Goal: Task Accomplishment & Management: Complete application form

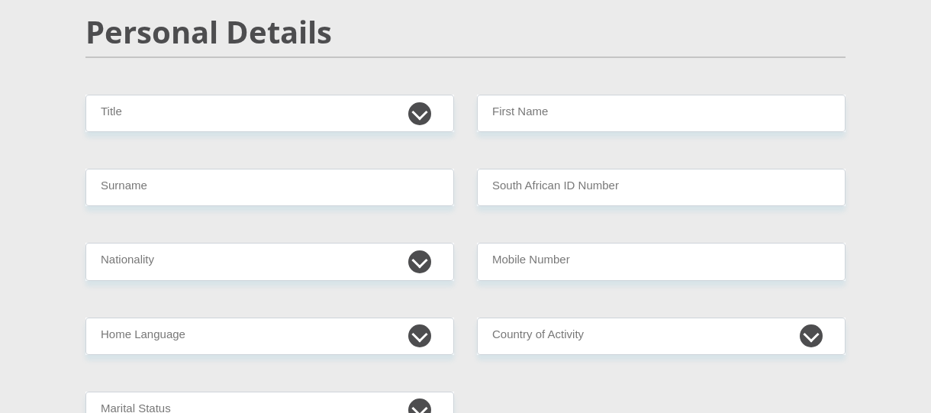
scroll to position [194, 0]
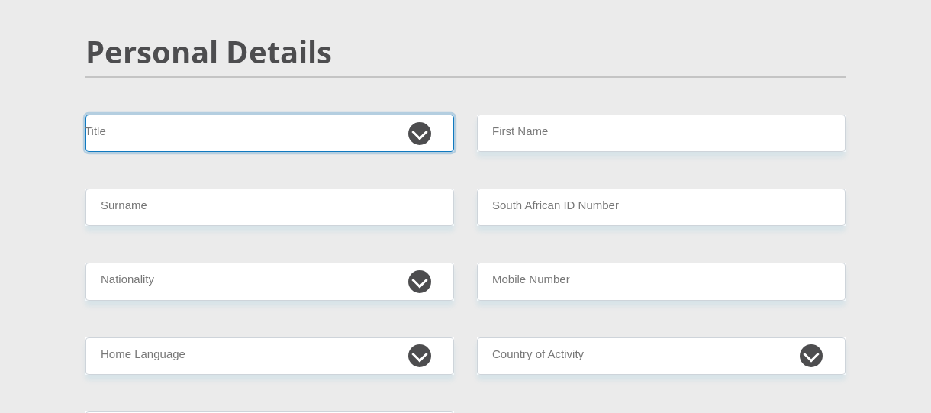
click at [416, 139] on select "Mr Ms Mrs Dr [PERSON_NAME]" at bounding box center [270, 133] width 369 height 37
click at [86, 115] on select "Mr Ms Mrs Dr Other" at bounding box center [270, 133] width 369 height 37
click at [423, 127] on select "Mr Ms Mrs Dr Other" at bounding box center [270, 133] width 369 height 37
select select "Mr"
click at [86, 115] on select "Mr Ms Mrs Dr Other" at bounding box center [270, 133] width 369 height 37
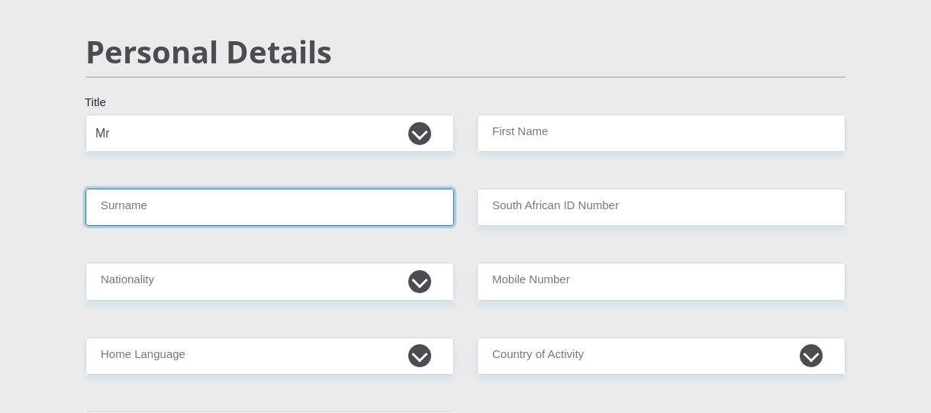
click at [343, 201] on input "Surname" at bounding box center [270, 207] width 369 height 37
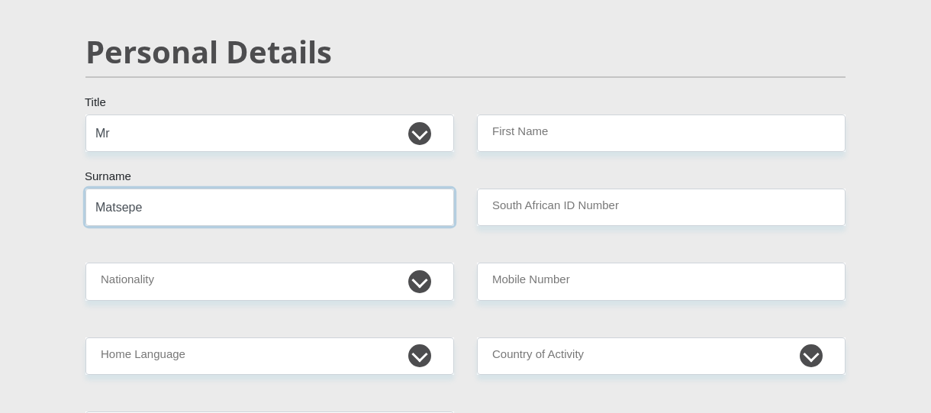
type input "Matsepe"
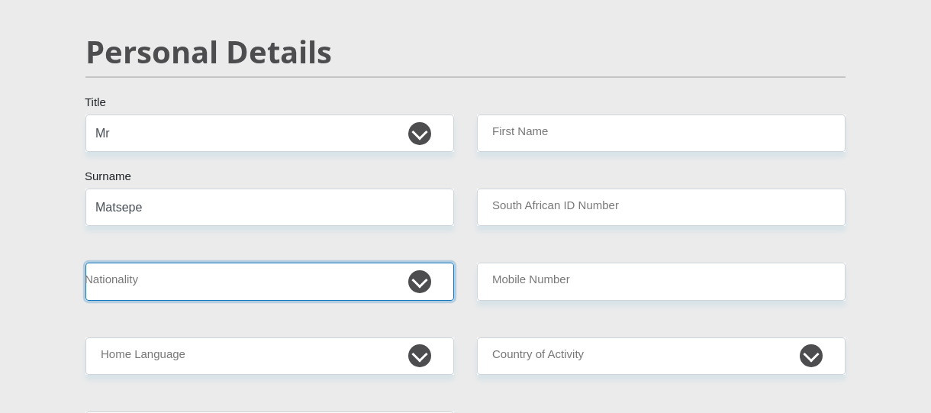
click at [424, 284] on select "South Africa Afghanistan Aland Islands Albania Algeria America Samoa American V…" at bounding box center [270, 281] width 369 height 37
select select "ZAF"
click at [86, 263] on select "South Africa Afghanistan Aland Islands Albania Algeria America Samoa American V…" at bounding box center [270, 281] width 369 height 37
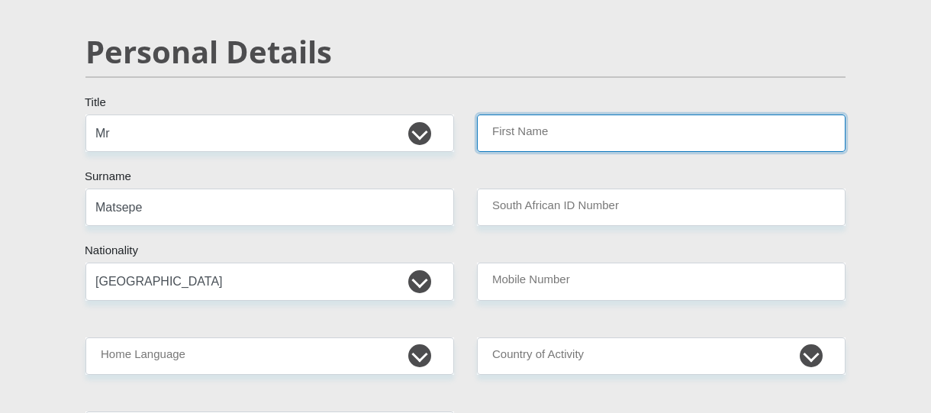
click at [515, 137] on input "First Name" at bounding box center [661, 133] width 369 height 37
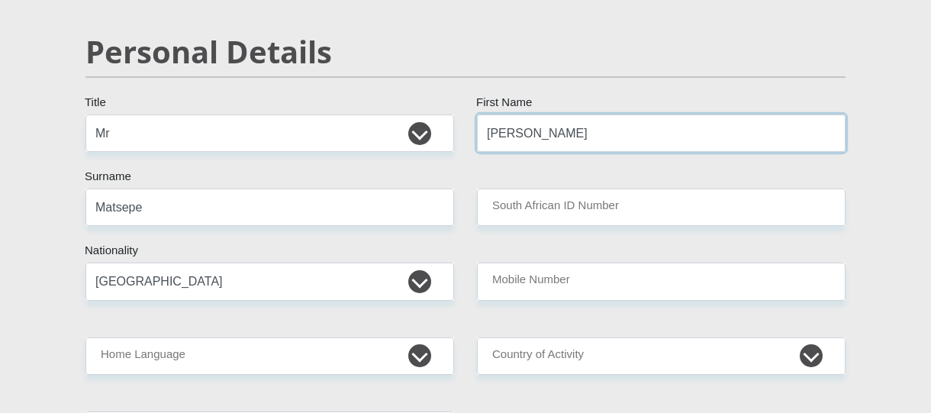
type input "Tello"
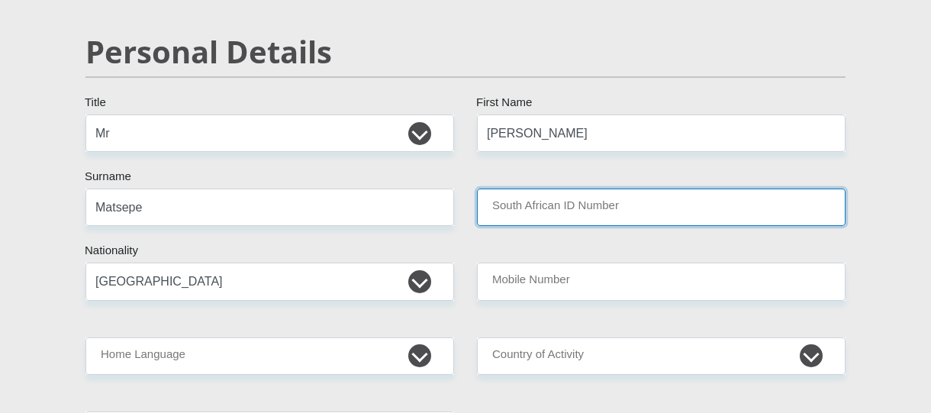
click at [506, 208] on input "South African ID Number" at bounding box center [661, 207] width 369 height 37
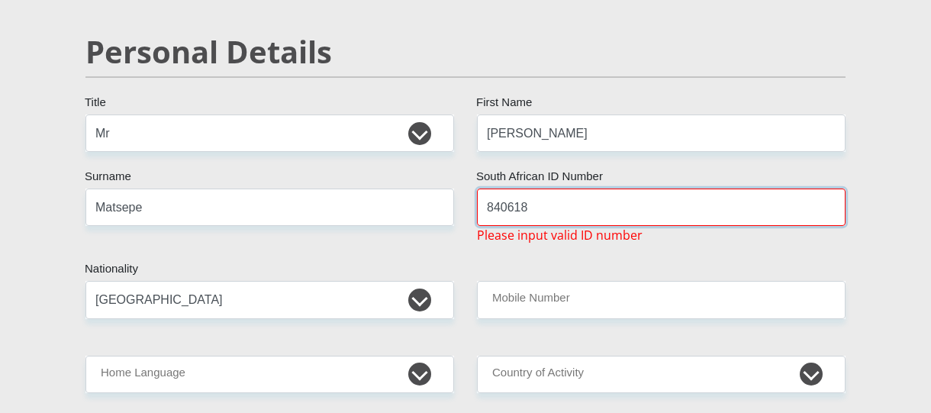
type input "840618"
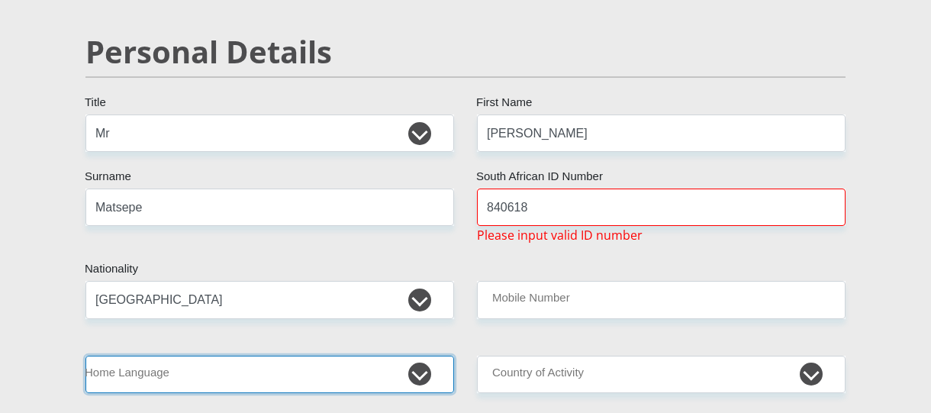
click at [421, 380] on select "Afrikaans English Sepedi South Ndebele Southern Sotho Swati Tsonga Tswana Venda…" at bounding box center [270, 374] width 369 height 37
select select "sot"
click at [86, 356] on select "Afrikaans English Sepedi South Ndebele Southern Sotho Swati Tsonga Tswana Venda…" at bounding box center [270, 374] width 369 height 37
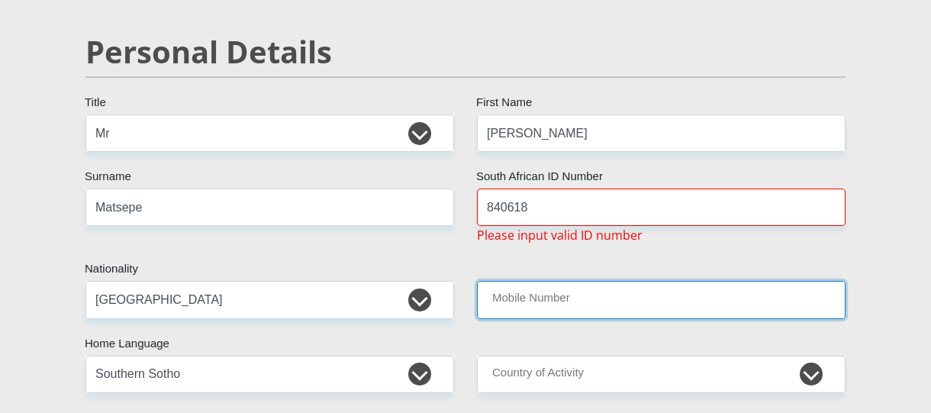
click at [600, 311] on input "Mobile Number" at bounding box center [661, 299] width 369 height 37
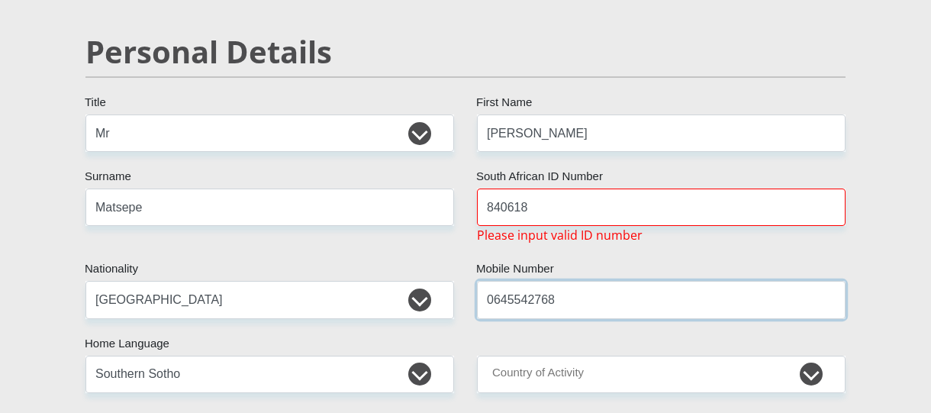
type input "0645542768"
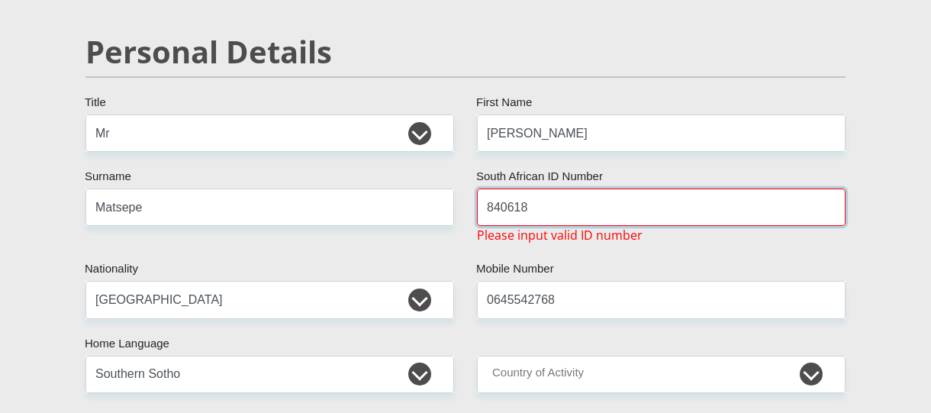
click at [540, 213] on input "840618" at bounding box center [661, 207] width 369 height 37
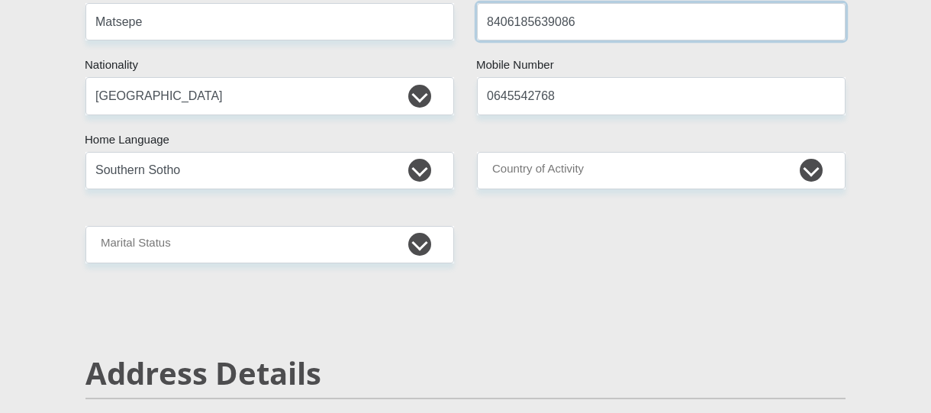
scroll to position [408, 0]
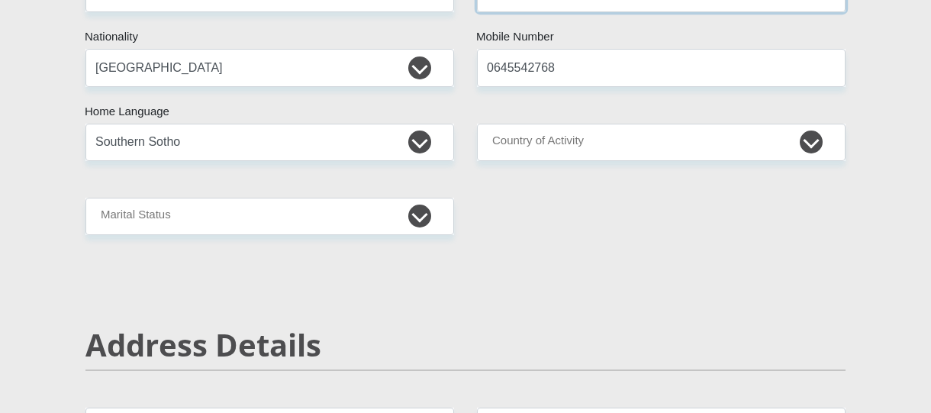
type input "8406185639086"
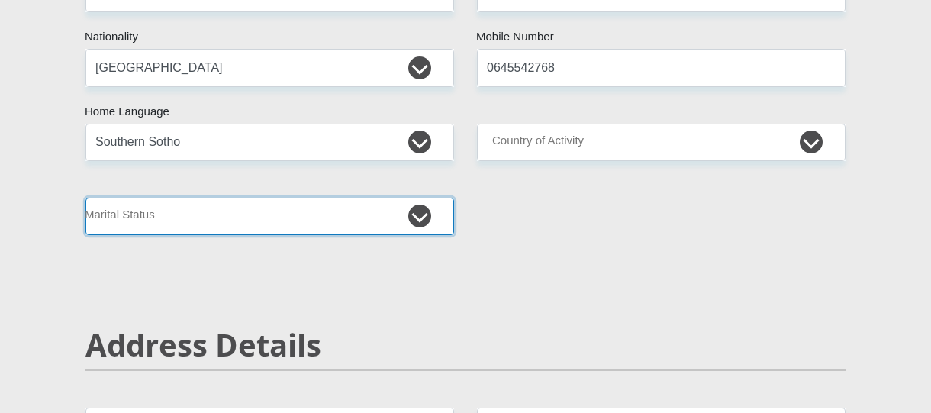
click at [424, 218] on select "Married ANC Single Divorced Widowed Married COP or Customary Law" at bounding box center [270, 216] width 369 height 37
click at [421, 217] on select "Married ANC Single Divorced Widowed Married COP or Customary Law" at bounding box center [270, 216] width 369 height 37
select select "5"
click at [86, 198] on select "Married ANC Single Divorced Widowed Married COP or Customary Law" at bounding box center [270, 216] width 369 height 37
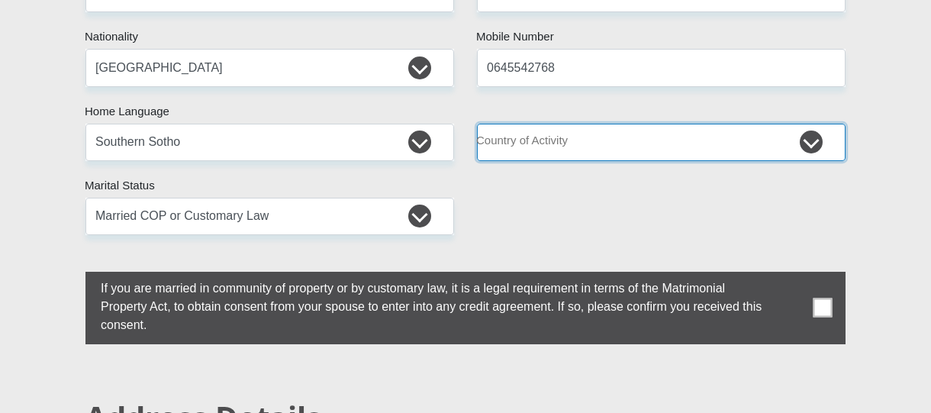
click at [805, 146] on select "South Africa Afghanistan Aland Islands Albania Algeria America Samoa American V…" at bounding box center [661, 142] width 369 height 37
select select "ZAF"
click at [477, 124] on select "South Africa Afghanistan Aland Islands Albania Algeria America Samoa American V…" at bounding box center [661, 142] width 369 height 37
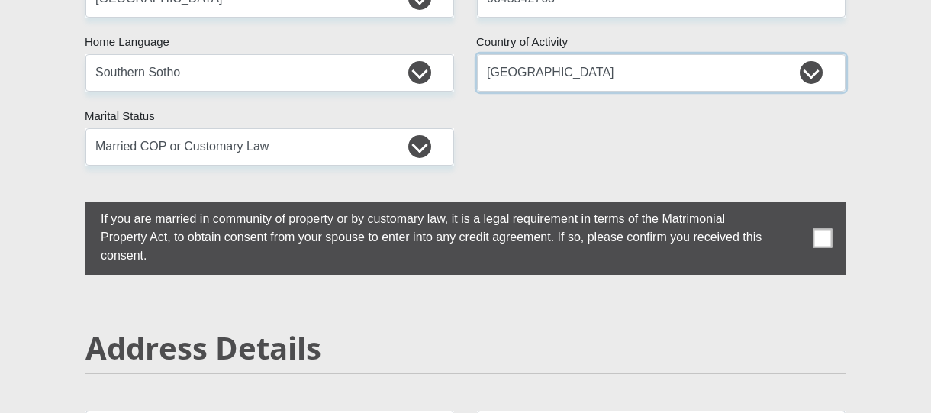
scroll to position [499, 0]
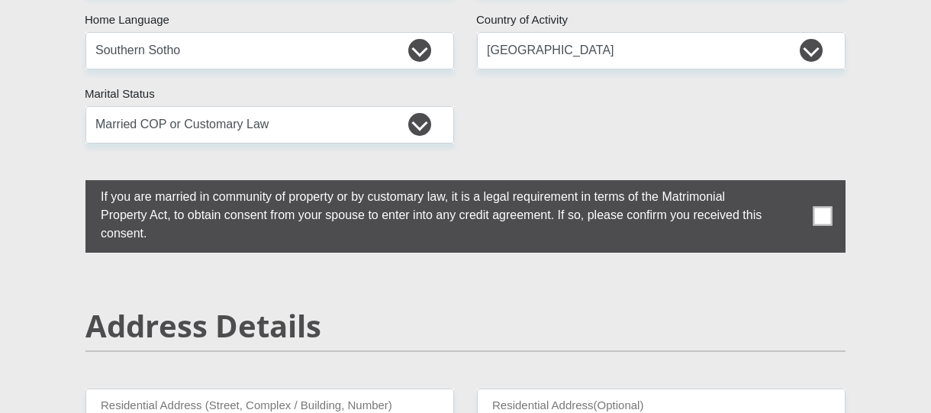
click at [821, 215] on span at bounding box center [823, 216] width 19 height 19
click at [70, 184] on input "checkbox" at bounding box center [70, 184] width 0 height 0
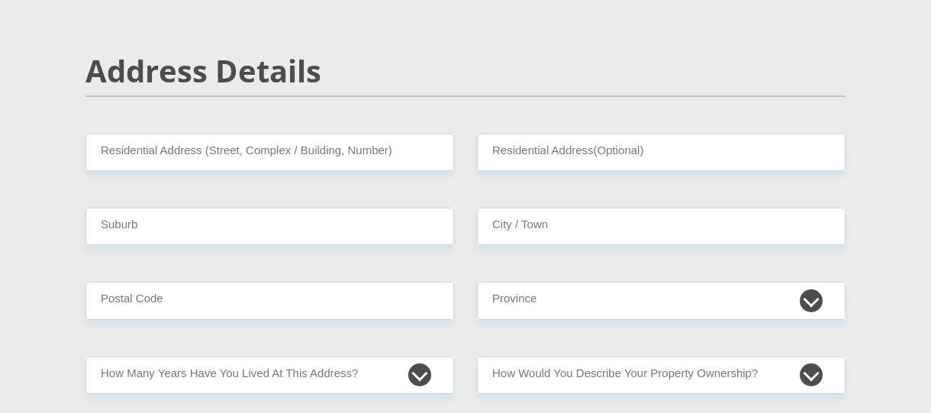
scroll to position [774, 0]
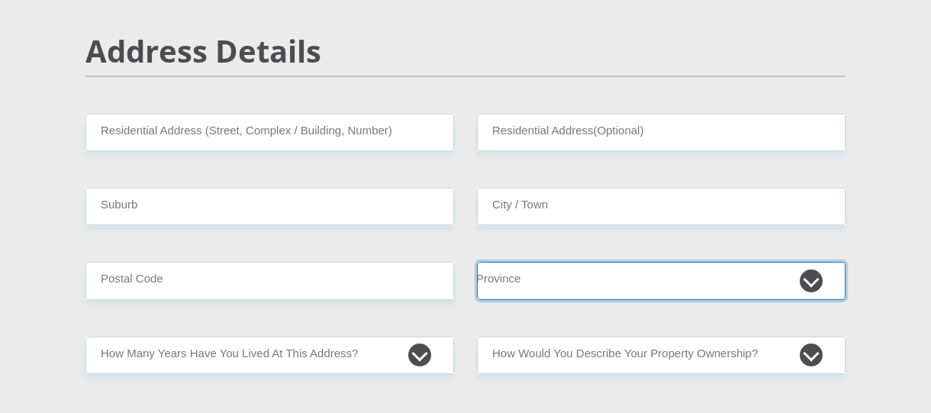
click at [818, 285] on select "Eastern Cape Free State Gauteng KwaZulu-Natal Limpopo Mpumalanga Northern Cape …" at bounding box center [661, 280] width 369 height 37
select select "Free State"
click at [477, 262] on select "Eastern Cape Free State Gauteng KwaZulu-Natal Limpopo Mpumalanga Northern Cape …" at bounding box center [661, 280] width 369 height 37
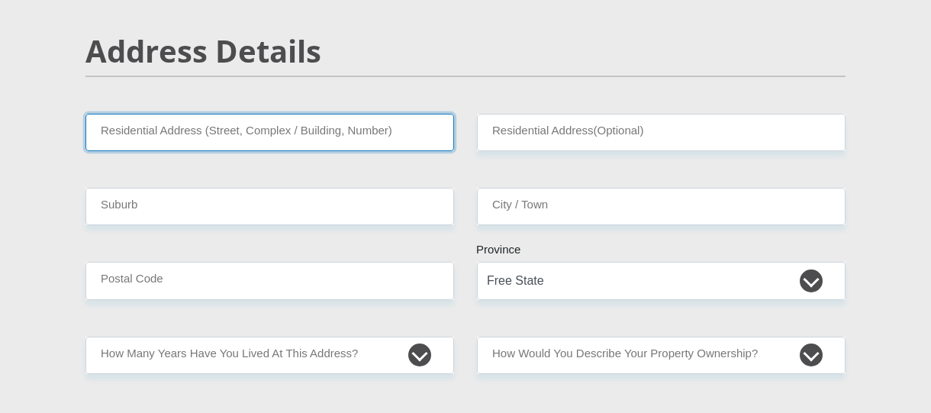
click at [168, 130] on input "Residential Address (Street, Complex / Building, Number)" at bounding box center [270, 132] width 369 height 37
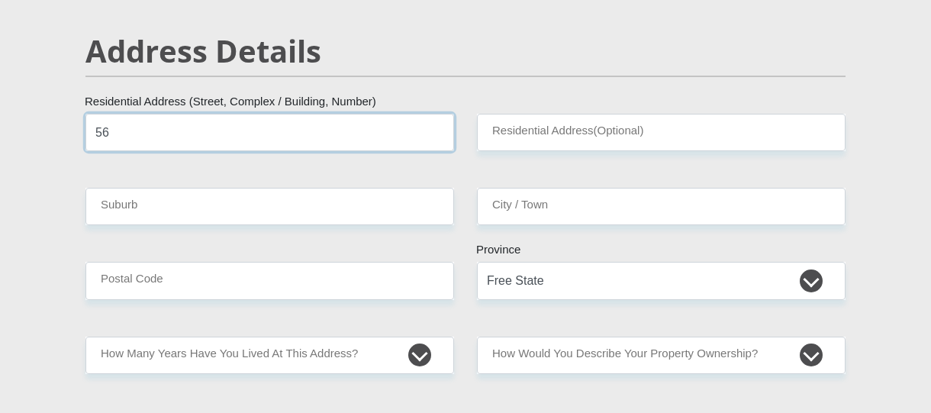
type input "5"
type input "28 Milner Road"
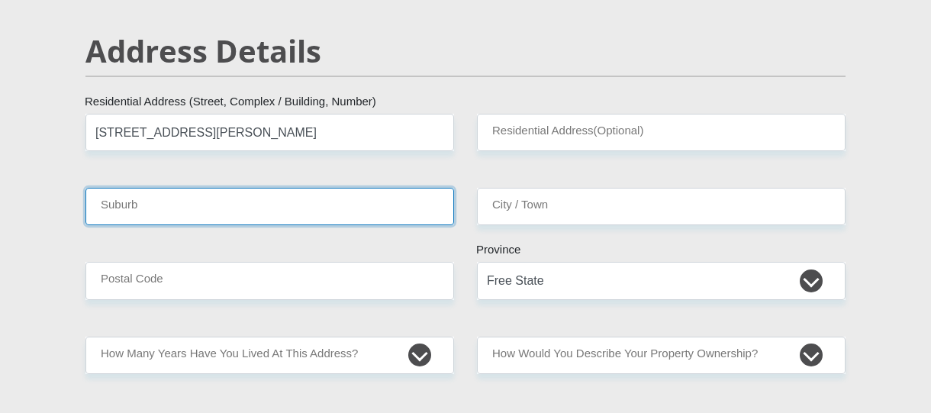
click at [162, 207] on input "Suburb" at bounding box center [270, 206] width 369 height 37
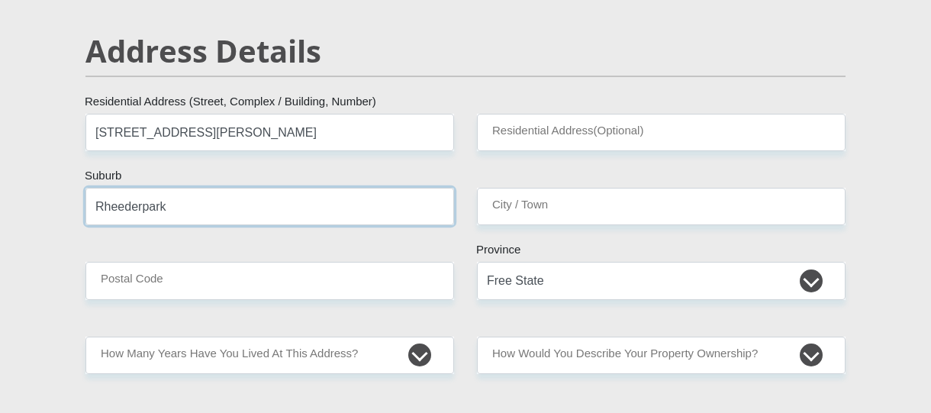
type input "Rheederpark"
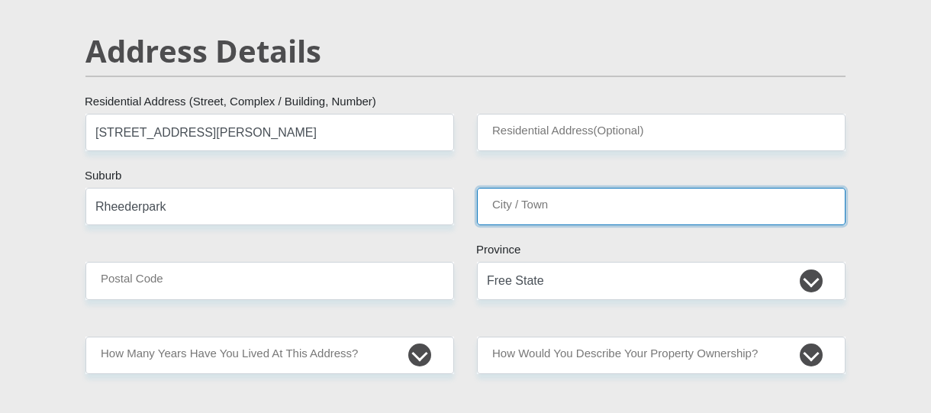
click at [518, 205] on input "City / Town" at bounding box center [661, 206] width 369 height 37
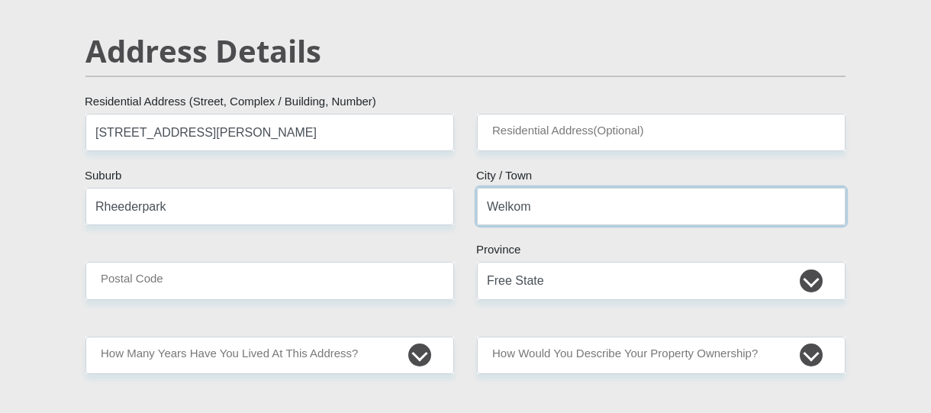
type input "Welkom"
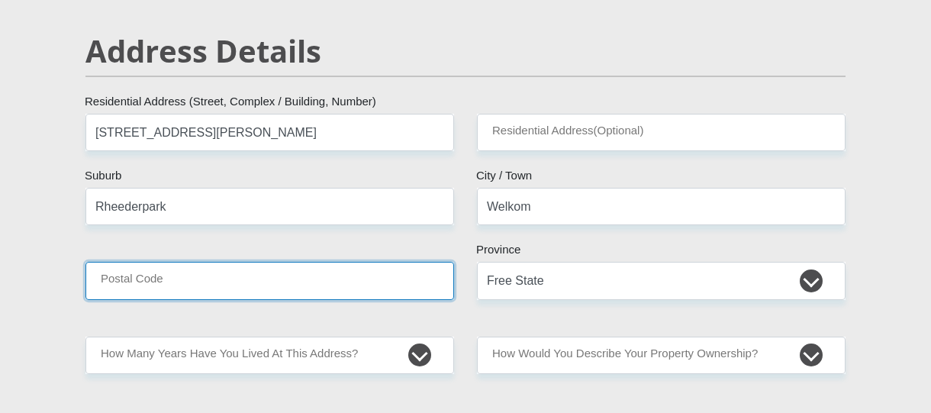
click at [162, 274] on input "Postal Code" at bounding box center [270, 280] width 369 height 37
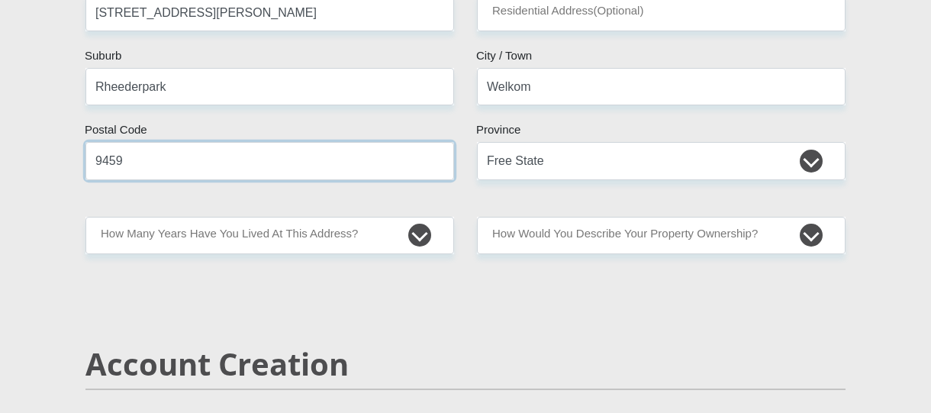
scroll to position [896, 0]
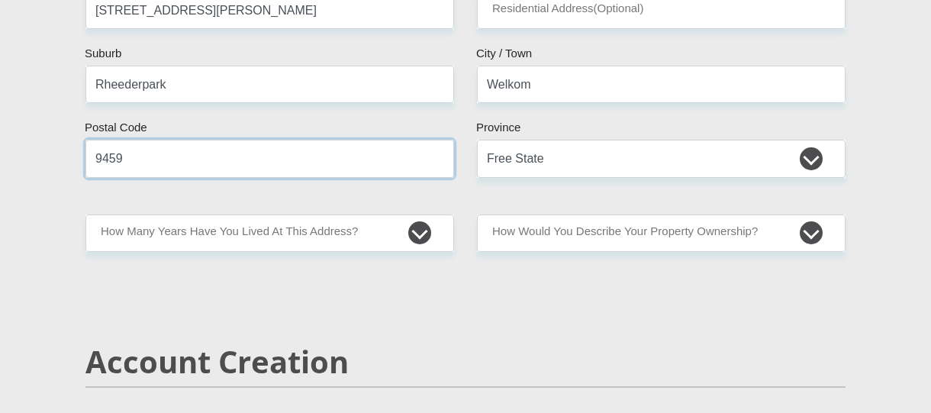
type input "9459"
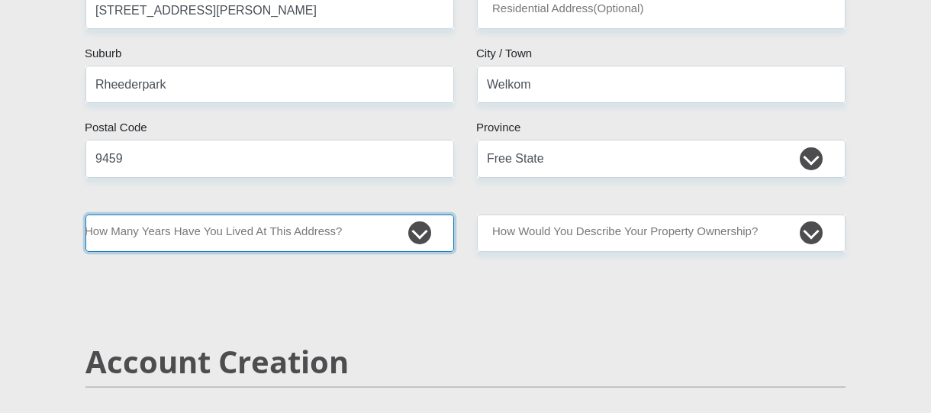
click at [420, 231] on select "less than 1 year 1-3 years 3-5 years 5+ years" at bounding box center [270, 233] width 369 height 37
select select "5"
click at [86, 215] on select "less than 1 year 1-3 years 3-5 years 5+ years" at bounding box center [270, 233] width 369 height 37
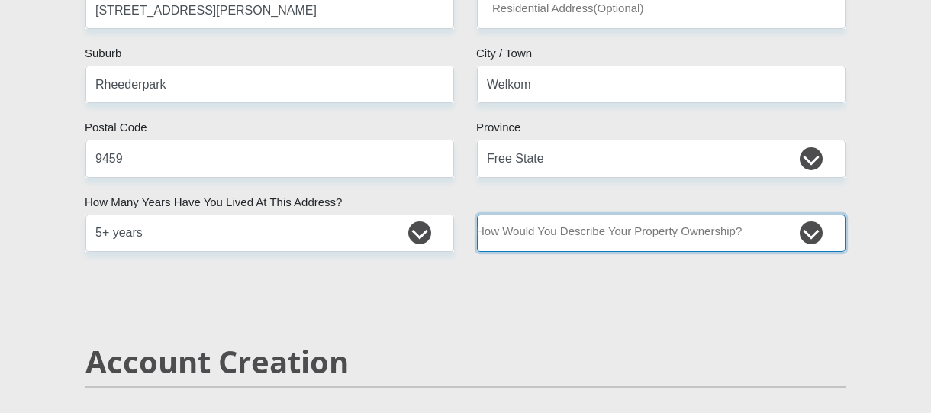
click at [814, 228] on select "Owned Rented Family Owned Company Dwelling" at bounding box center [661, 233] width 369 height 37
select select "parents"
click at [477, 215] on select "Owned Rented Family Owned Company Dwelling" at bounding box center [661, 233] width 369 height 37
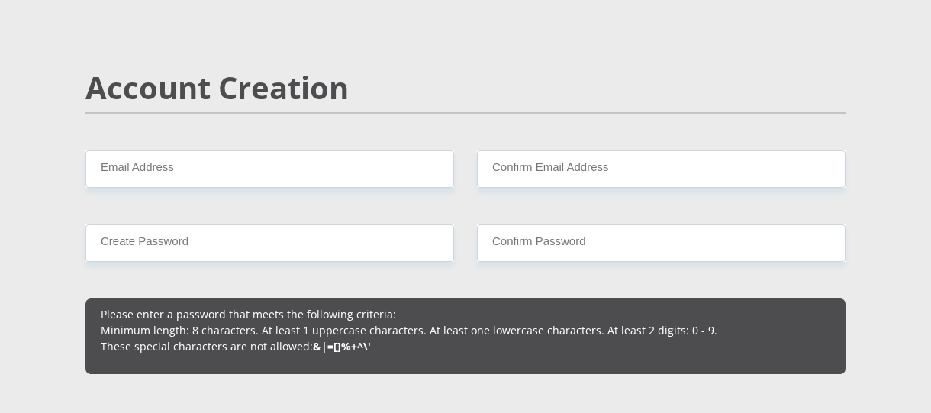
scroll to position [1171, 0]
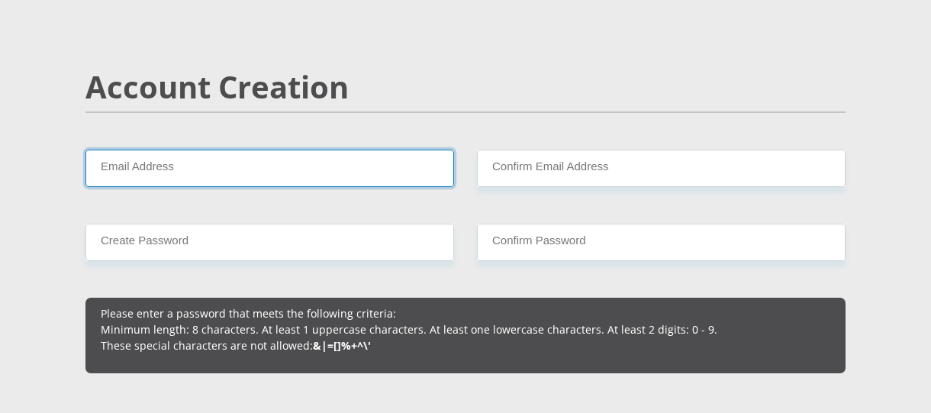
click at [141, 160] on input "Email Address" at bounding box center [270, 168] width 369 height 37
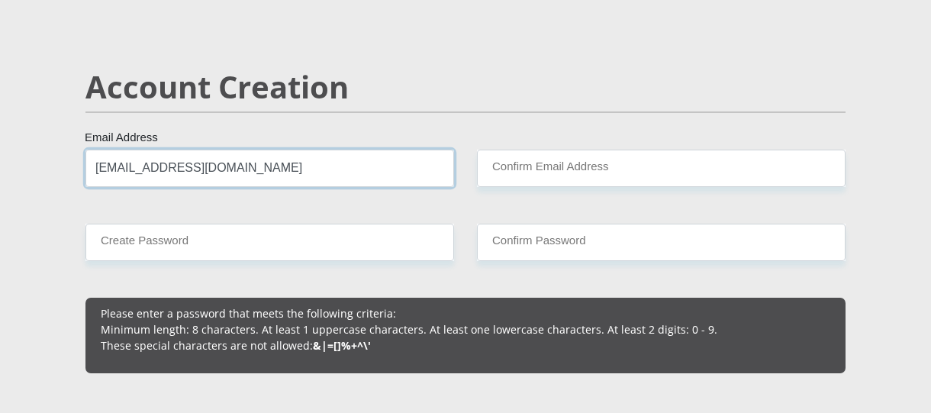
type input "matsepetr@gmail.com"
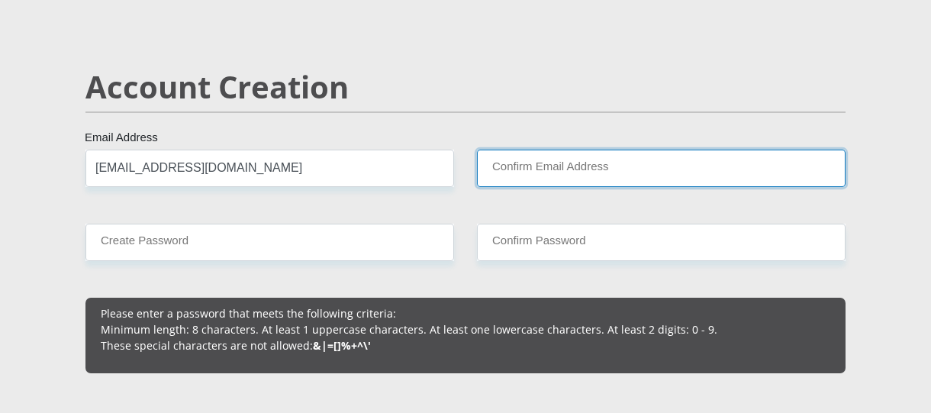
click at [498, 166] on input "Confirm Email Address" at bounding box center [661, 168] width 369 height 37
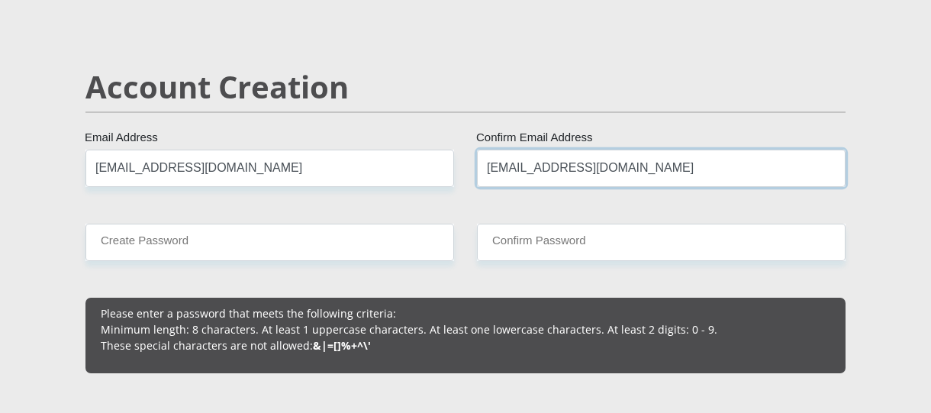
type input "matsepetr@gmail.com"
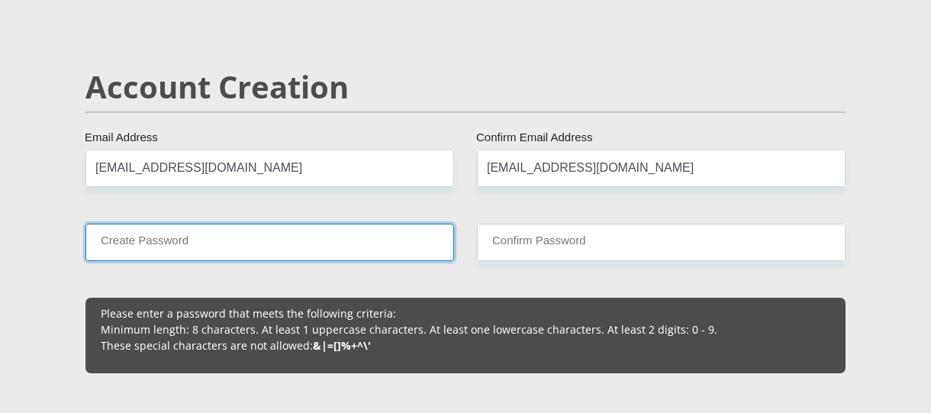
click at [218, 253] on input "Create Password" at bounding box center [270, 242] width 369 height 37
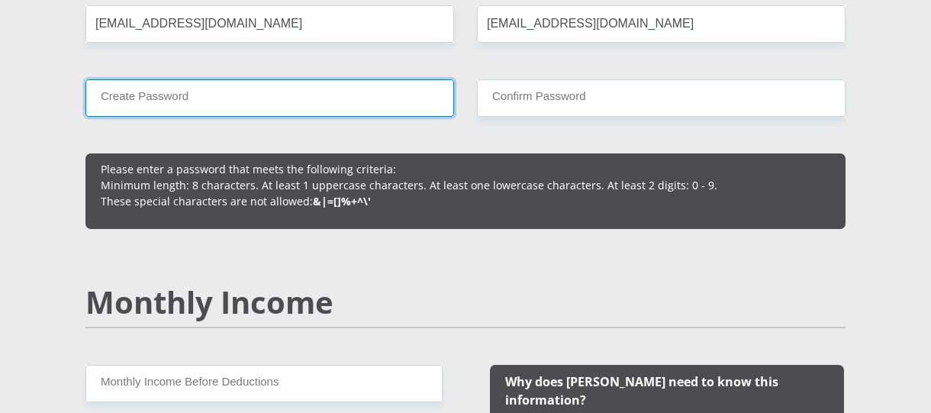
scroll to position [1324, 0]
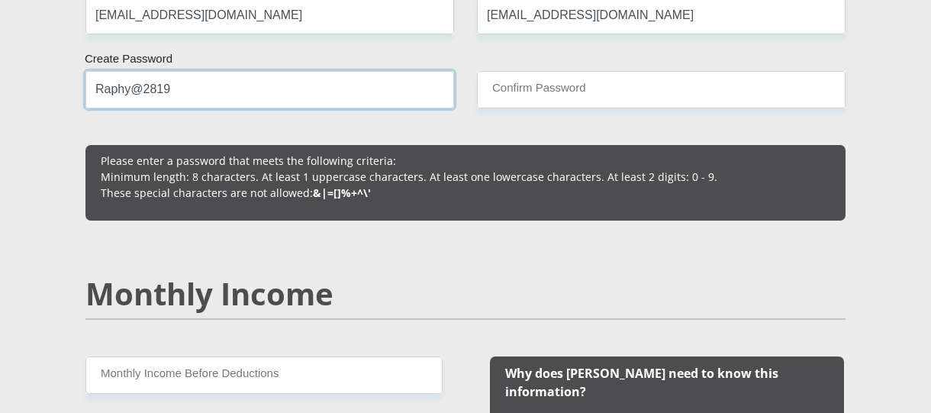
type input "Raphy@2819"
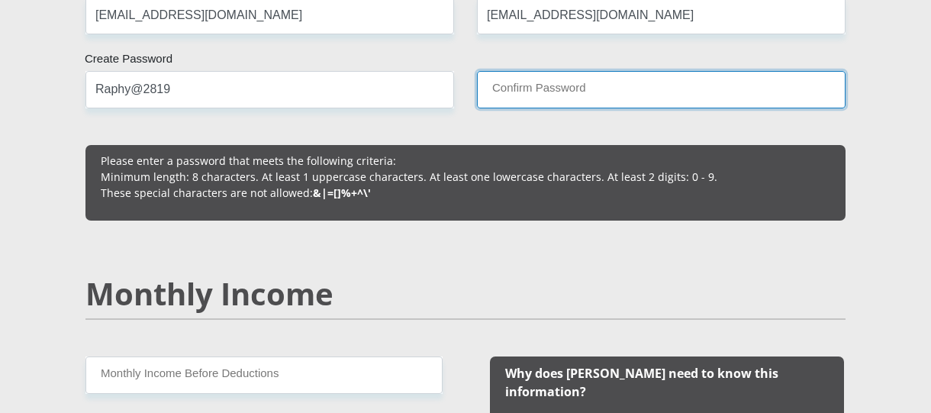
click at [553, 91] on input "Confirm Password" at bounding box center [661, 89] width 369 height 37
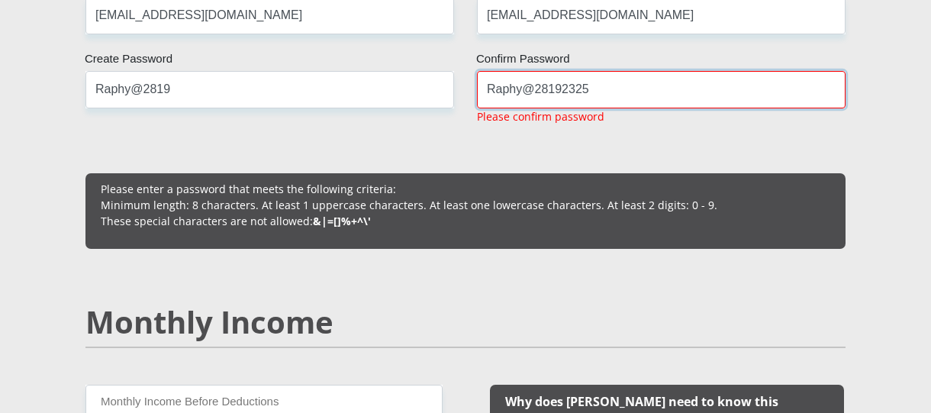
type input "Raphy@28192325"
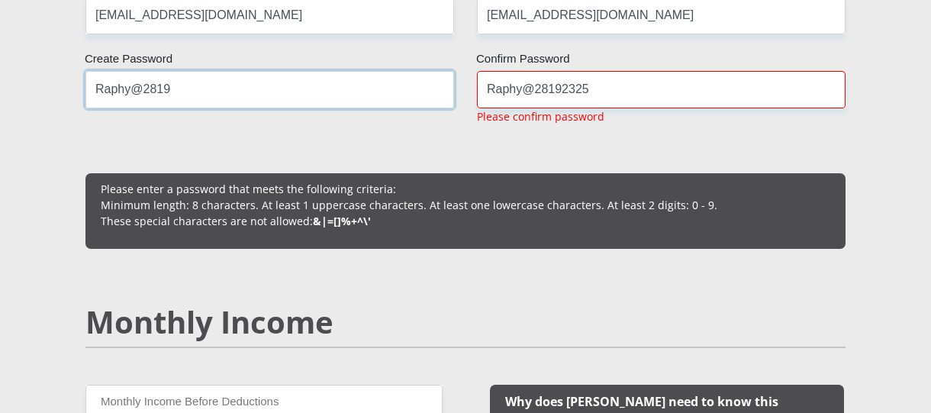
click at [188, 89] on input "Raphy@2819" at bounding box center [270, 89] width 369 height 37
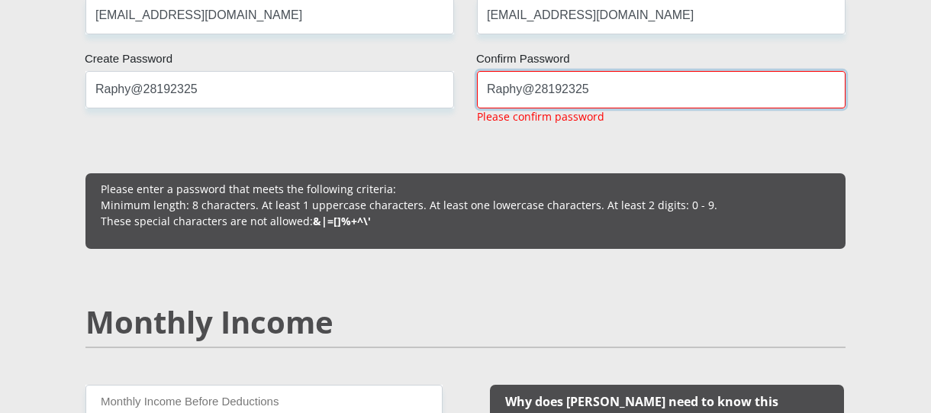
click at [596, 89] on input "Raphy@28192325" at bounding box center [661, 89] width 369 height 37
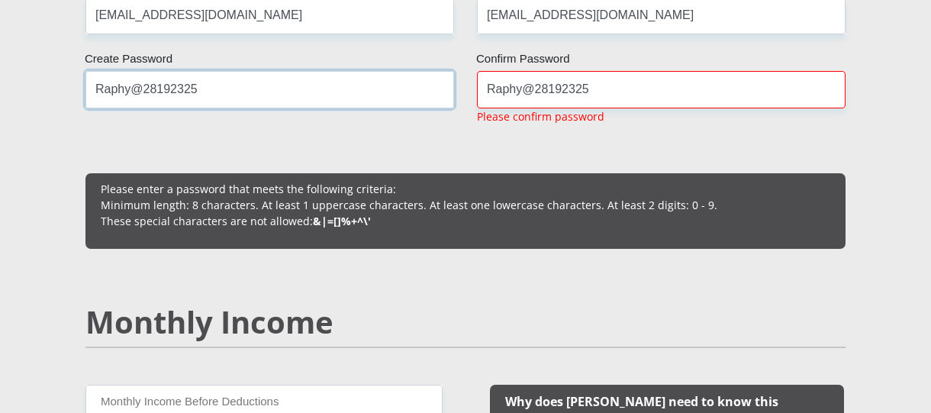
click at [230, 94] on input "Raphy@28192325" at bounding box center [270, 89] width 369 height 37
type input "Raphy@281923250"
click at [593, 110] on p "Please confirm password" at bounding box center [540, 116] width 127 height 16
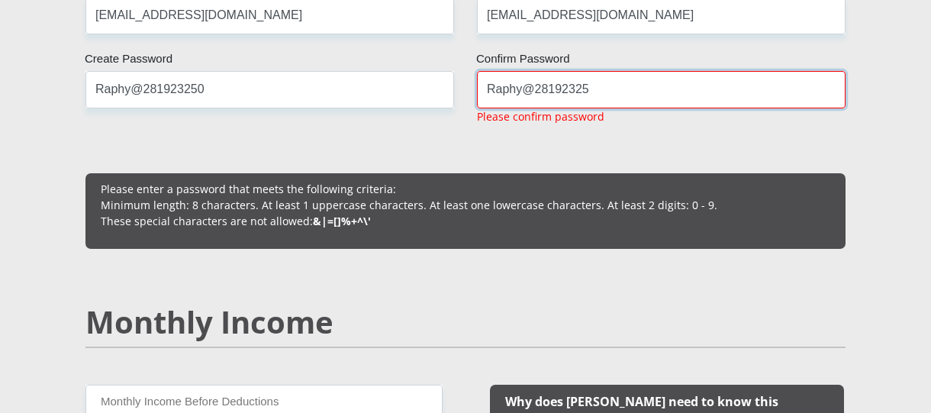
click at [592, 91] on input "Raphy@28192325" at bounding box center [661, 89] width 369 height 37
type input "R"
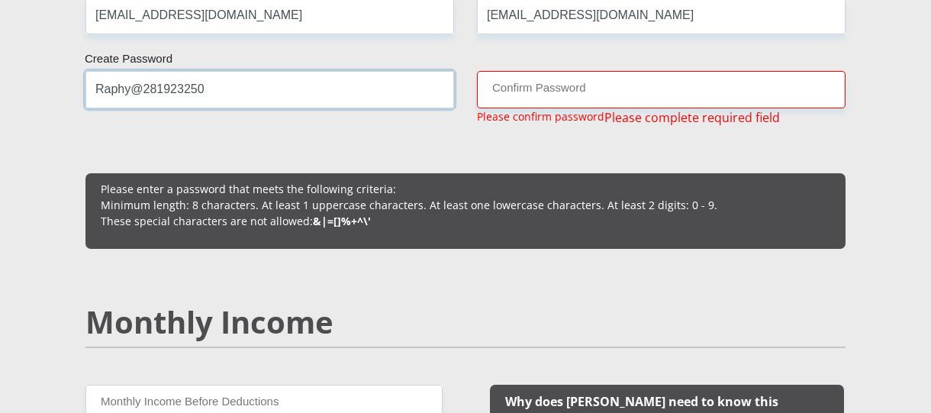
click at [247, 82] on input "Raphy@281923250" at bounding box center [270, 89] width 369 height 37
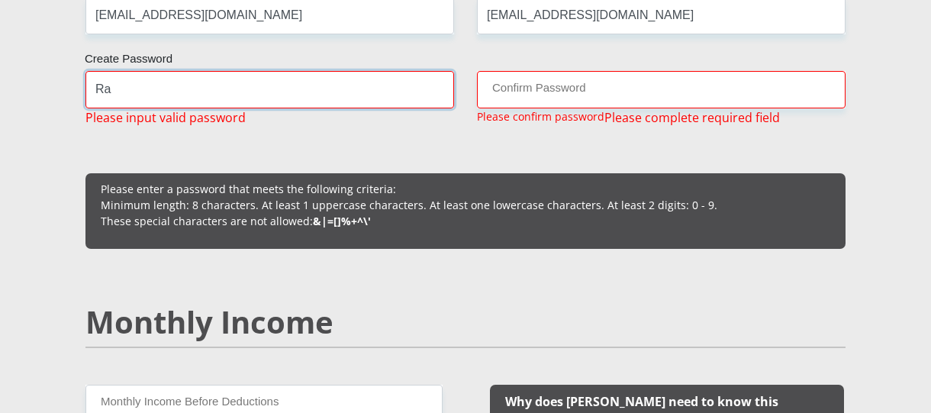
type input "R"
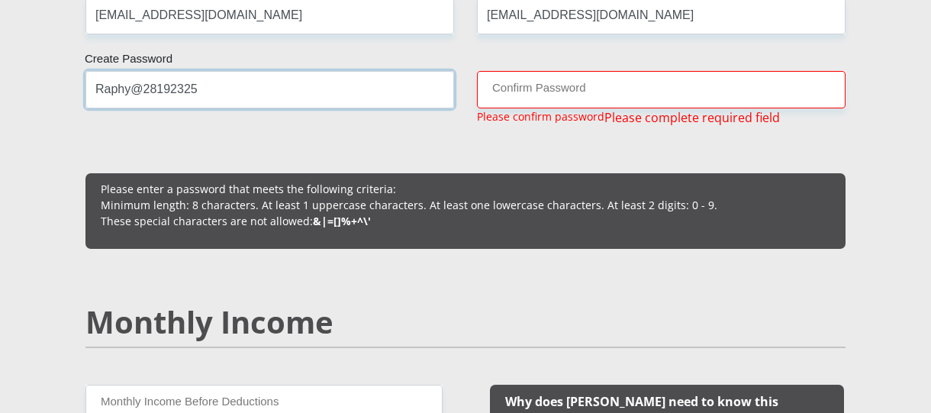
type input "Raphy@28192325"
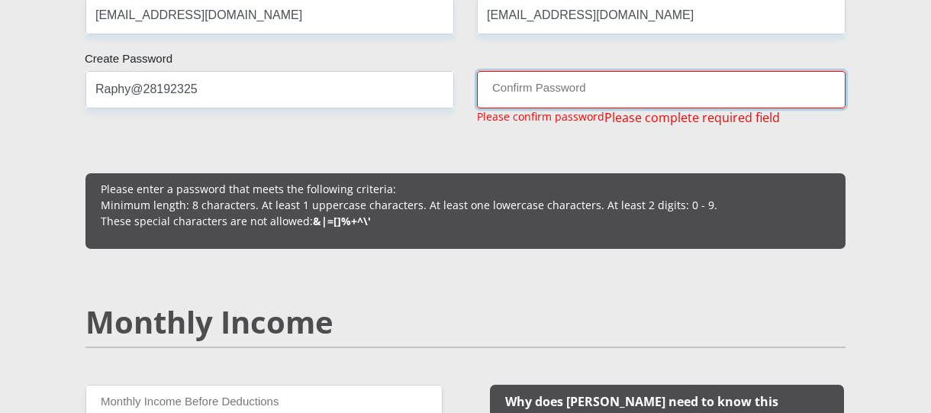
click at [486, 92] on input "Confirm Password" at bounding box center [661, 89] width 369 height 37
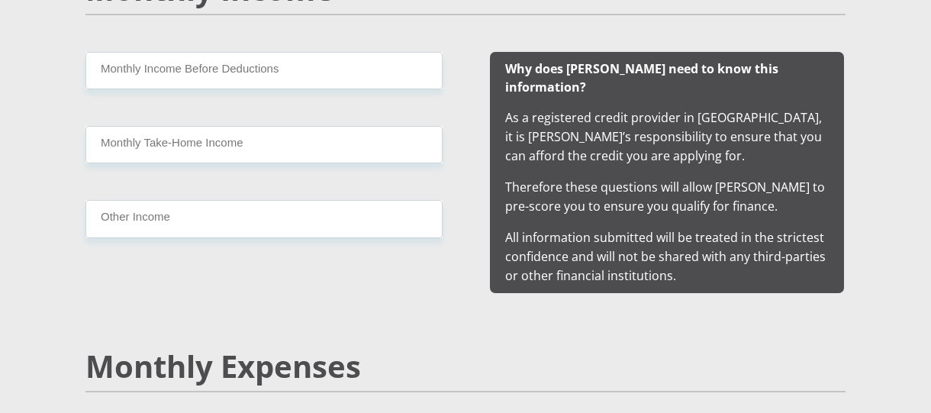
scroll to position [1629, 0]
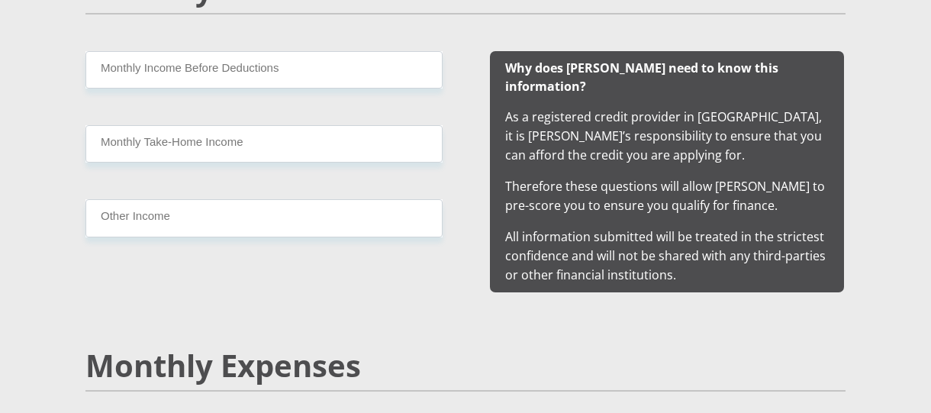
type input "Raphy@28192325"
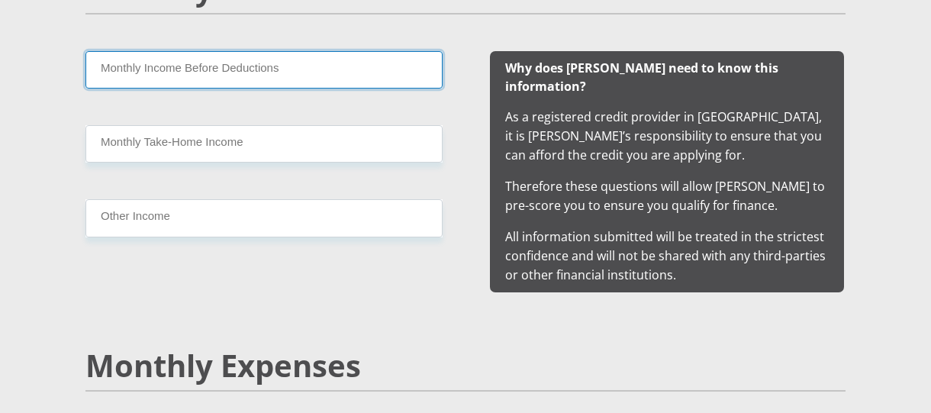
click at [179, 66] on input "Monthly Income Before Deductions" at bounding box center [264, 69] width 357 height 37
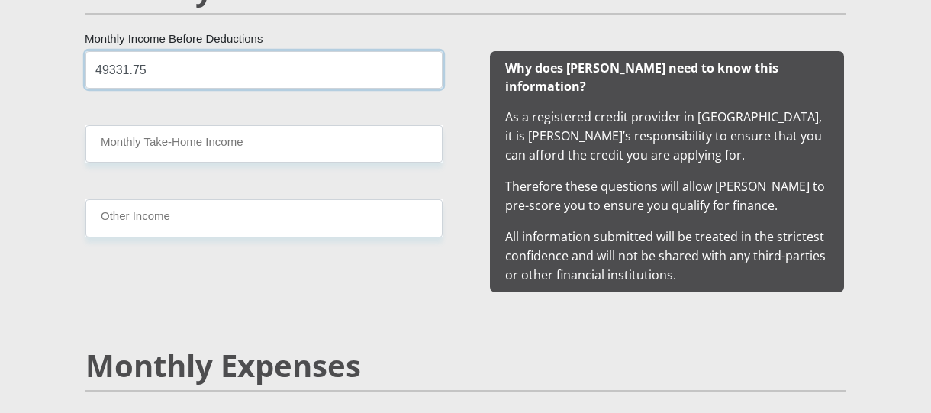
type input "49331.75"
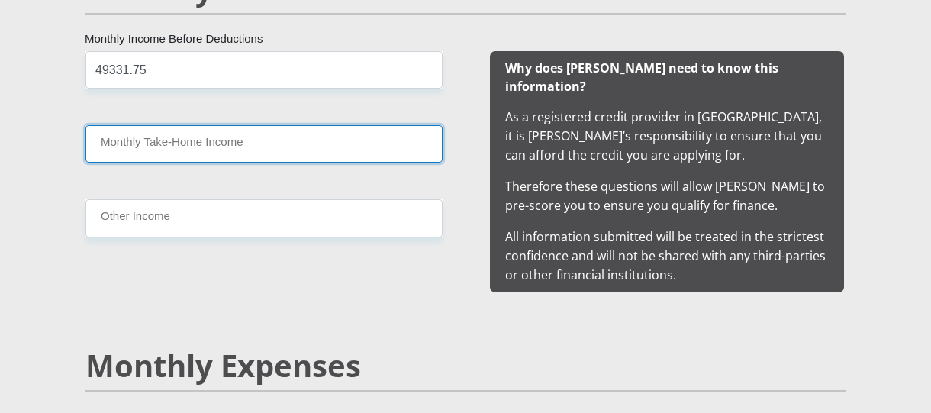
click at [124, 143] on input "Monthly Take-Home Income" at bounding box center [264, 143] width 357 height 37
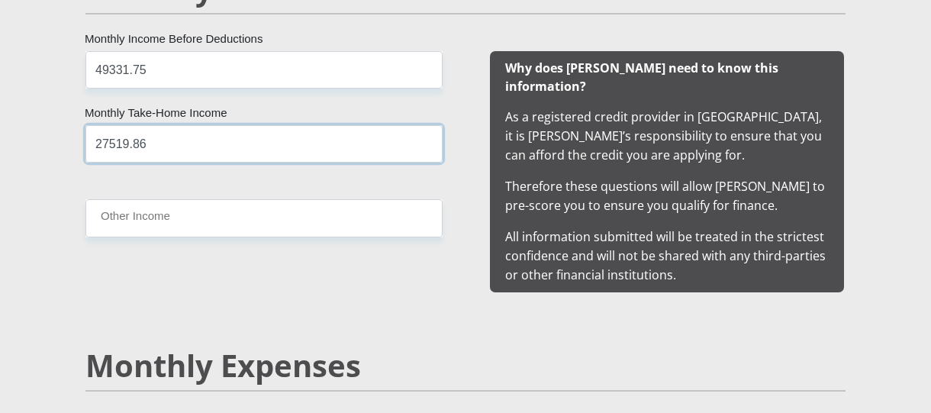
type input "27519.86"
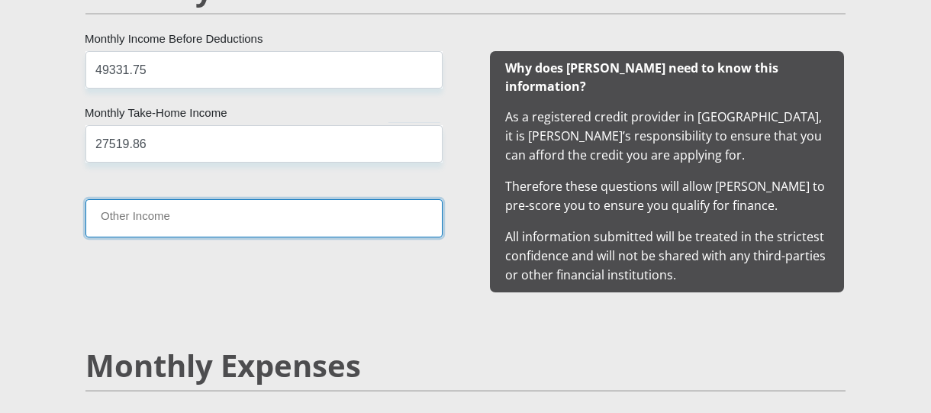
click at [116, 218] on input "Other Income" at bounding box center [264, 217] width 357 height 37
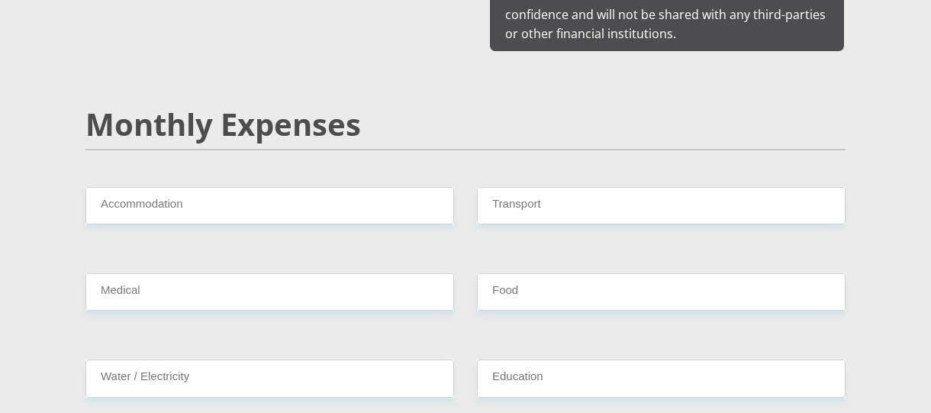
scroll to position [1873, 0]
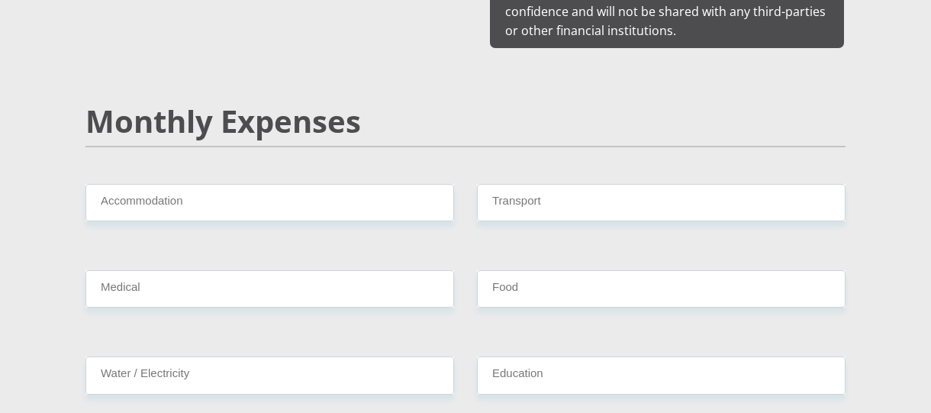
type input "0"
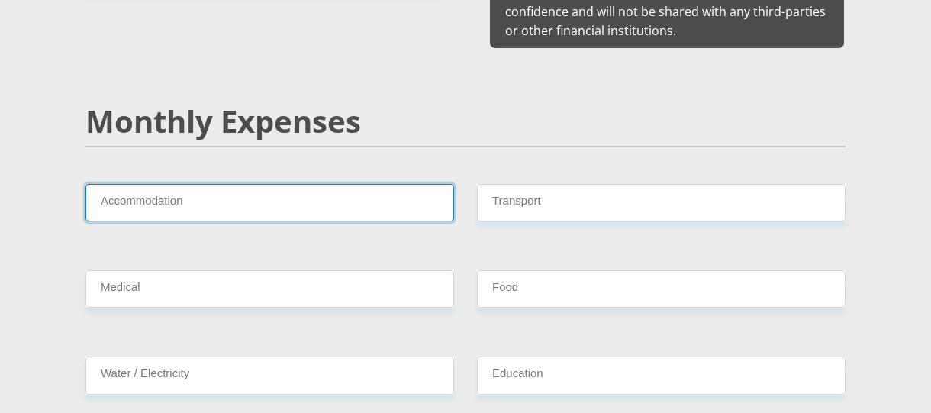
click at [215, 184] on input "Accommodation" at bounding box center [270, 202] width 369 height 37
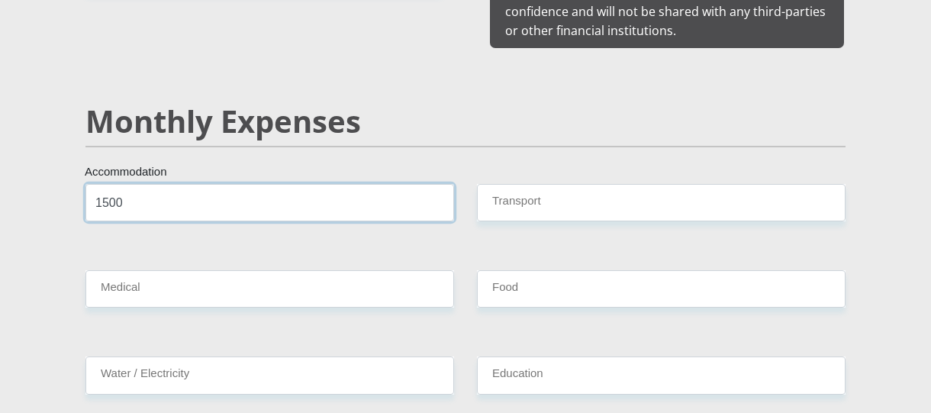
type input "1500"
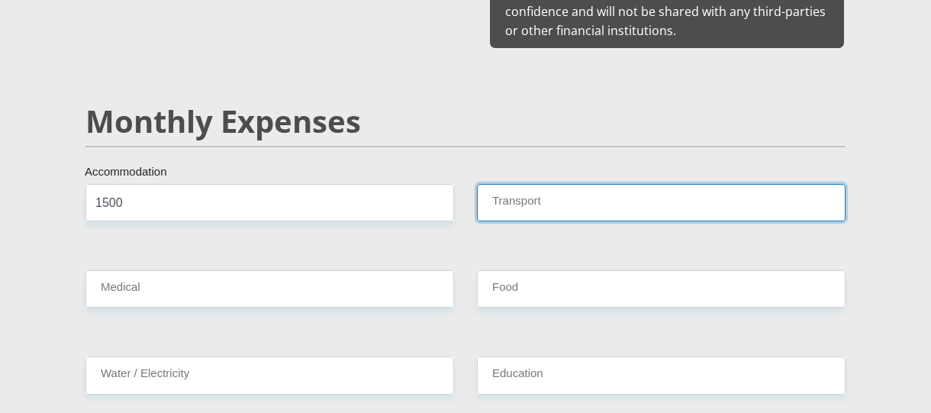
click at [497, 184] on input "Transport" at bounding box center [661, 202] width 369 height 37
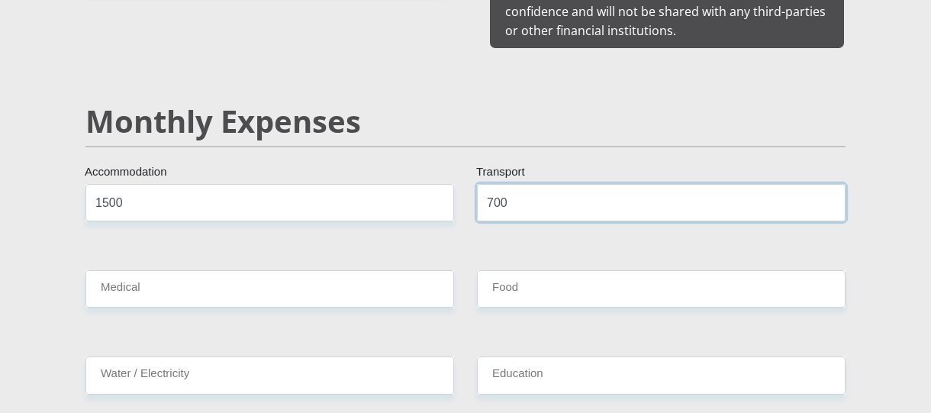
type input "700"
type input "500"
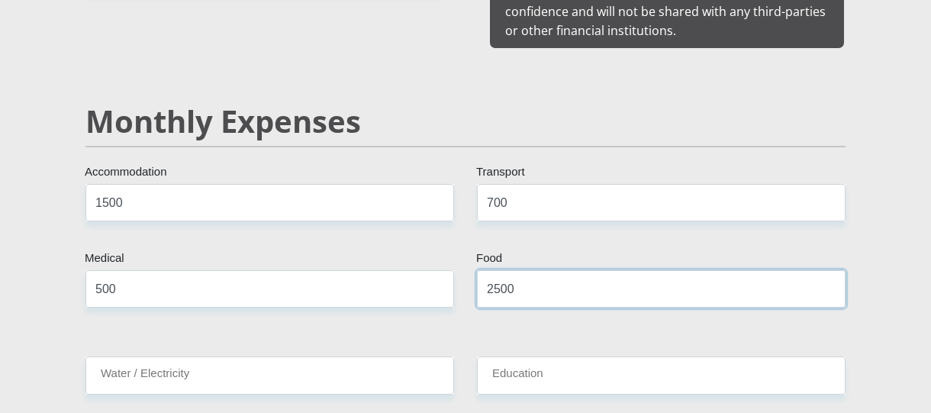
type input "2500"
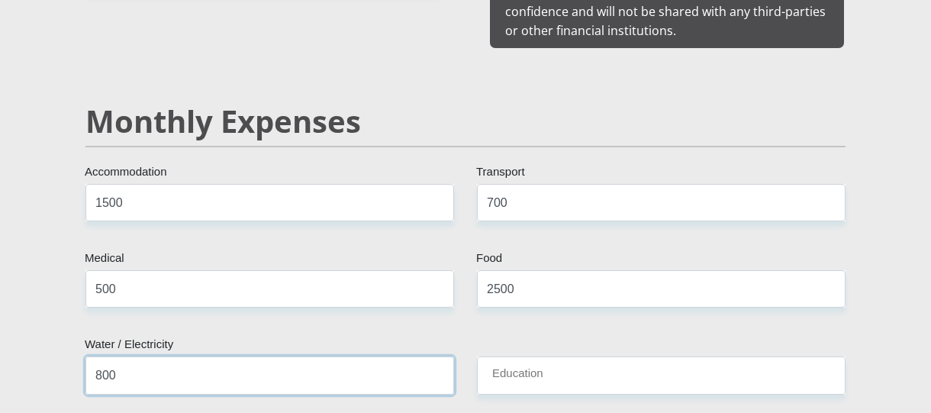
type input "800"
type input "850"
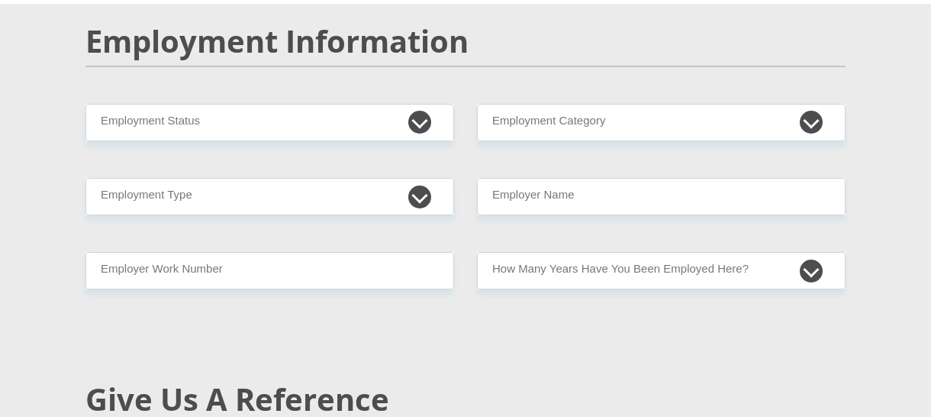
scroll to position [2476, 0]
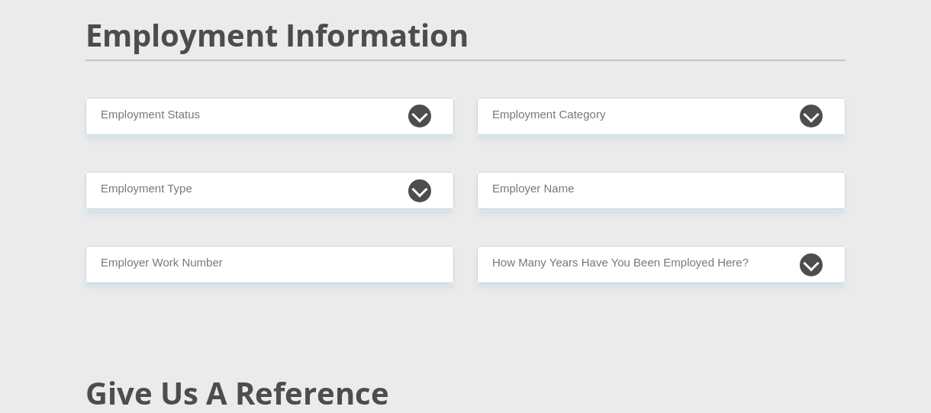
type input "0"
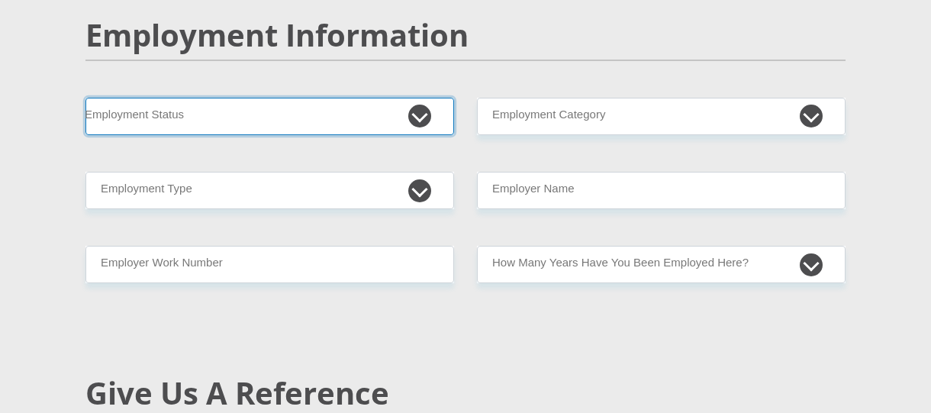
click at [423, 98] on select "Permanent/Full-time Part-time/Casual Contract Worker Self-Employed Housewife Re…" at bounding box center [270, 116] width 369 height 37
select select "1"
click at [86, 98] on select "Permanent/Full-time Part-time/Casual Contract Worker Self-Employed Housewife Re…" at bounding box center [270, 116] width 369 height 37
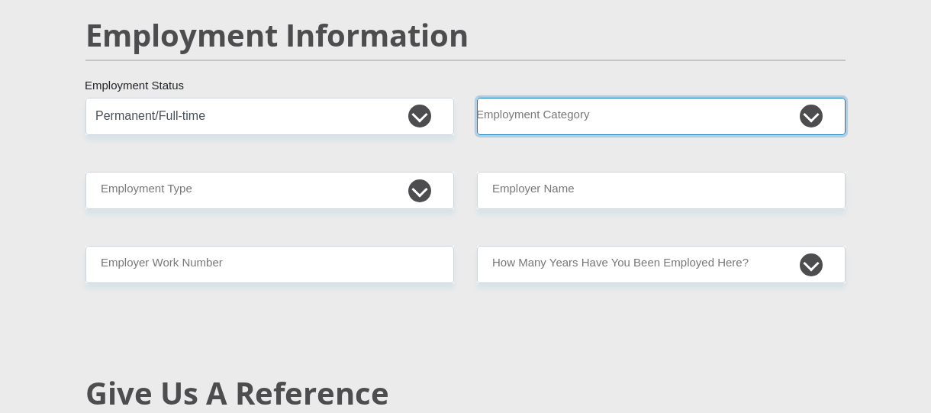
click at [808, 98] on select "AGRICULTURE ALCOHOL & TOBACCO CONSTRUCTION MATERIALS METALLURGY EQUIPMENT FOR R…" at bounding box center [661, 116] width 369 height 37
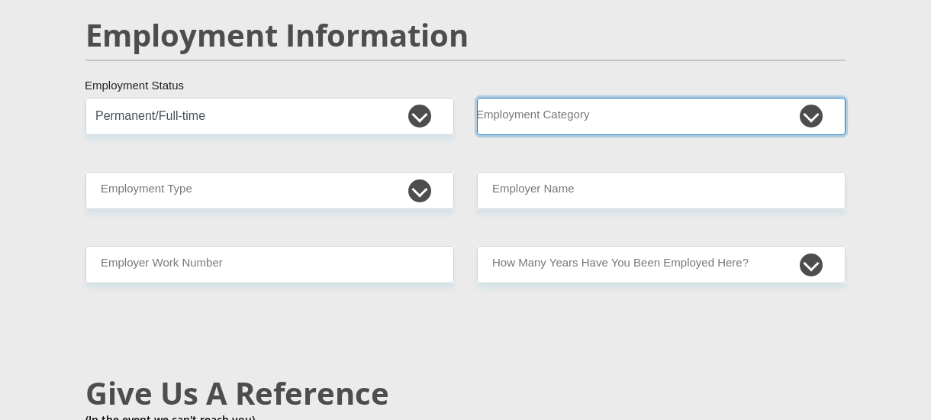
click at [822, 98] on select "AGRICULTURE ALCOHOL & TOBACCO CONSTRUCTION MATERIALS METALLURGY EQUIPMENT FOR R…" at bounding box center [661, 116] width 369 height 37
click at [633, 98] on select "AGRICULTURE ALCOHOL & TOBACCO CONSTRUCTION MATERIALS METALLURGY EQUIPMENT FOR R…" at bounding box center [661, 116] width 369 height 37
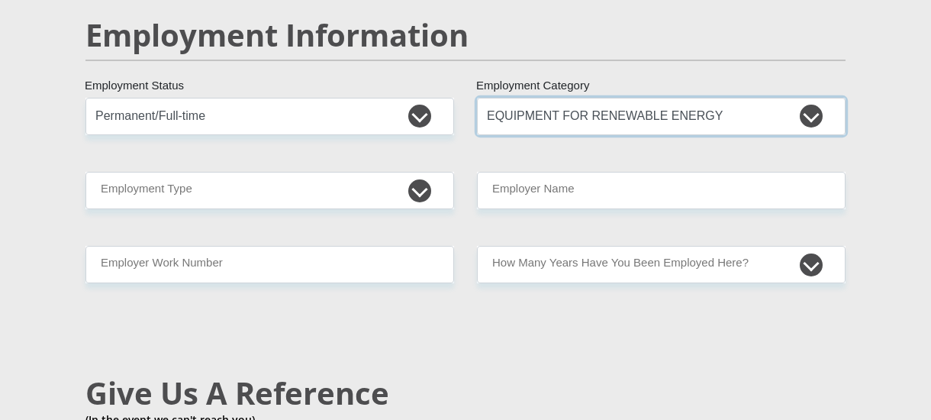
click at [811, 98] on select "AGRICULTURE ALCOHOL & TOBACCO CONSTRUCTION MATERIALS METALLURGY EQUIPMENT FOR R…" at bounding box center [661, 116] width 369 height 37
click at [770, 98] on select "AGRICULTURE ALCOHOL & TOBACCO CONSTRUCTION MATERIALS METALLURGY EQUIPMENT FOR R…" at bounding box center [661, 116] width 369 height 37
click at [734, 98] on select "AGRICULTURE ALCOHOL & TOBACCO CONSTRUCTION MATERIALS METALLURGY EQUIPMENT FOR R…" at bounding box center [661, 116] width 369 height 37
click at [724, 98] on select "AGRICULTURE ALCOHOL & TOBACCO CONSTRUCTION MATERIALS METALLURGY EQUIPMENT FOR R…" at bounding box center [661, 116] width 369 height 37
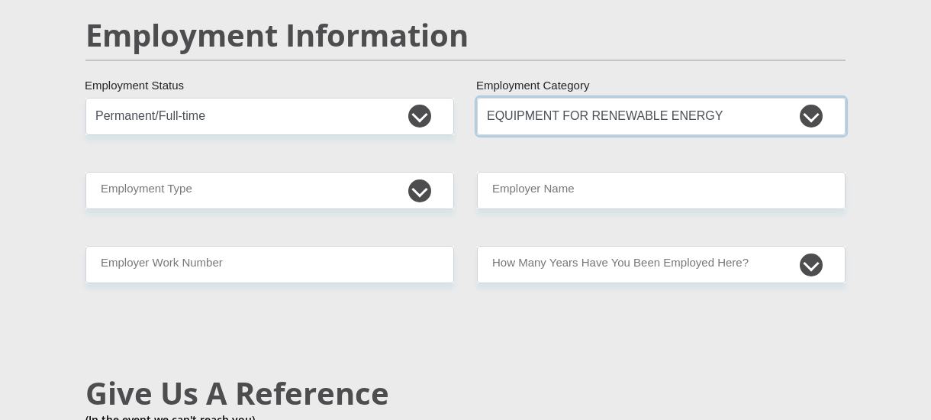
click at [724, 98] on select "AGRICULTURE ALCOHOL & TOBACCO CONSTRUCTION MATERIALS METALLURGY EQUIPMENT FOR R…" at bounding box center [661, 116] width 369 height 37
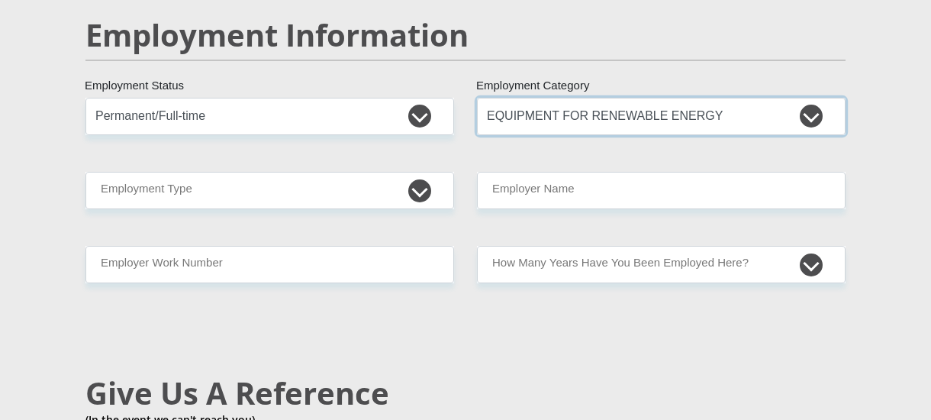
select select "78"
click at [477, 98] on select "AGRICULTURE ALCOHOL & TOBACCO CONSTRUCTION MATERIALS METALLURGY EQUIPMENT FOR R…" at bounding box center [661, 116] width 369 height 37
click at [827, 61] on div "Employment Information" at bounding box center [465, 57] width 783 height 81
click at [819, 98] on select "AGRICULTURE ALCOHOL & TOBACCO CONSTRUCTION MATERIALS METALLURGY EQUIPMENT FOR R…" at bounding box center [661, 116] width 369 height 37
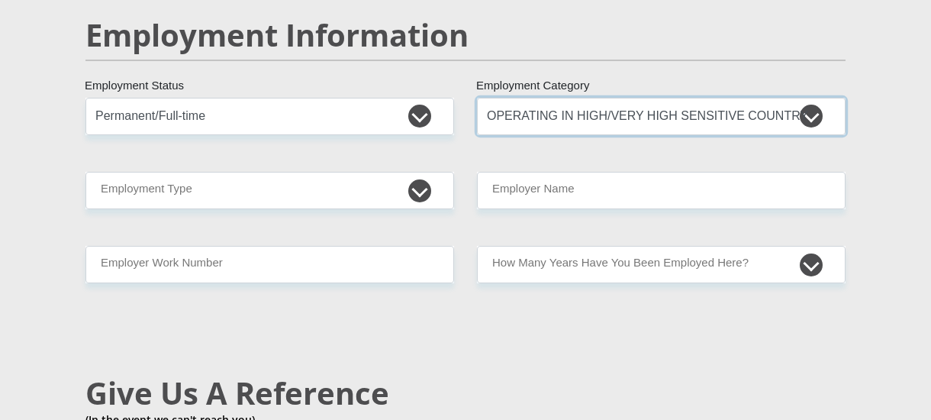
click at [819, 98] on select "AGRICULTURE ALCOHOL & TOBACCO CONSTRUCTION MATERIALS METALLURGY EQUIPMENT FOR R…" at bounding box center [661, 116] width 369 height 37
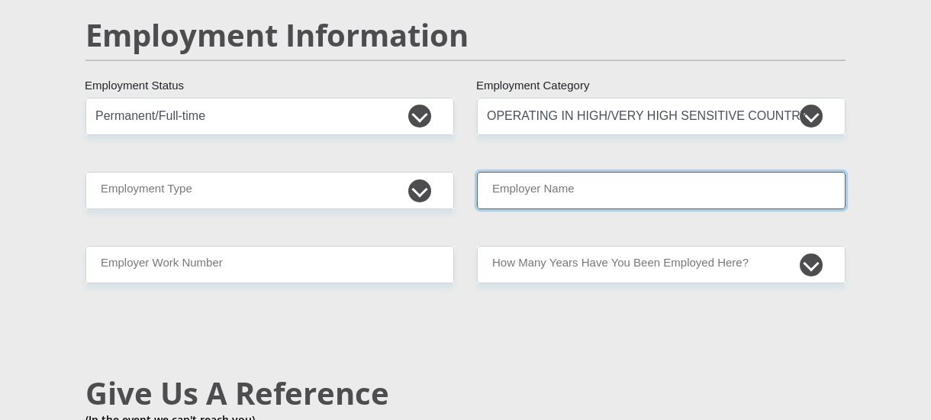
click at [724, 172] on input "Employer Name" at bounding box center [661, 190] width 369 height 37
type input "d"
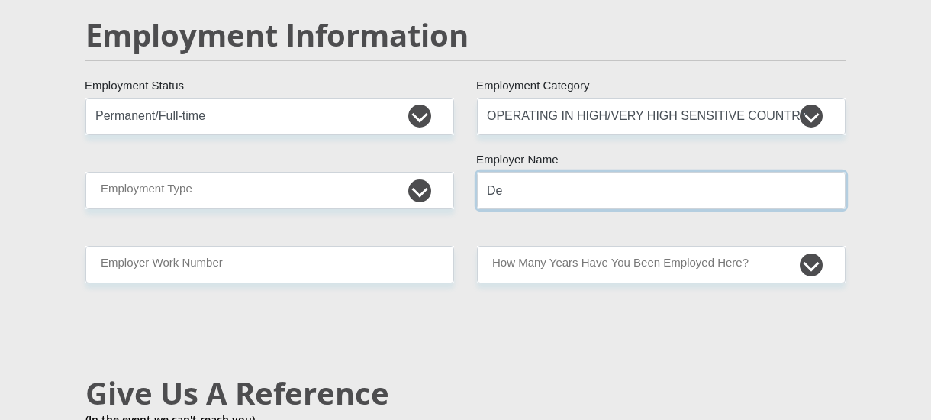
type input "D"
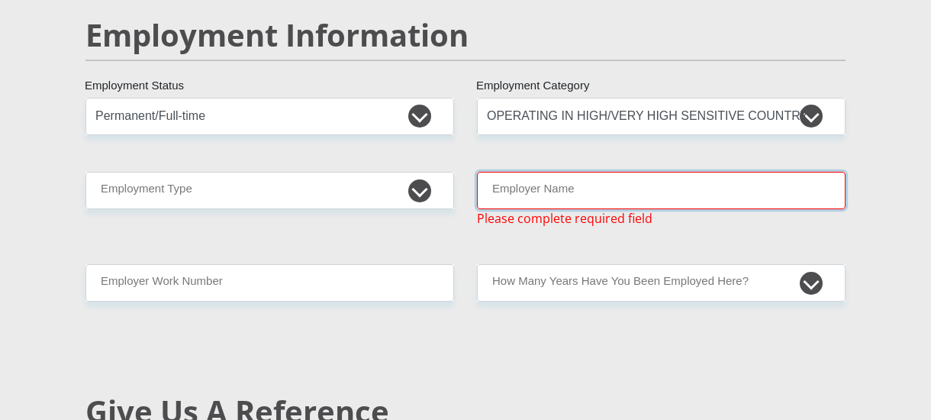
type input "e"
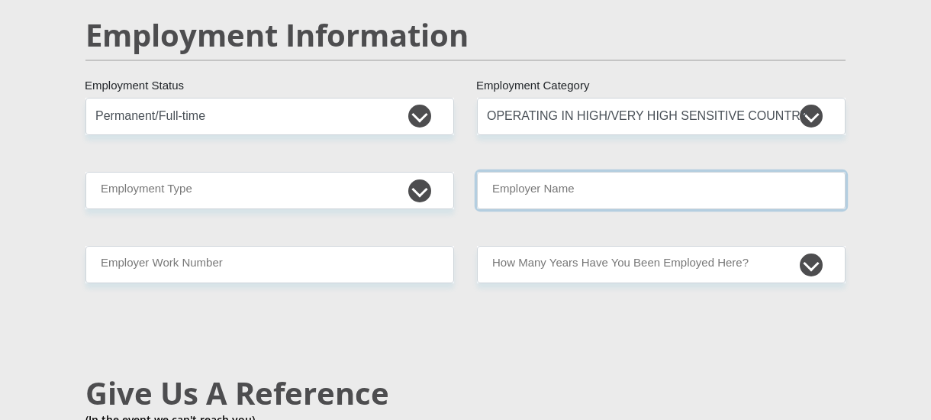
type input "f"
type input "FreeStateDepartmentOfBasicEducation"
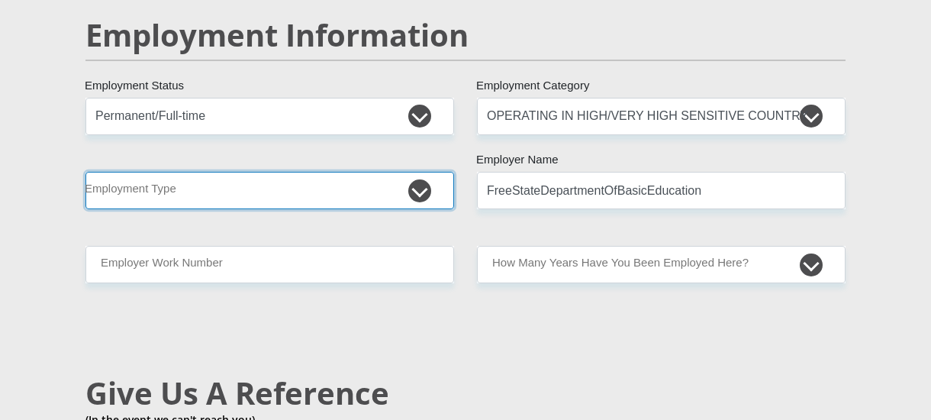
click at [416, 172] on select "College/Lecturer Craft Seller Creative Driver Executive Farmer Forces - Non Com…" at bounding box center [270, 190] width 369 height 37
select select "Permanent Teacher"
click at [86, 172] on select "College/Lecturer Craft Seller Creative Driver Executive Farmer Forces - Non Com…" at bounding box center [270, 190] width 369 height 37
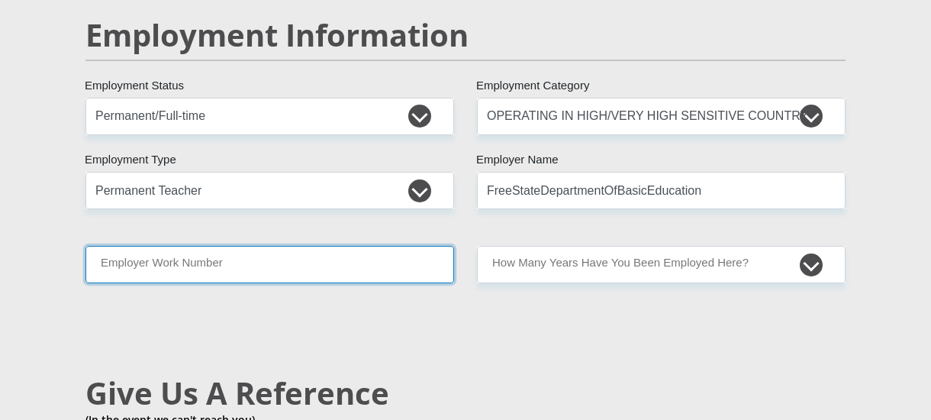
click at [286, 246] on input "Employer Work Number" at bounding box center [270, 264] width 369 height 37
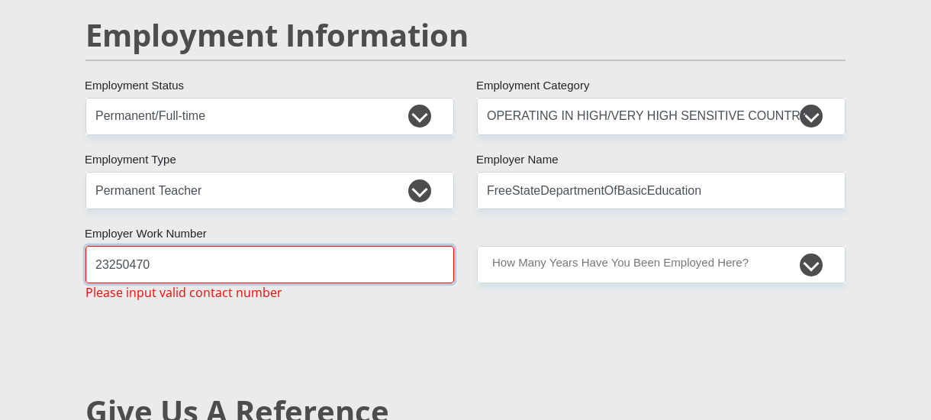
type input "23250470"
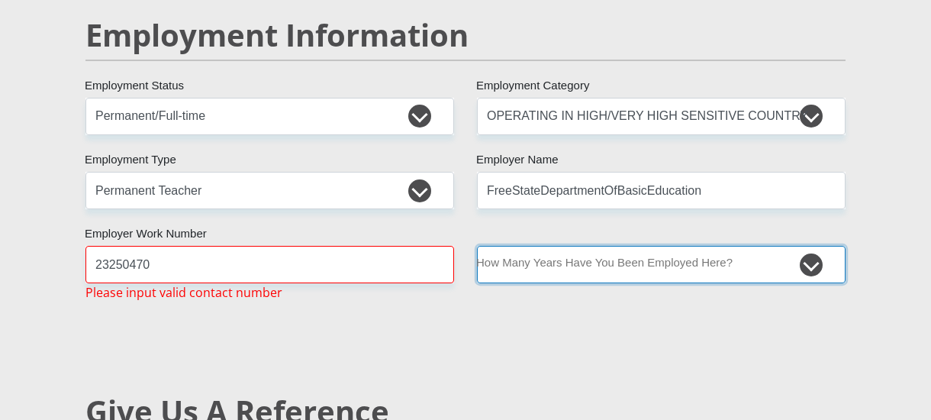
click at [816, 246] on select "less than 1 year 1-3 years 3-5 years 5+ years" at bounding box center [661, 264] width 369 height 37
select select "60"
click at [477, 246] on select "less than 1 year 1-3 years 3-5 years 5+ years" at bounding box center [661, 264] width 369 height 37
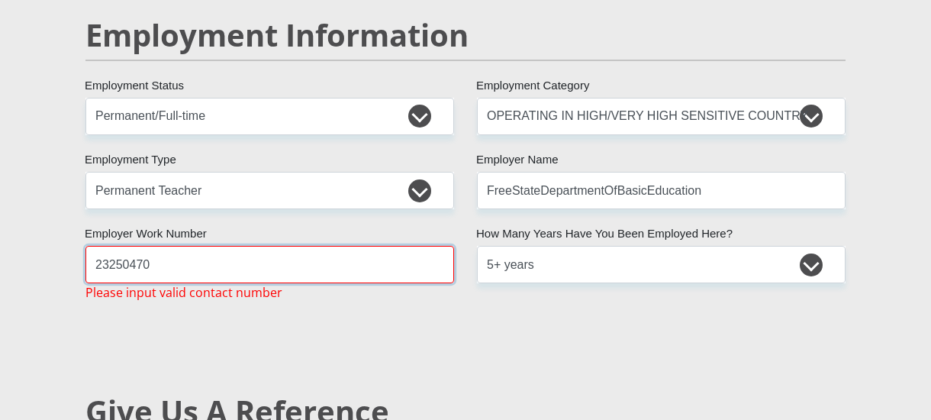
click at [154, 246] on input "23250470" at bounding box center [270, 264] width 369 height 37
type input "2"
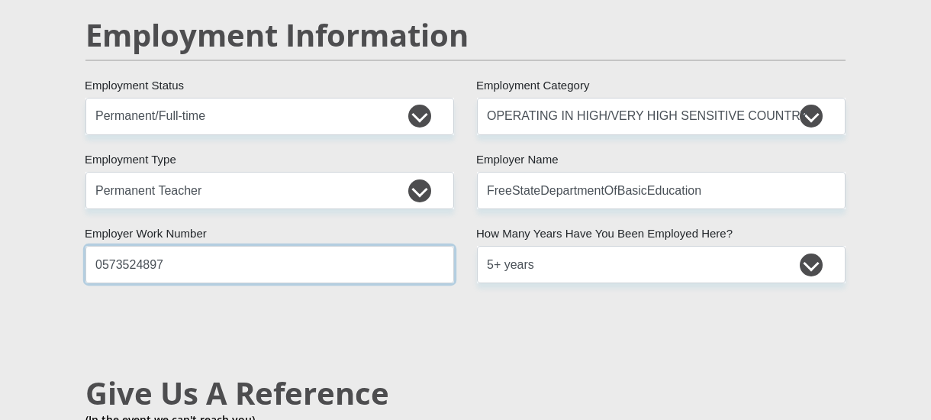
type input "0573524897"
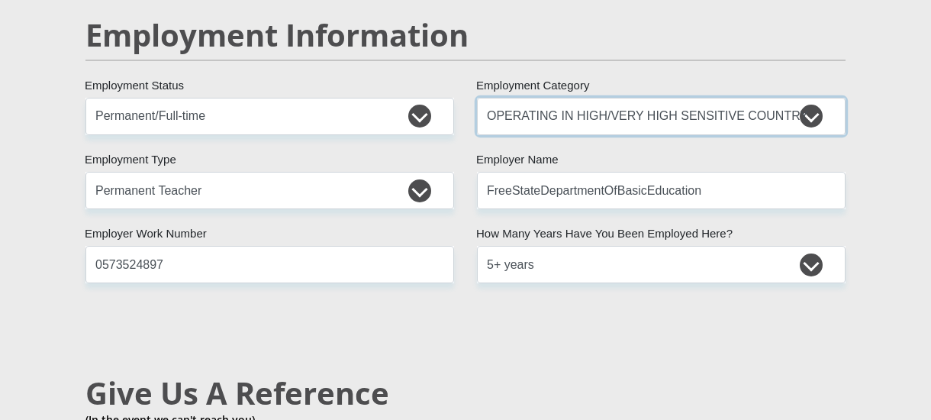
click at [818, 98] on select "AGRICULTURE ALCOHOL & TOBACCO CONSTRUCTION MATERIALS METALLURGY EQUIPMENT FOR R…" at bounding box center [661, 116] width 369 height 37
click at [786, 98] on select "AGRICULTURE ALCOHOL & TOBACCO CONSTRUCTION MATERIALS METALLURGY EQUIPMENT FOR R…" at bounding box center [661, 116] width 369 height 37
click at [773, 98] on select "AGRICULTURE ALCOHOL & TOBACCO CONSTRUCTION MATERIALS METALLURGY EQUIPMENT FOR R…" at bounding box center [661, 116] width 369 height 37
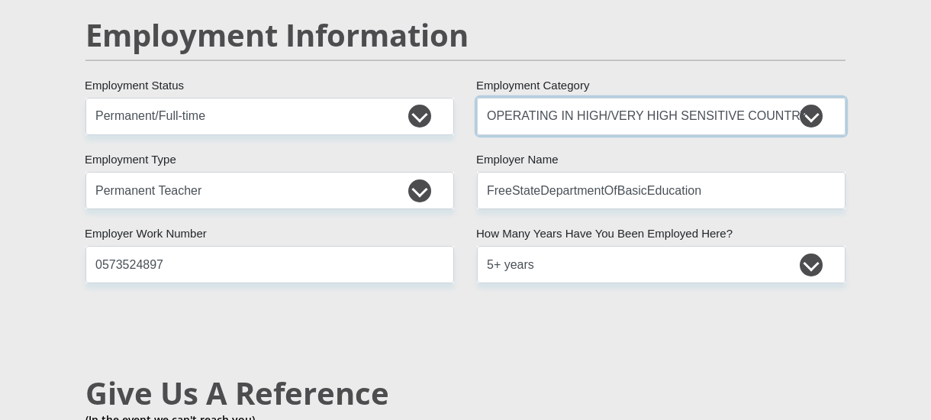
click at [817, 98] on select "AGRICULTURE ALCOHOL & TOBACCO CONSTRUCTION MATERIALS METALLURGY EQUIPMENT FOR R…" at bounding box center [661, 116] width 369 height 37
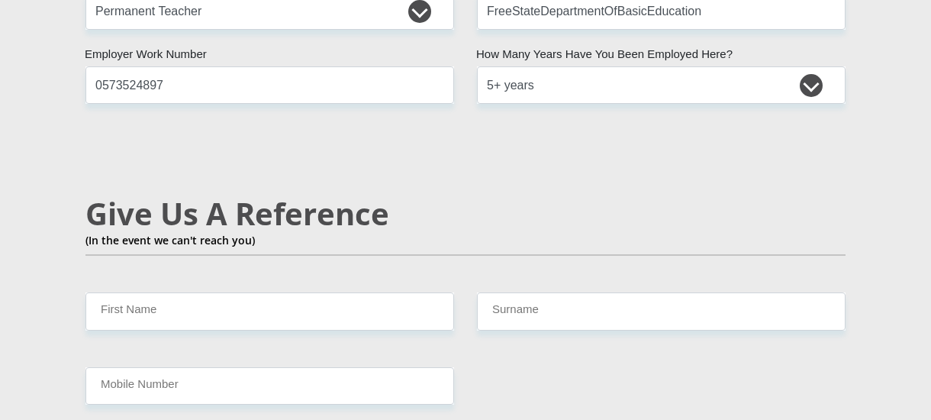
scroll to position [2660, 0]
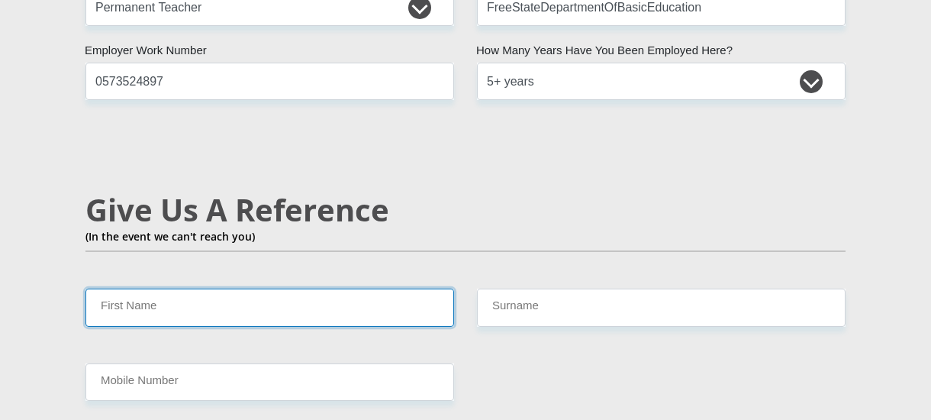
click at [214, 289] on input "First Name" at bounding box center [270, 307] width 369 height 37
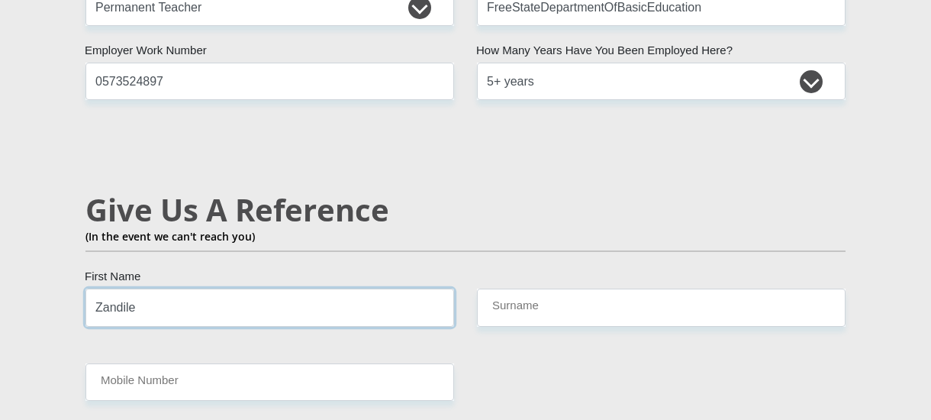
type input "Zandile"
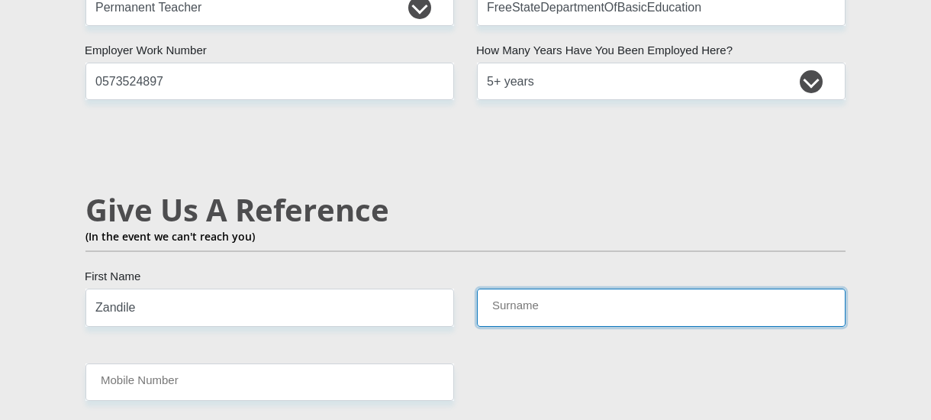
click at [509, 289] on input "Surname" at bounding box center [661, 307] width 369 height 37
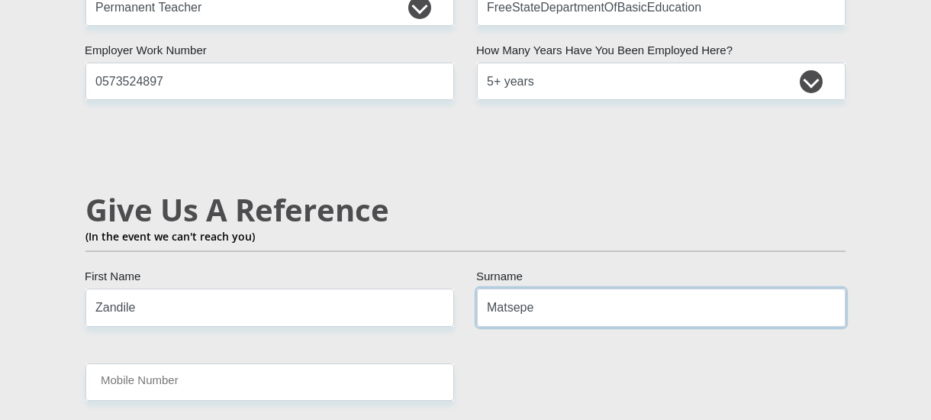
type input "Matsepe"
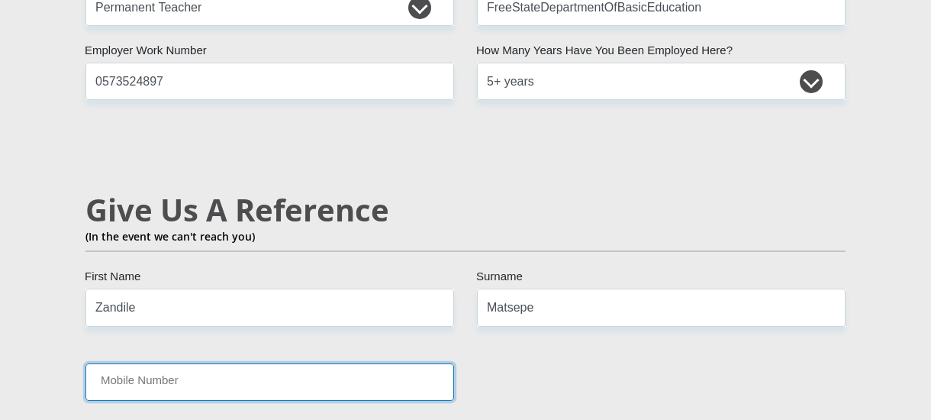
click at [134, 363] on input "Mobile Number" at bounding box center [270, 381] width 369 height 37
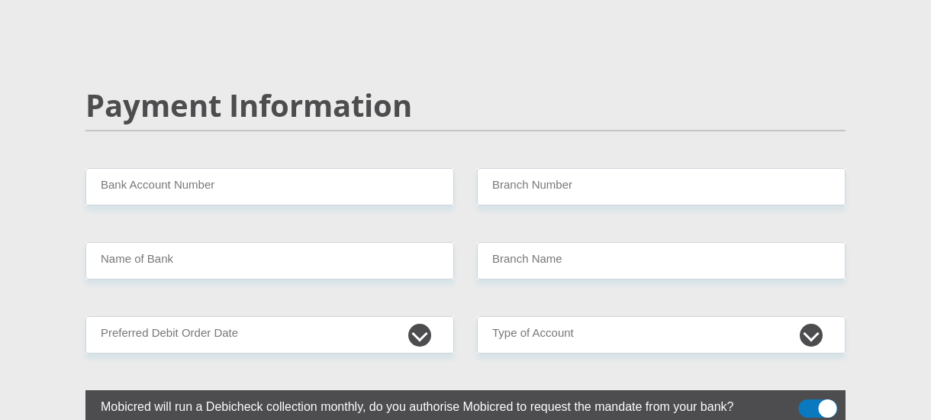
scroll to position [3064, 0]
type input "0679227716"
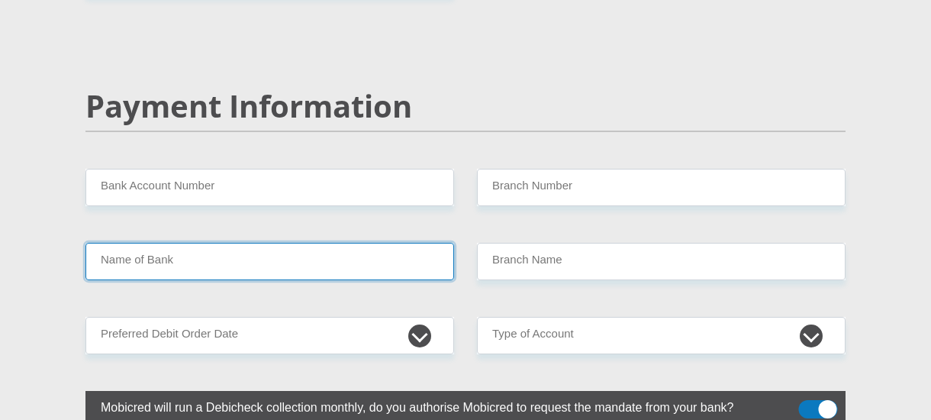
click at [109, 243] on input "Name of Bank" at bounding box center [270, 261] width 369 height 37
click at [136, 243] on input "Name of Bank" at bounding box center [270, 261] width 369 height 37
click at [169, 243] on input "Name of Bank" at bounding box center [270, 261] width 369 height 37
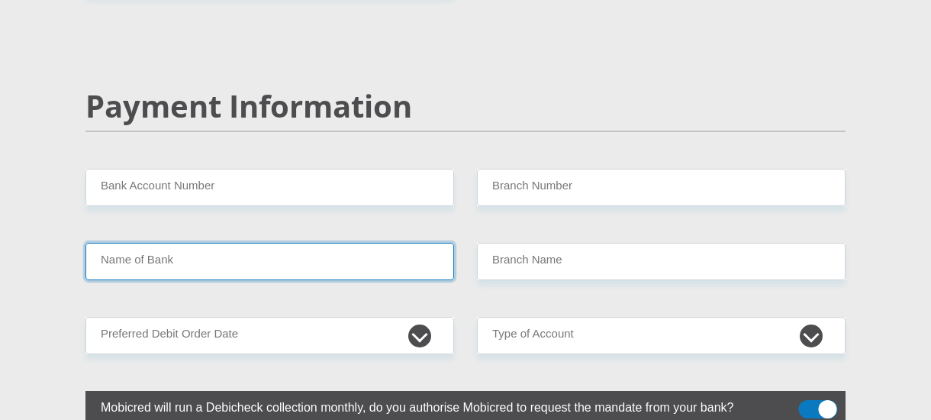
click at [169, 243] on input "Name of Bank" at bounding box center [270, 261] width 369 height 37
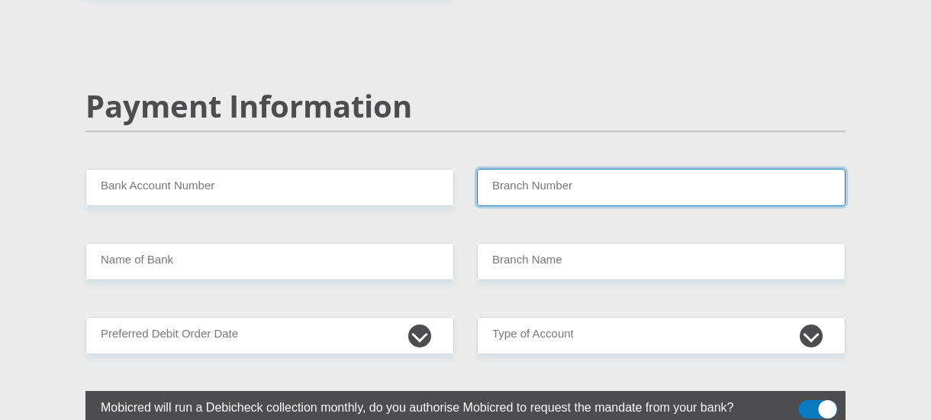
click at [513, 169] on input "Branch Number" at bounding box center [661, 187] width 369 height 37
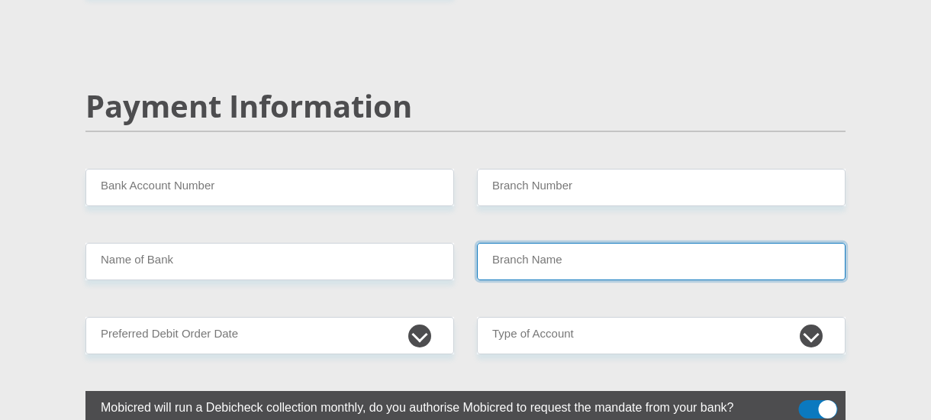
click at [498, 243] on input "Branch Name" at bounding box center [661, 261] width 369 height 37
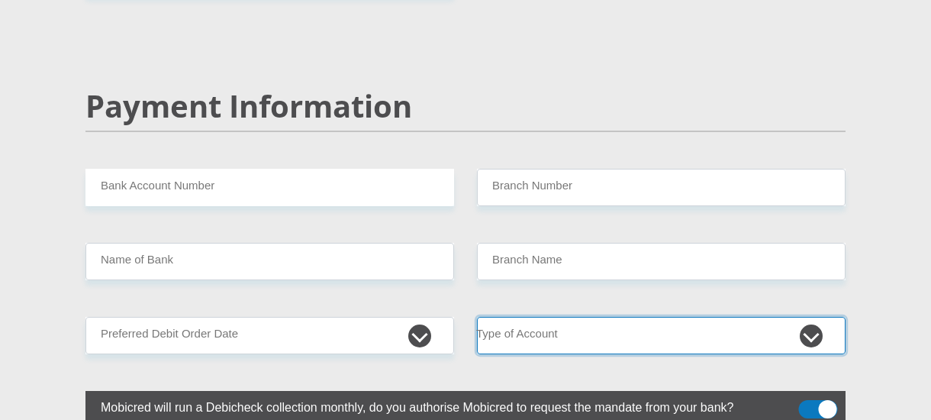
click at [804, 317] on select "Cheque Savings" at bounding box center [661, 335] width 369 height 37
select select "SAV"
click at [477, 317] on select "Cheque Savings" at bounding box center [661, 335] width 369 height 37
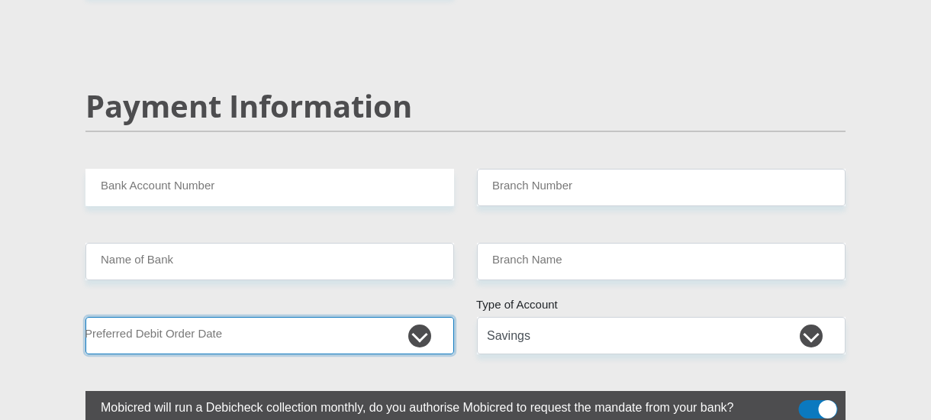
click at [416, 317] on select "1st 2nd 3rd 4th 5th 7th 18th 19th 20th 21st 22nd 23rd 24th 25th 26th 27th 28th …" at bounding box center [270, 335] width 369 height 37
select select "20"
click at [86, 317] on select "1st 2nd 3rd 4th 5th 7th 18th 19th 20th 21st 22nd 23rd 24th 25th 26th 27th 28th …" at bounding box center [270, 335] width 369 height 37
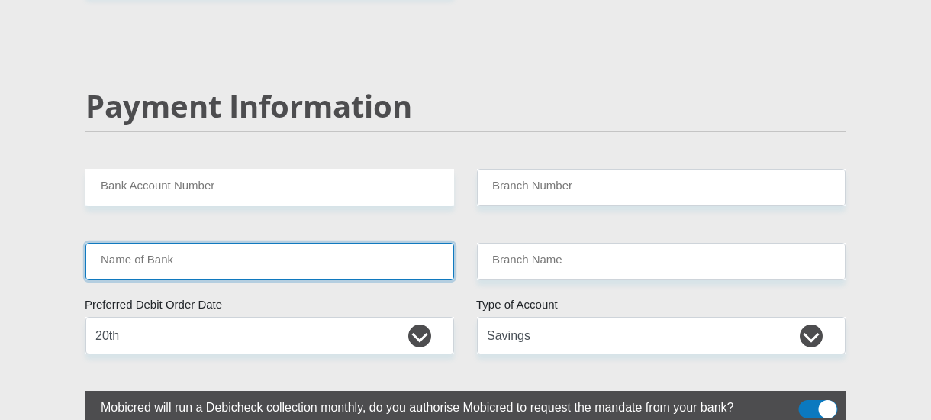
click at [168, 243] on input "Name of Bank" at bounding box center [270, 261] width 369 height 37
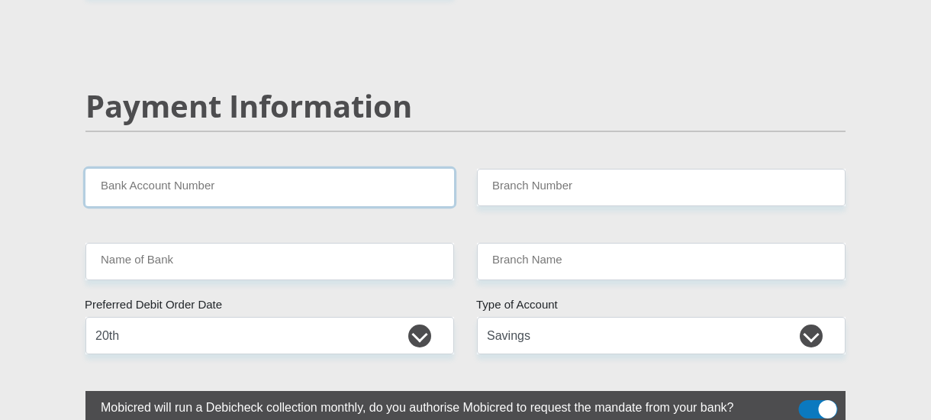
click at [96, 169] on input "Bank Account Number" at bounding box center [270, 187] width 369 height 37
type input "1214545105"
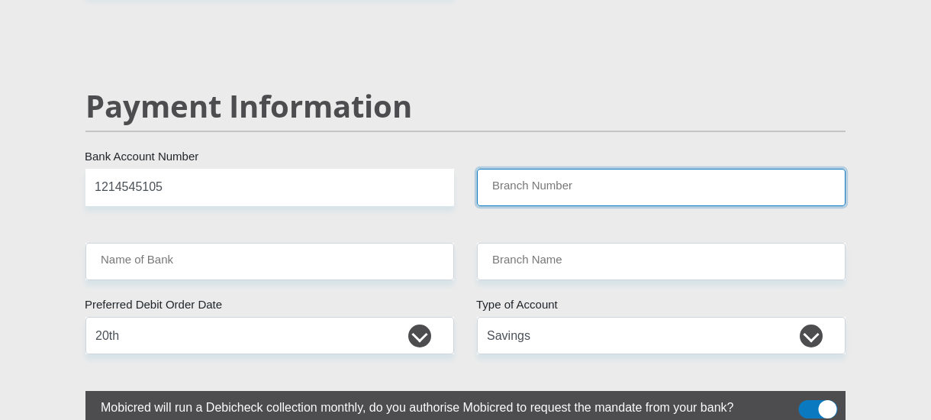
click at [518, 169] on input "Branch Number" at bounding box center [661, 187] width 369 height 37
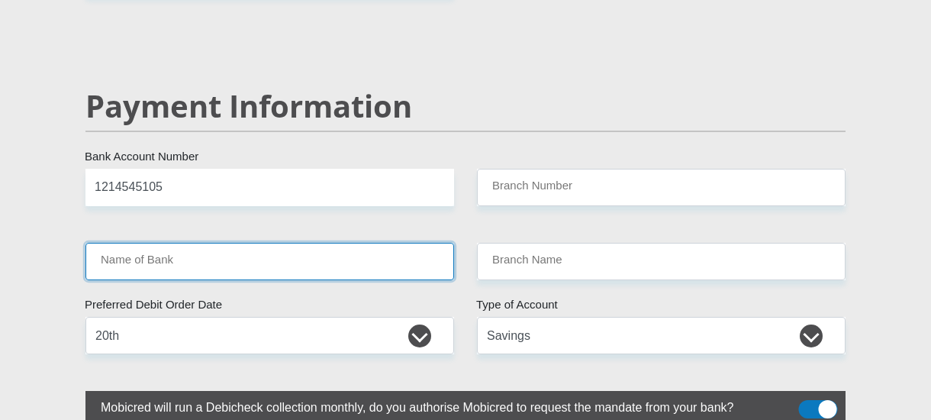
click at [161, 243] on input "Name of Bank" at bounding box center [270, 261] width 369 height 37
click at [163, 243] on input "Name of Bank" at bounding box center [270, 261] width 369 height 37
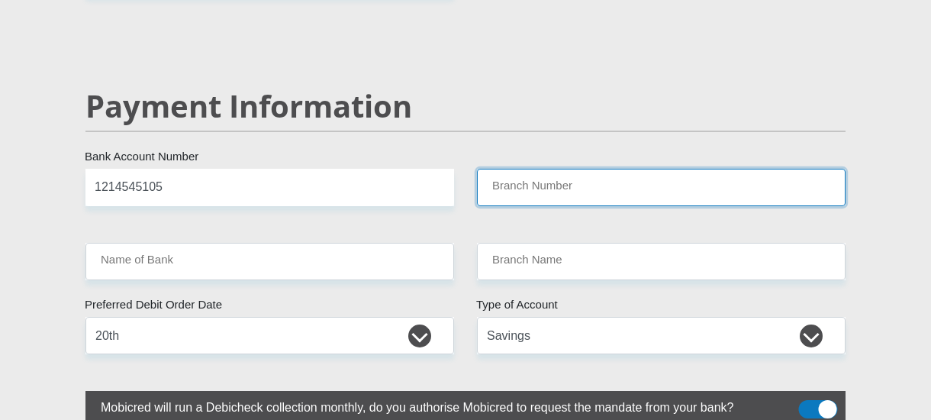
click at [515, 169] on input "Branch Number" at bounding box center [661, 187] width 369 height 37
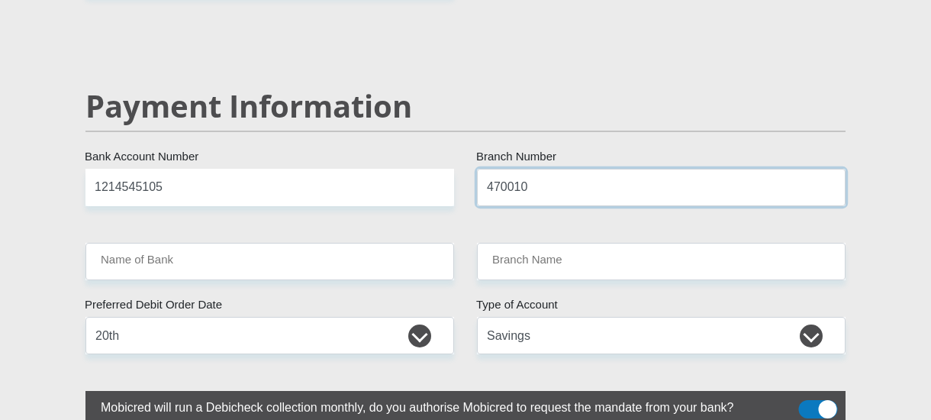
type input "470010"
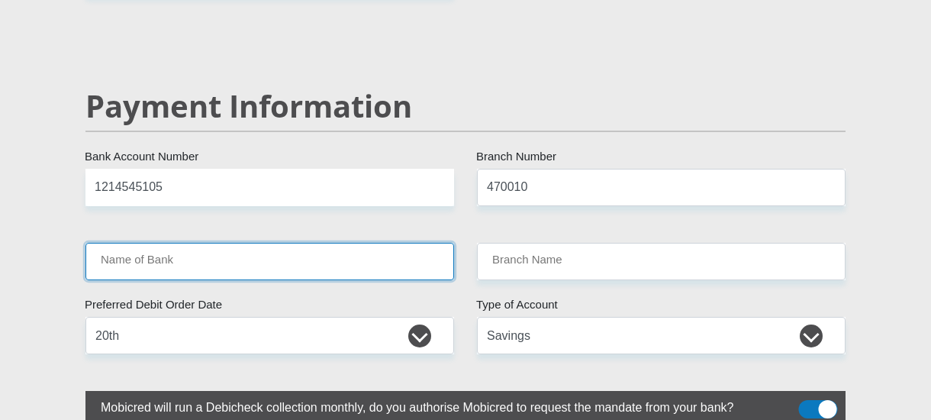
type input "CAPITEC BANK LIMITED"
type input "CAPITEC BANK CPC"
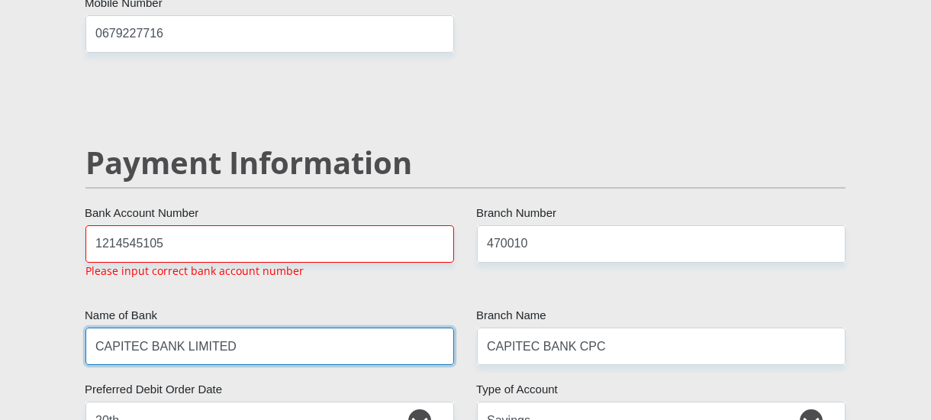
scroll to position [3007, 0]
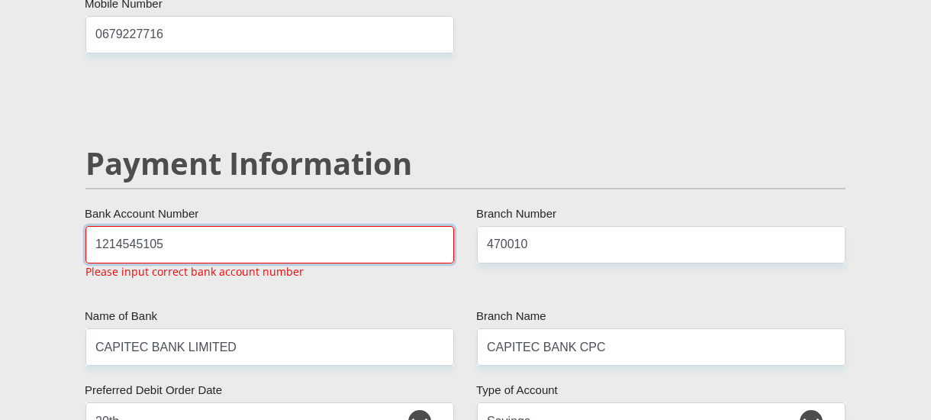
click at [96, 226] on input "1214545105" at bounding box center [270, 244] width 369 height 37
click at [171, 226] on input "1214545105" at bounding box center [270, 244] width 369 height 37
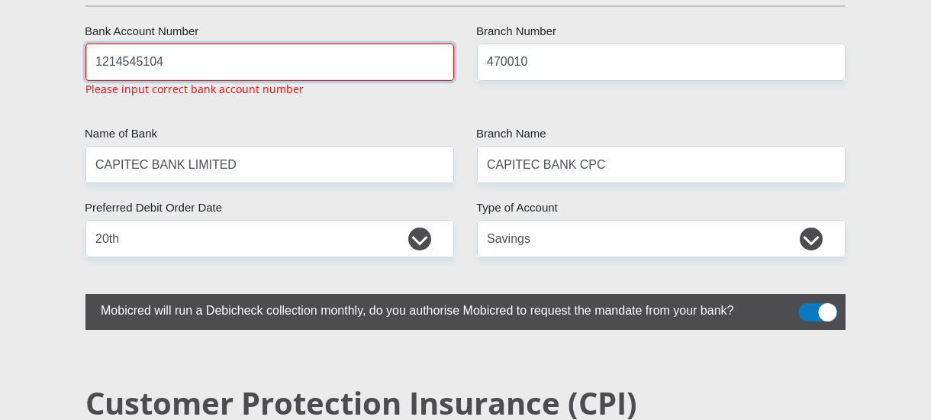
scroll to position [3190, 0]
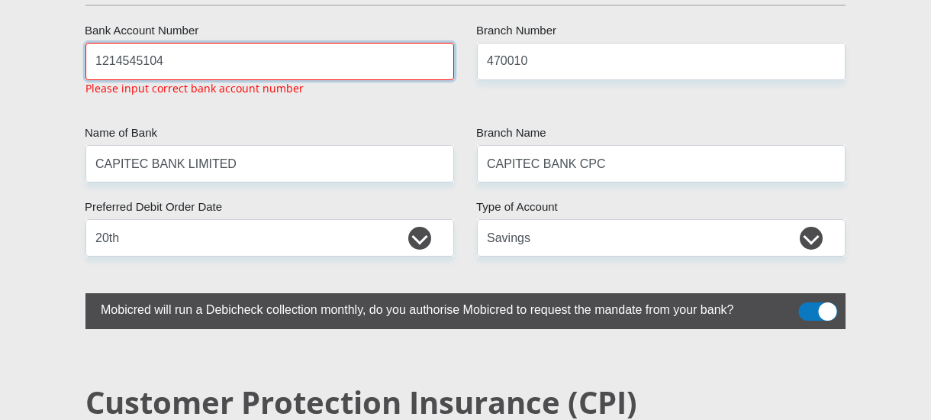
type input "1214545104"
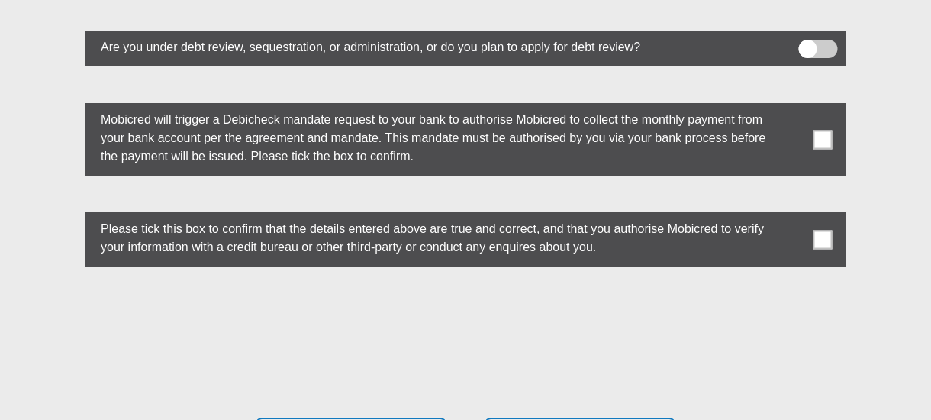
scroll to position [4402, 0]
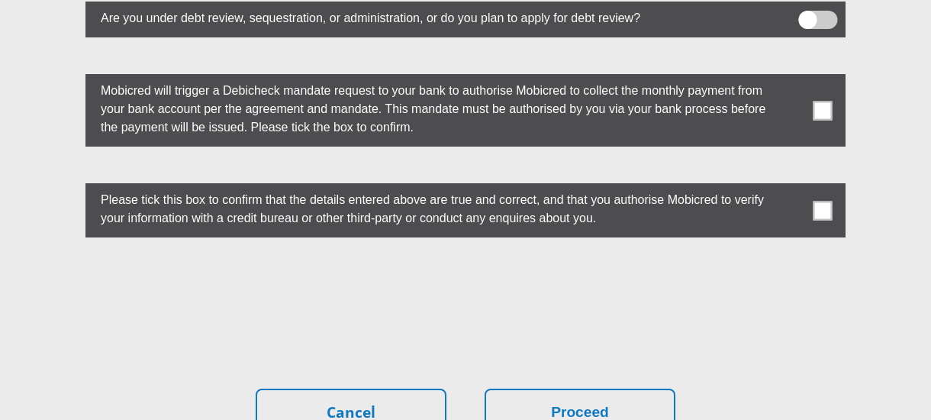
click at [824, 201] on span at bounding box center [823, 210] width 19 height 19
click at [792, 187] on input "checkbox" at bounding box center [792, 187] width 0 height 0
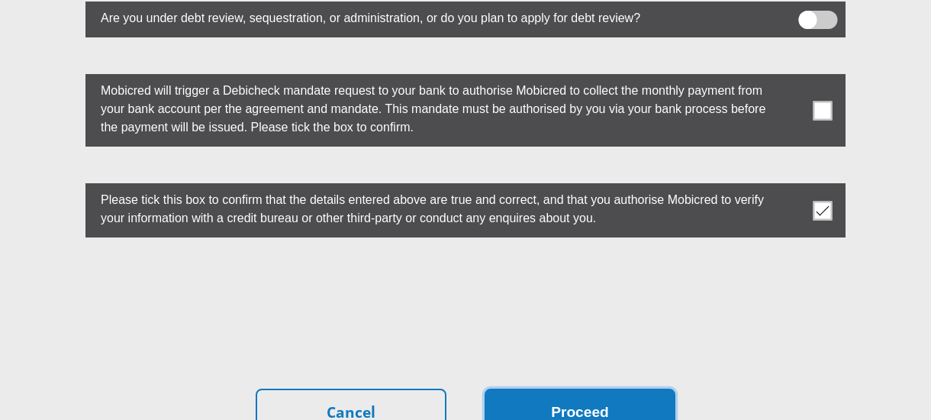
click at [587, 389] on button "Proceed" at bounding box center [580, 413] width 191 height 48
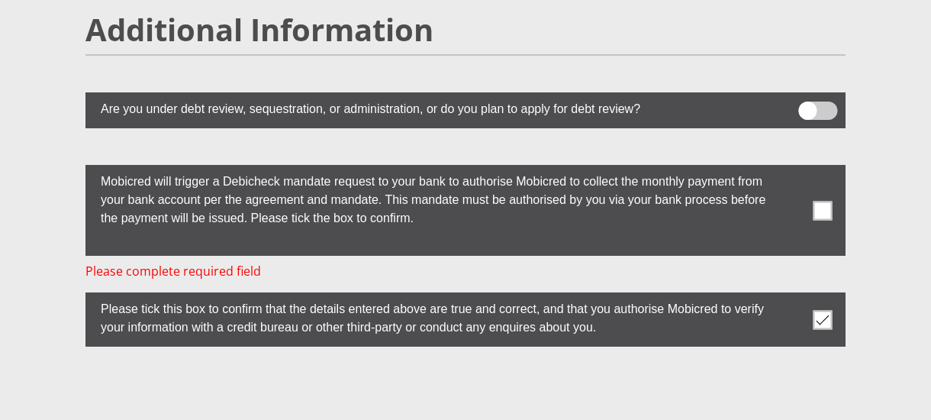
scroll to position [4309, 0]
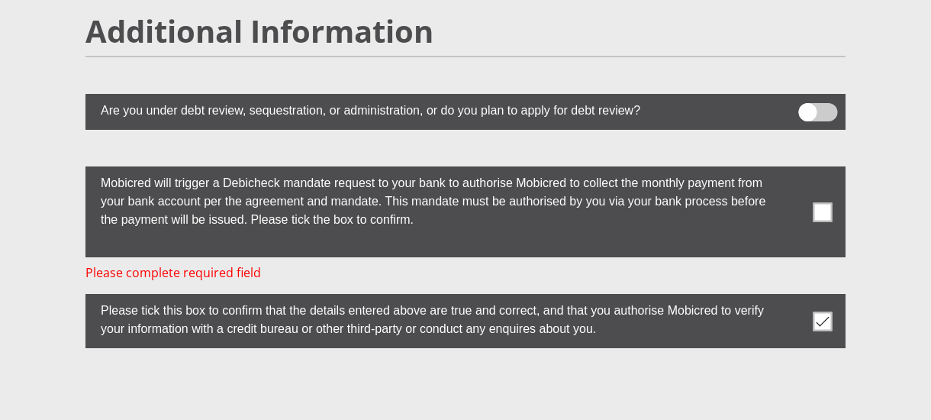
click at [824, 202] on span at bounding box center [823, 211] width 19 height 19
click at [792, 170] on input "checkbox" at bounding box center [792, 170] width 0 height 0
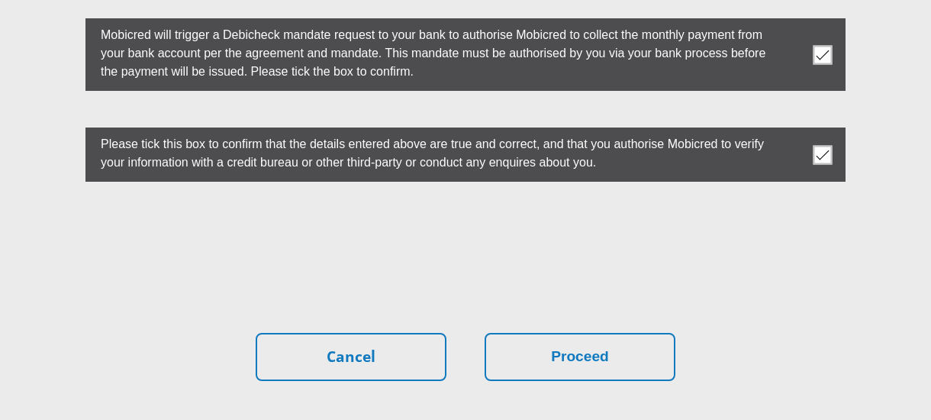
scroll to position [4462, 0]
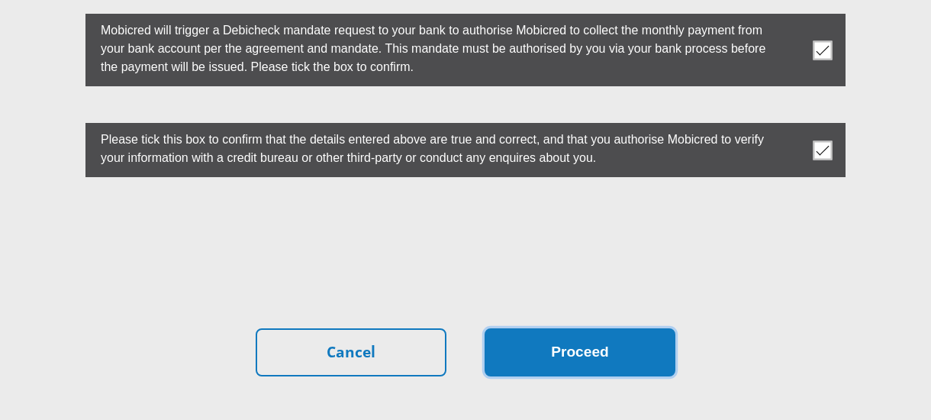
click at [637, 338] on button "Proceed" at bounding box center [580, 352] width 191 height 48
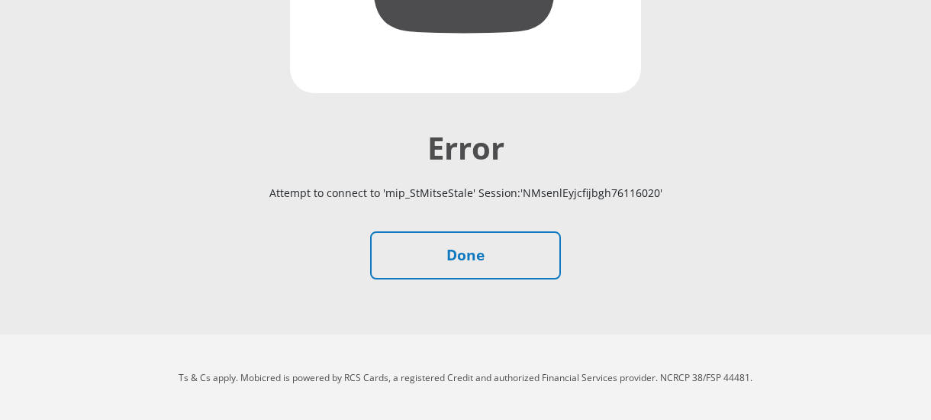
scroll to position [450, 0]
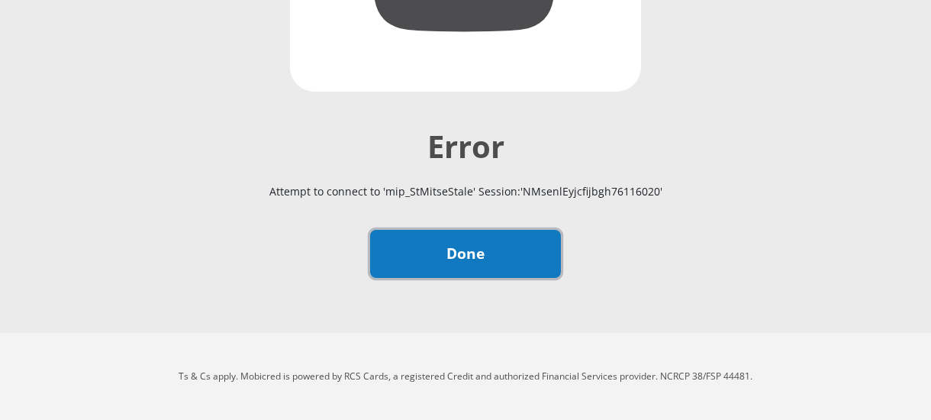
click at [515, 242] on link "Done" at bounding box center [465, 254] width 191 height 48
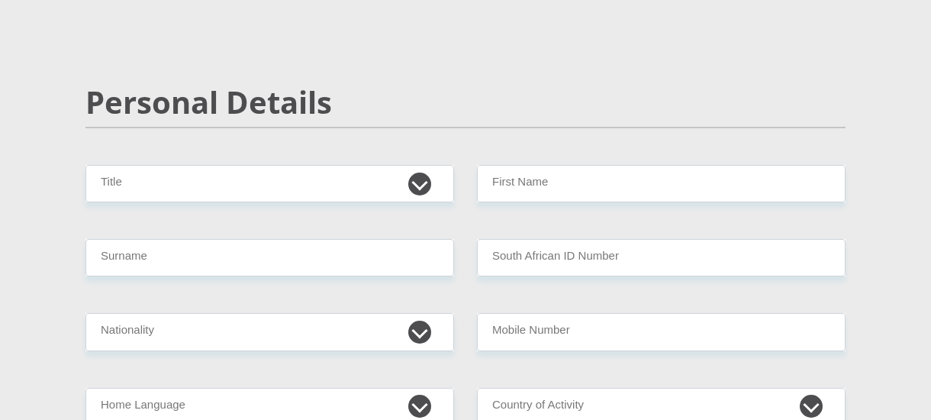
scroll to position [134, 0]
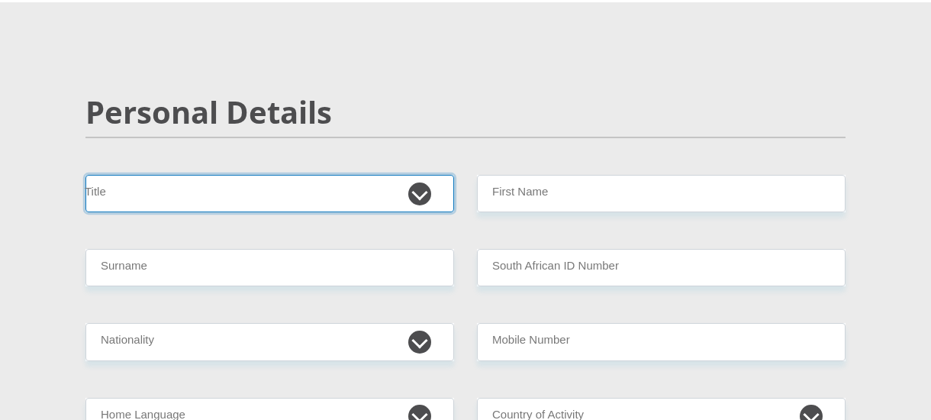
click at [428, 192] on select "Mr Ms Mrs Dr [PERSON_NAME]" at bounding box center [270, 193] width 369 height 37
select select "Mr"
click at [86, 175] on select "Mr Ms Mrs Dr Other" at bounding box center [270, 193] width 369 height 37
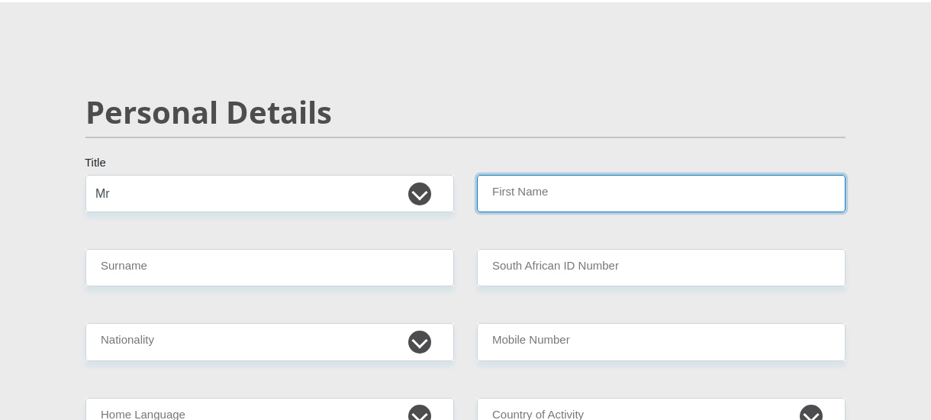
click at [534, 190] on input "First Name" at bounding box center [661, 193] width 369 height 37
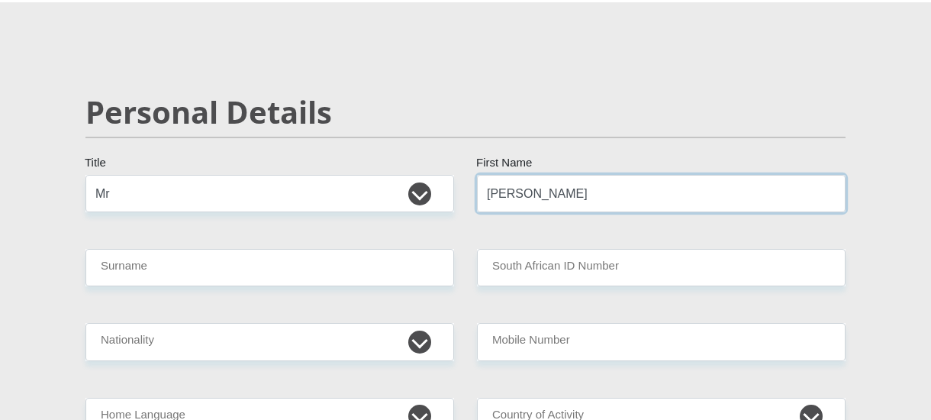
type input "Tello"
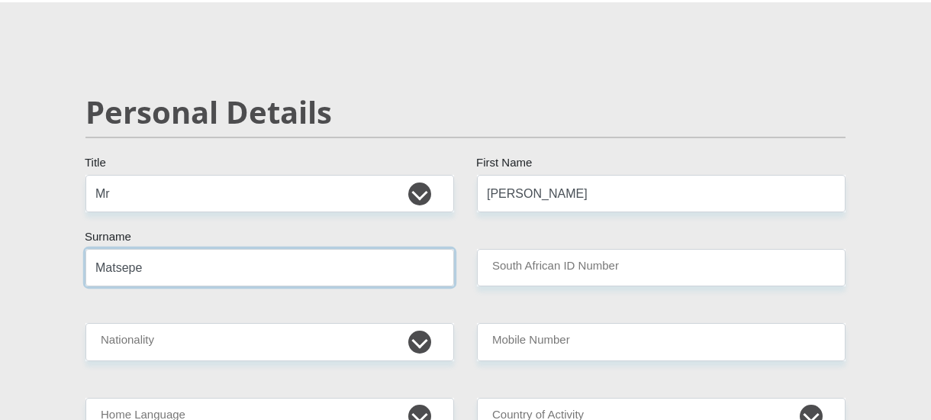
type input "Matsepe"
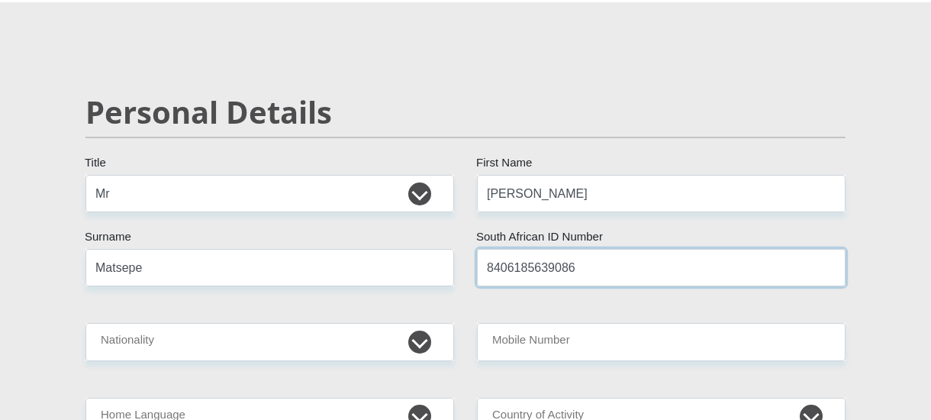
type input "8406185639086"
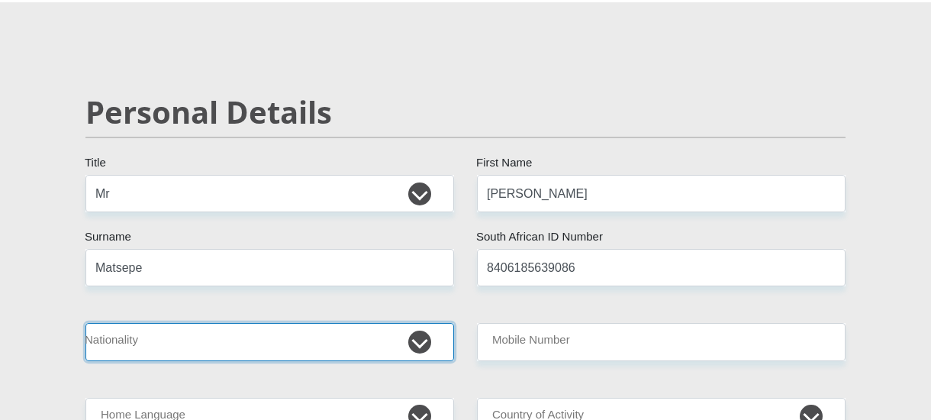
click at [244, 347] on select "South Africa Afghanistan Aland Islands Albania Algeria America Samoa American V…" at bounding box center [270, 341] width 369 height 37
select select "ZAF"
click at [86, 323] on select "South Africa Afghanistan Aland Islands Albania Algeria America Samoa American V…" at bounding box center [270, 341] width 369 height 37
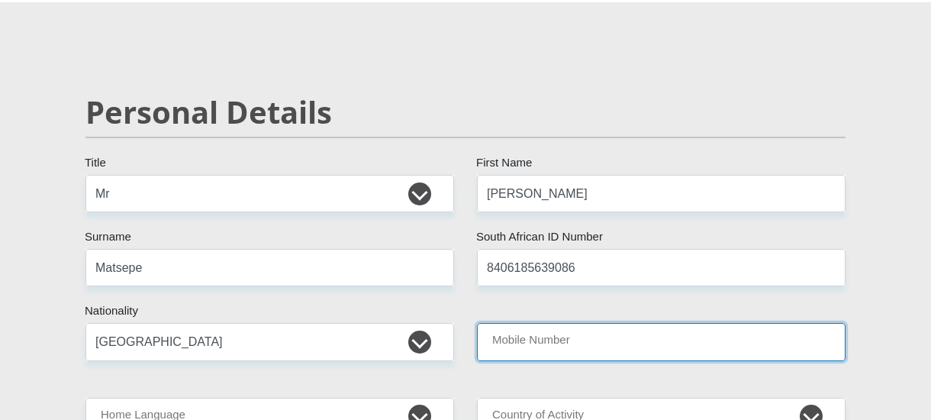
click at [583, 341] on input "Mobile Number" at bounding box center [661, 341] width 369 height 37
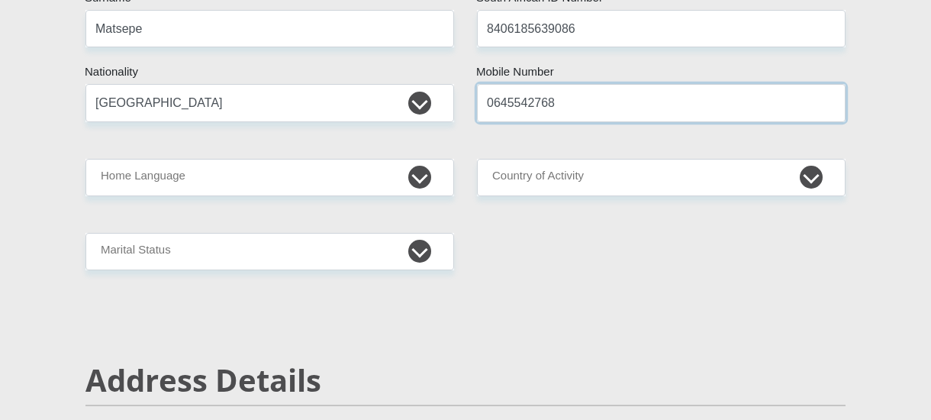
scroll to position [344, 0]
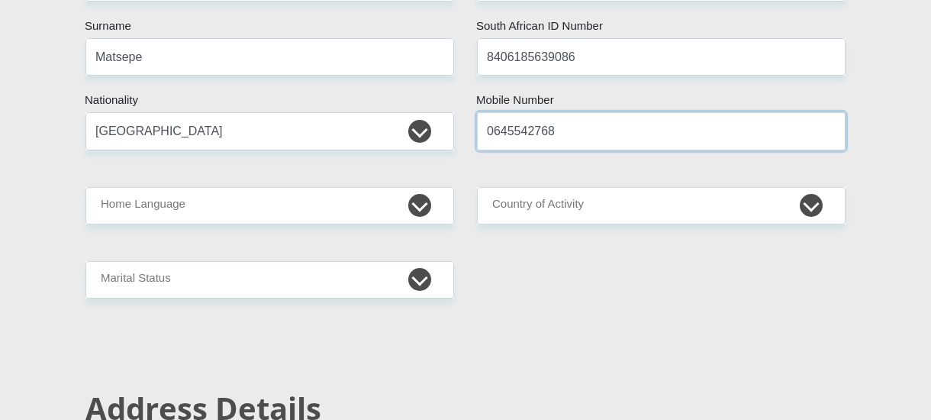
type input "0645542768"
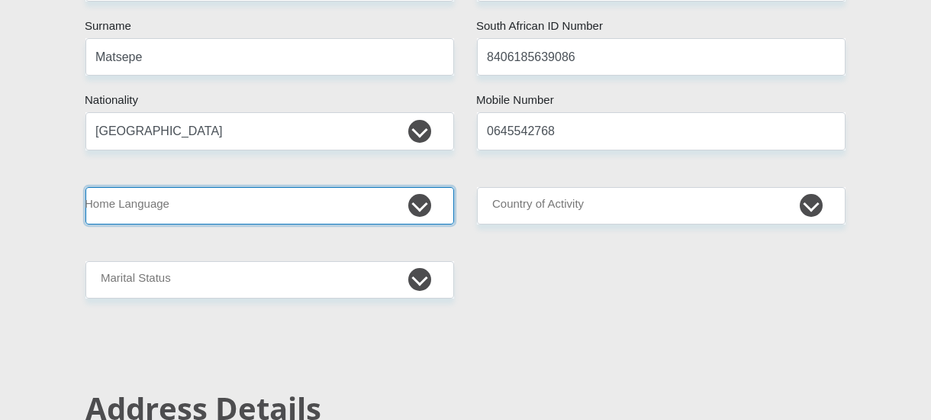
click at [366, 211] on select "Afrikaans English Sepedi South Ndebele Southern Sotho Swati Tsonga Tswana Venda…" at bounding box center [270, 205] width 369 height 37
select select "sot"
click at [86, 187] on select "Afrikaans English Sepedi South Ndebele Southern Sotho Swati Tsonga Tswana Venda…" at bounding box center [270, 205] width 369 height 37
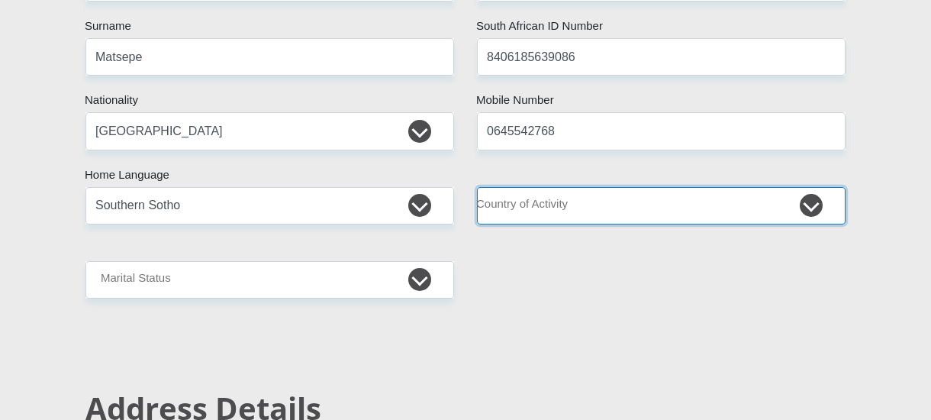
click at [710, 198] on select "South Africa Afghanistan Aland Islands Albania Algeria America Samoa American V…" at bounding box center [661, 205] width 369 height 37
select select "ZAF"
click at [477, 187] on select "South Africa Afghanistan Aland Islands Albania Algeria America Samoa American V…" at bounding box center [661, 205] width 369 height 37
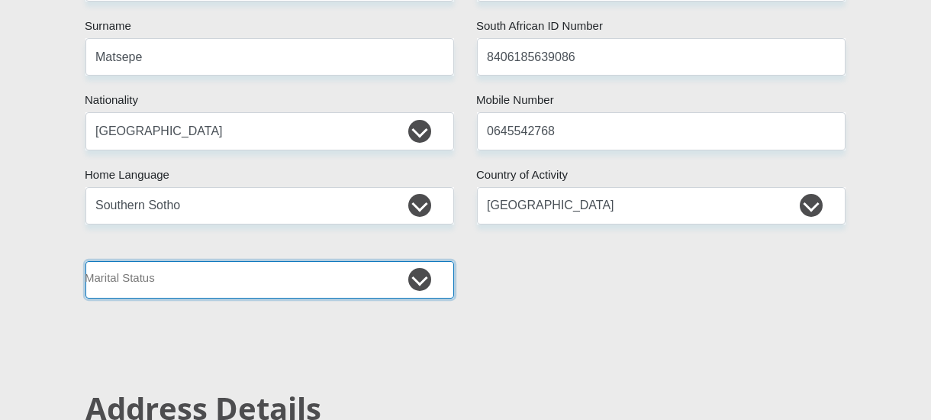
click at [446, 271] on select "Married ANC Single Divorced Widowed Married COP or Customary Law" at bounding box center [270, 279] width 369 height 37
select select "5"
click at [86, 261] on select "Married ANC Single Divorced Widowed Married COP or Customary Law" at bounding box center [270, 279] width 369 height 37
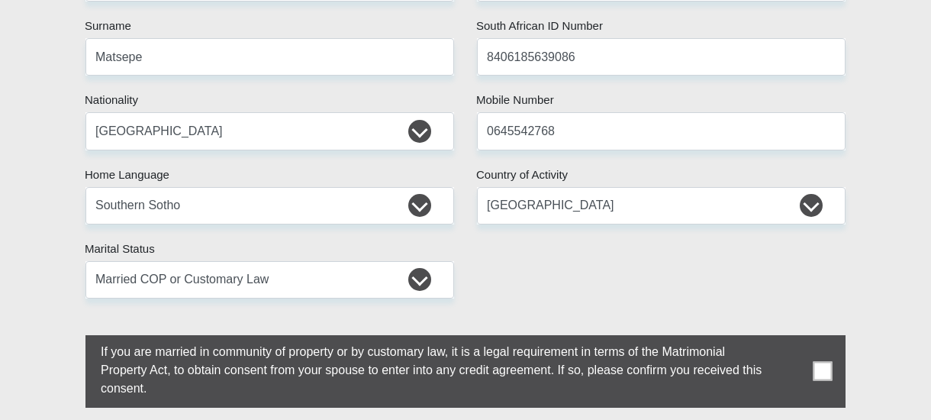
click at [818, 372] on span at bounding box center [823, 371] width 19 height 19
click at [70, 339] on input "checkbox" at bounding box center [70, 339] width 0 height 0
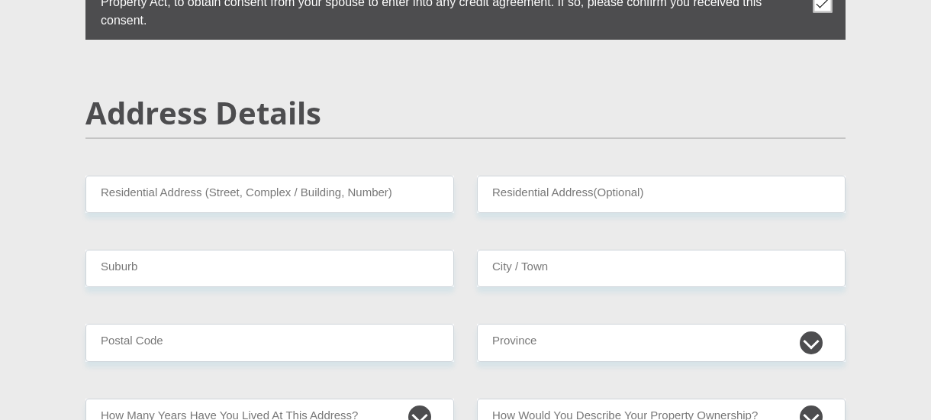
scroll to position [770, 0]
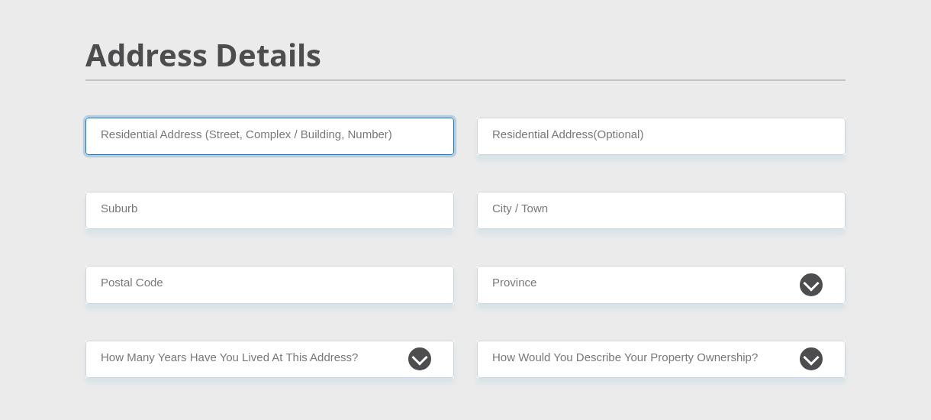
click at [422, 120] on input "Residential Address (Street, Complex / Building, Number)" at bounding box center [270, 136] width 369 height 37
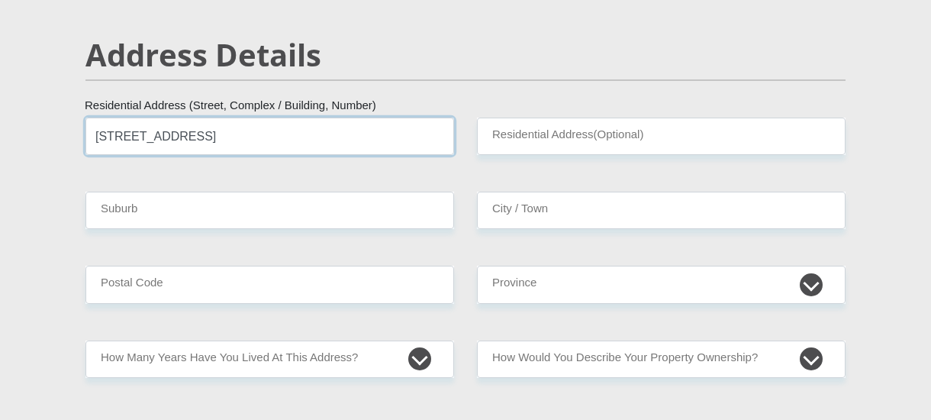
type input "28 Minler Road"
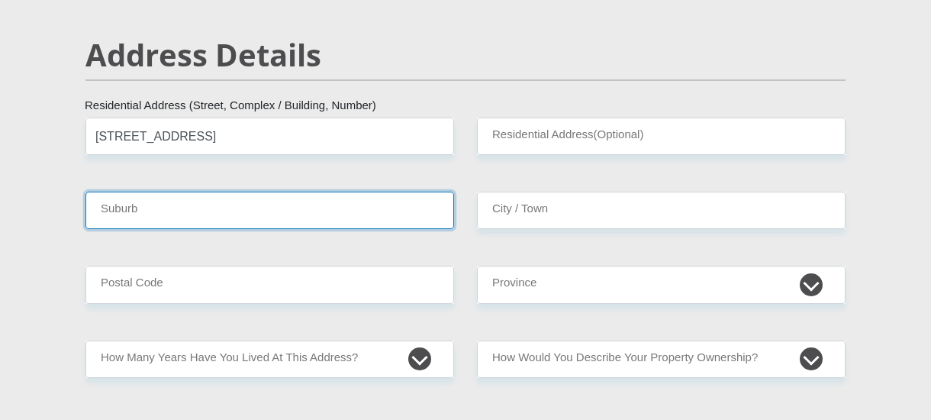
click at [327, 207] on input "Suburb" at bounding box center [270, 210] width 369 height 37
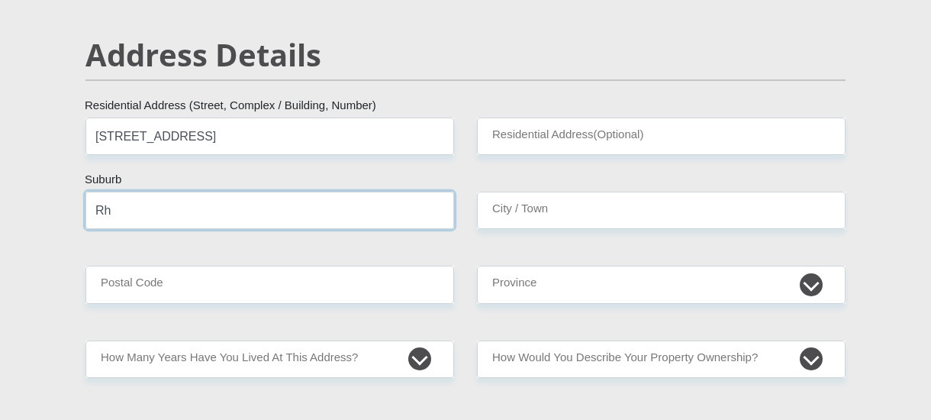
type input "Rheederpark"
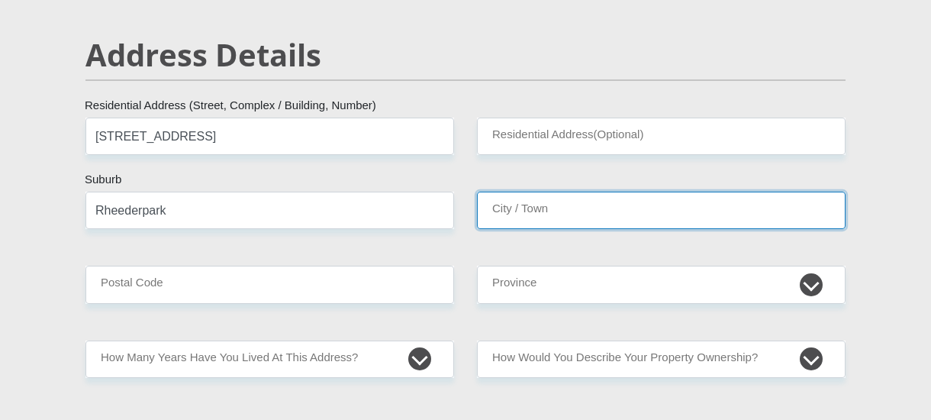
click at [599, 214] on input "City / Town" at bounding box center [661, 210] width 369 height 37
click at [596, 221] on input "City / Town" at bounding box center [661, 210] width 369 height 37
type input "Welkom"
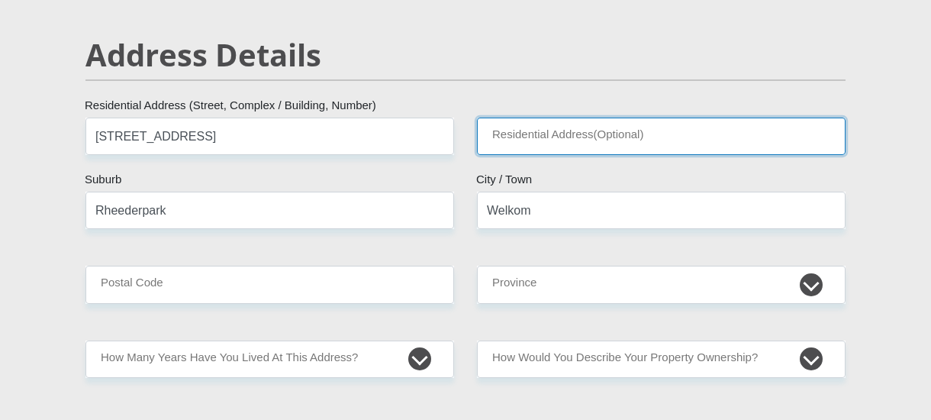
click at [592, 142] on input "Residential Address(Optional)" at bounding box center [661, 136] width 369 height 37
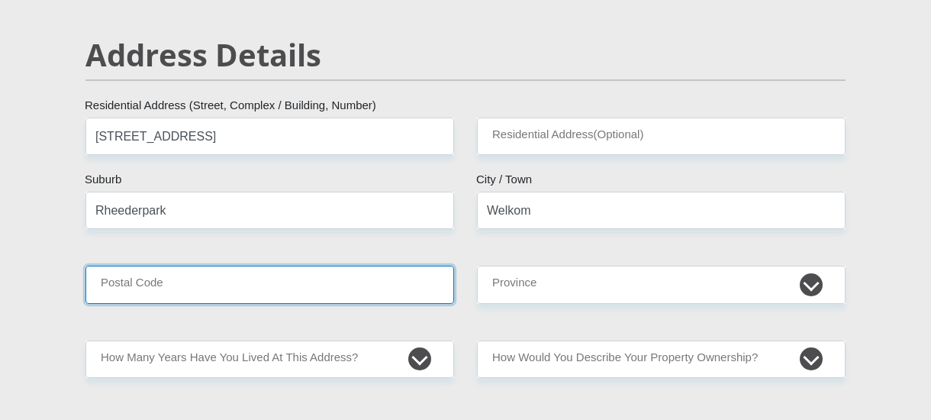
click at [298, 276] on input "Postal Code" at bounding box center [270, 284] width 369 height 37
click at [244, 292] on input "Postal Code" at bounding box center [270, 284] width 369 height 37
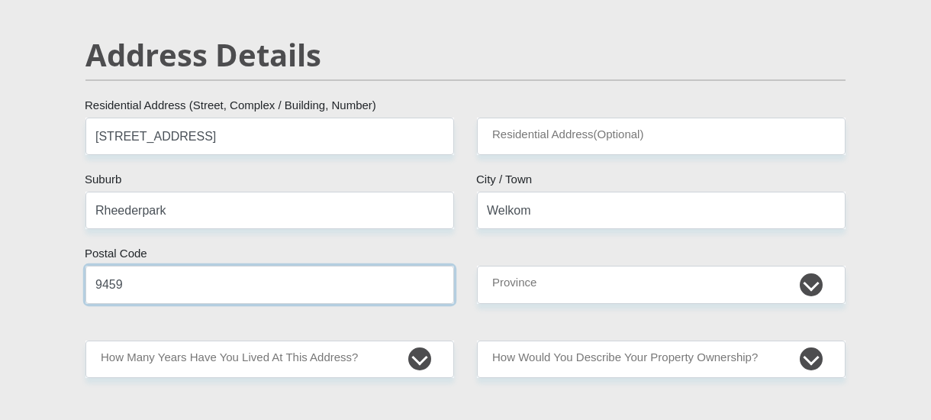
type input "9459"
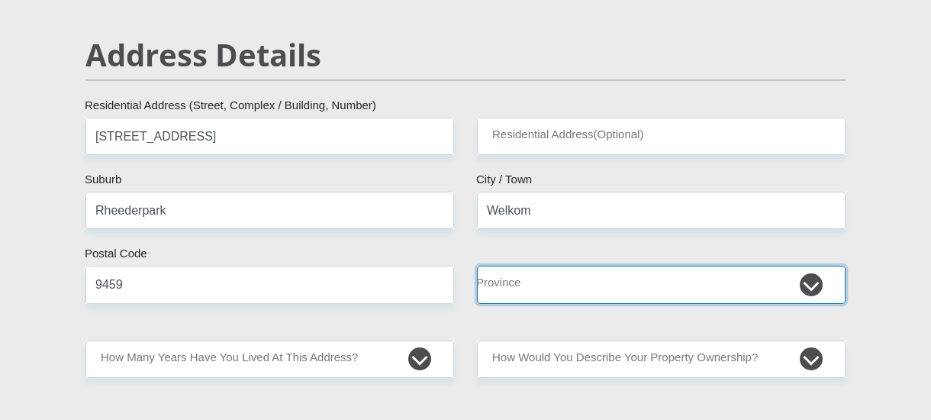
click at [679, 268] on select "Eastern Cape Free State Gauteng KwaZulu-Natal Limpopo Mpumalanga Northern Cape …" at bounding box center [661, 284] width 369 height 37
select select "Free State"
click at [477, 266] on select "Eastern Cape Free State Gauteng KwaZulu-Natal Limpopo Mpumalanga Northern Cape …" at bounding box center [661, 284] width 369 height 37
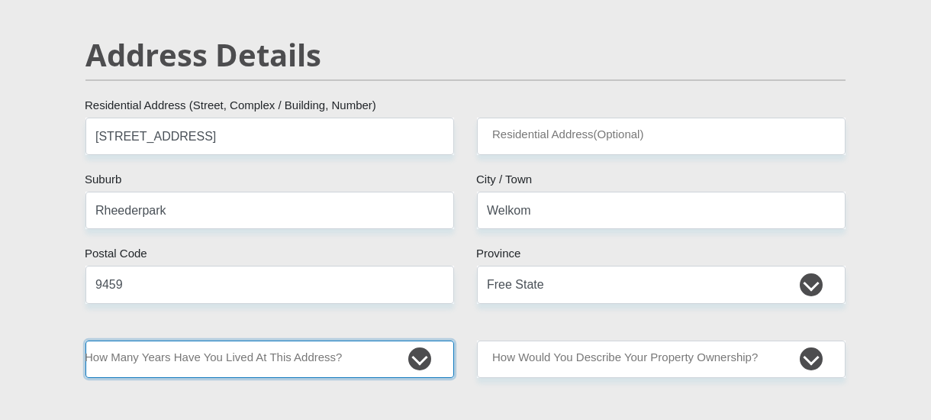
click at [382, 363] on select "less than 1 year 1-3 years 3-5 years 5+ years" at bounding box center [270, 358] width 369 height 37
select select "5"
click at [86, 340] on select "less than 1 year 1-3 years 3-5 years 5+ years" at bounding box center [270, 358] width 369 height 37
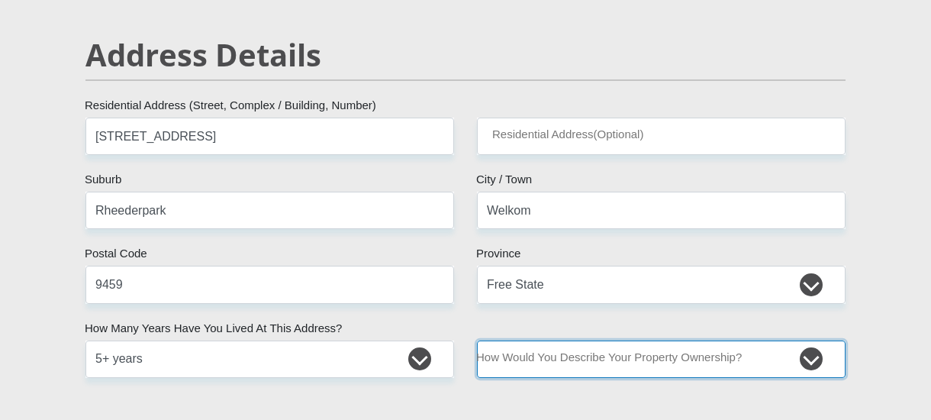
click at [657, 369] on select "Owned Rented Family Owned Company Dwelling" at bounding box center [661, 358] width 369 height 37
select select "parents"
click at [477, 340] on select "Owned Rented Family Owned Company Dwelling" at bounding box center [661, 358] width 369 height 37
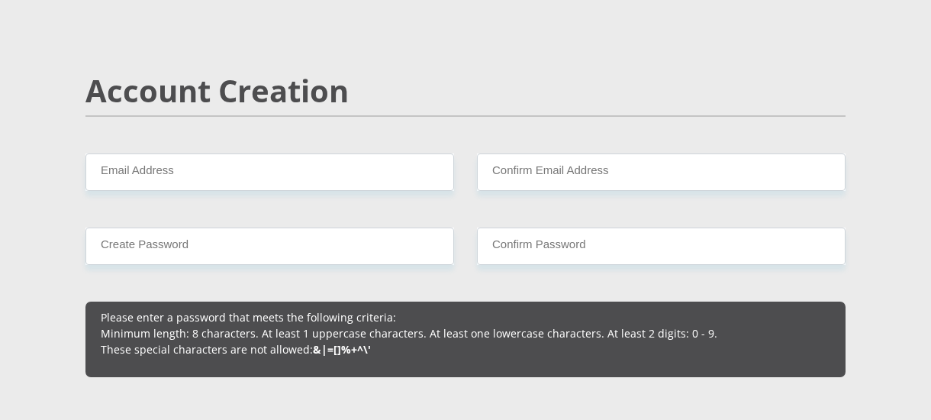
scroll to position [1138, 0]
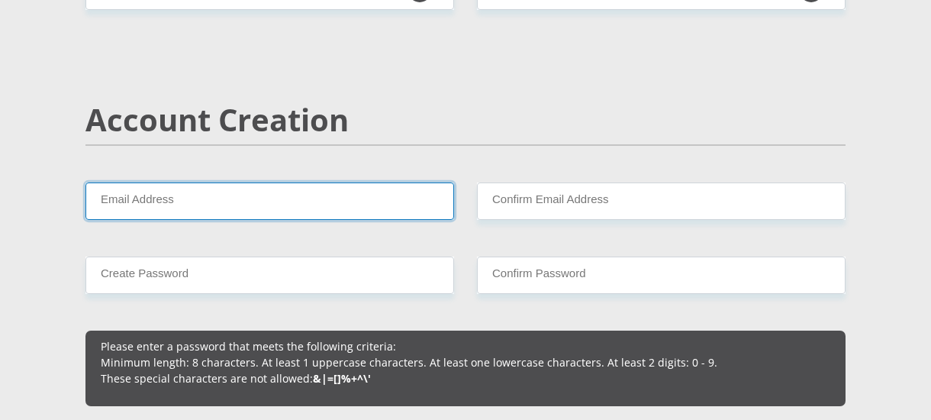
click at [284, 205] on input "Email Address" at bounding box center [270, 200] width 369 height 37
type input "matsepetr@gmail.com"
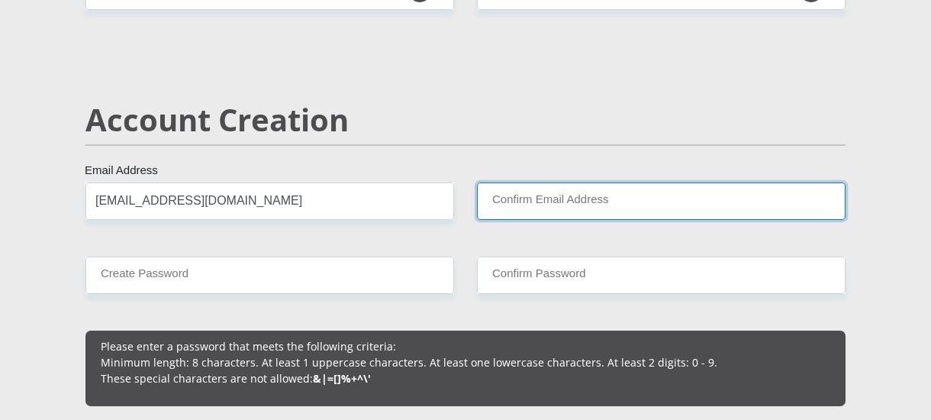
click at [508, 203] on input "Confirm Email Address" at bounding box center [661, 200] width 369 height 37
type input "matsepetr@gmail.com"
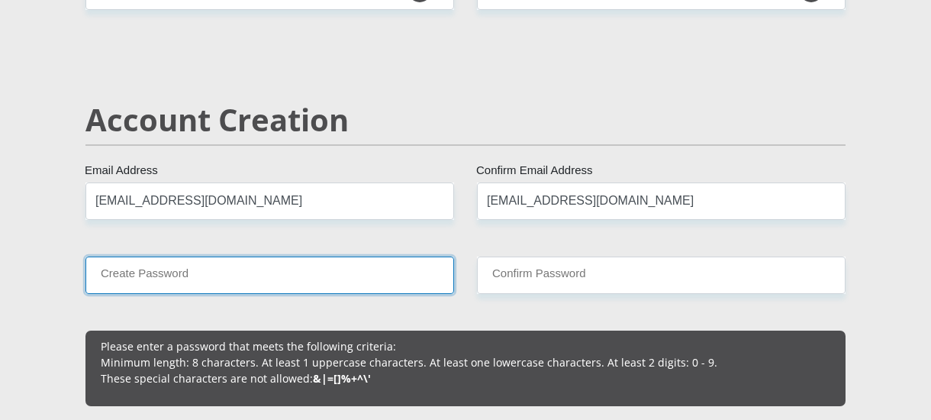
click at [292, 276] on input "Create Password" at bounding box center [270, 275] width 369 height 37
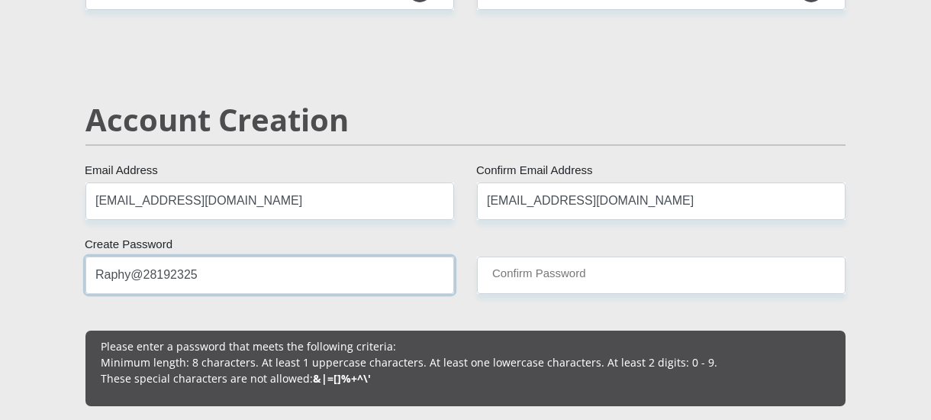
type input "Raphy@28192325"
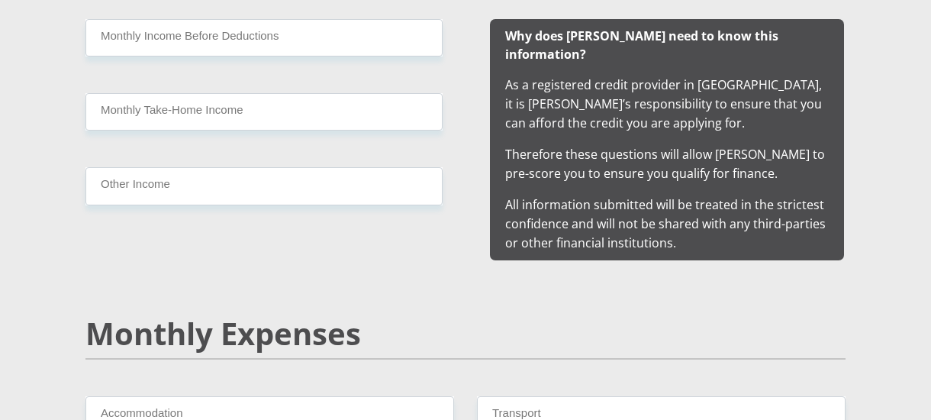
scroll to position [1623, 0]
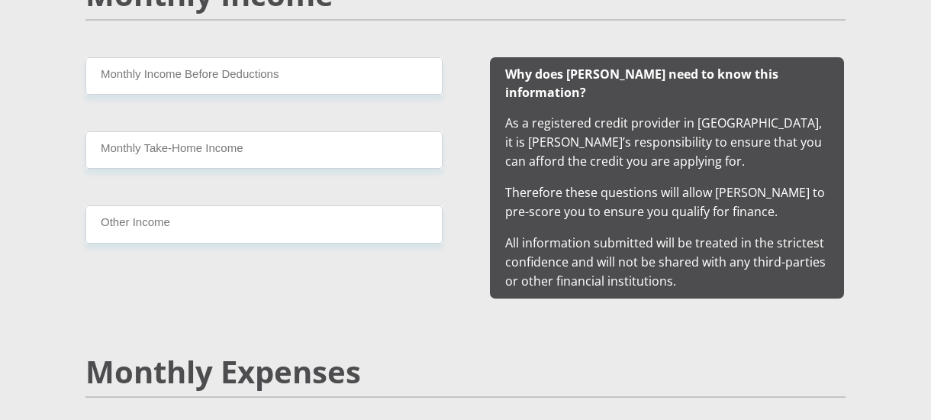
type input "Raphy@28192325"
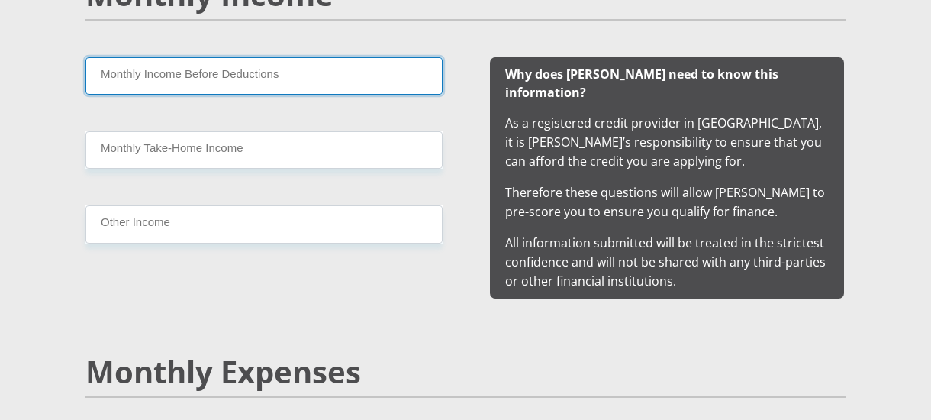
click at [345, 78] on input "Monthly Income Before Deductions" at bounding box center [264, 75] width 357 height 37
type input "49331.75"
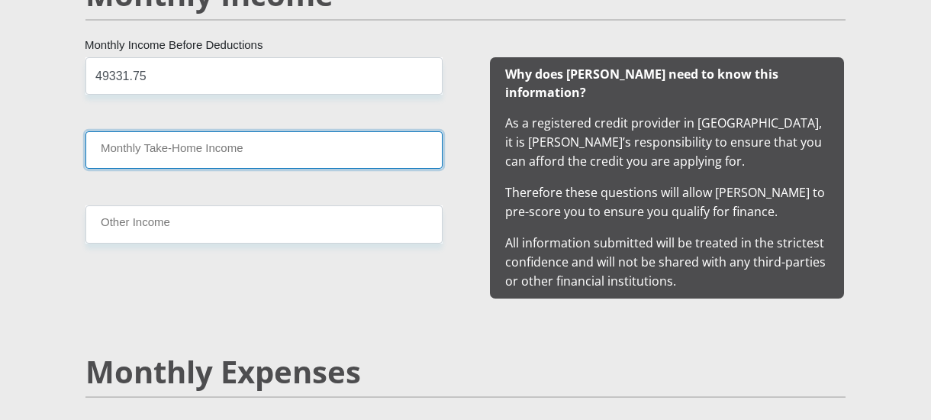
click at [188, 160] on input "Monthly Take-Home Income" at bounding box center [264, 149] width 357 height 37
type input "27519.86"
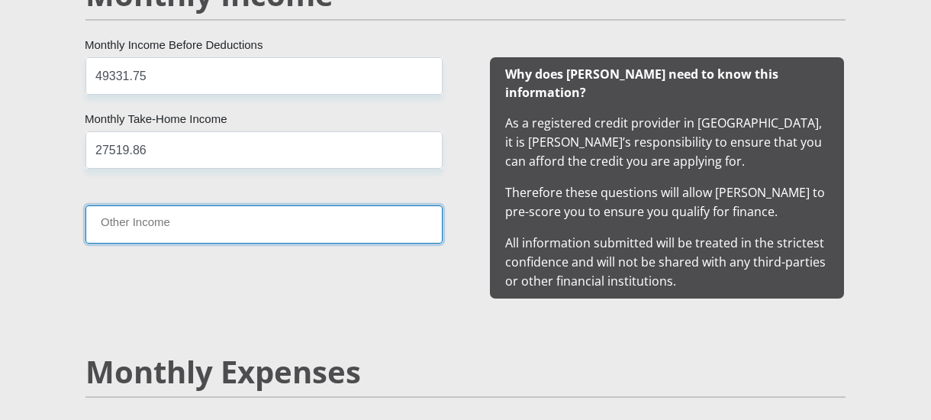
click at [156, 221] on input "Other Income" at bounding box center [264, 223] width 357 height 37
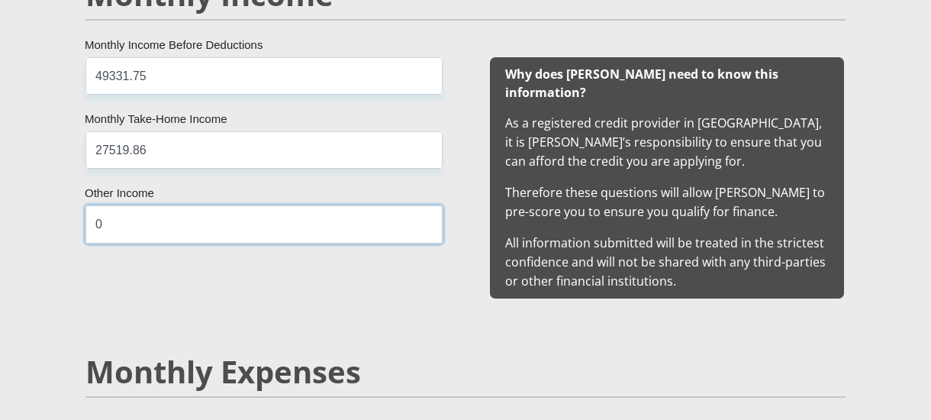
type input "0"
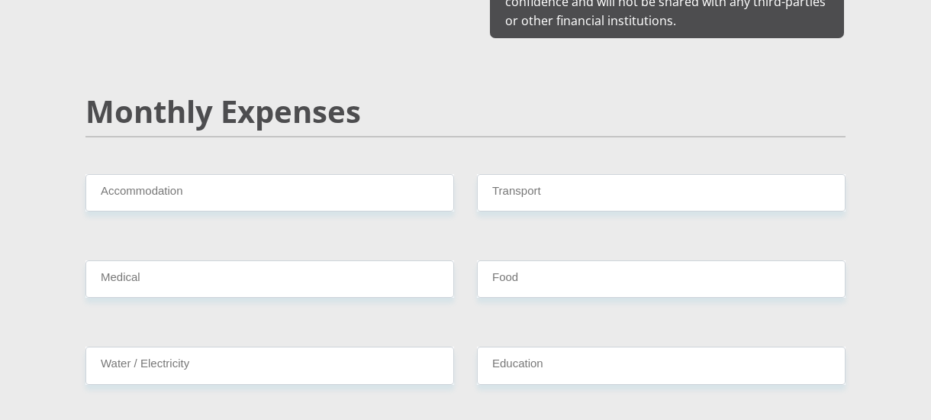
scroll to position [1898, 0]
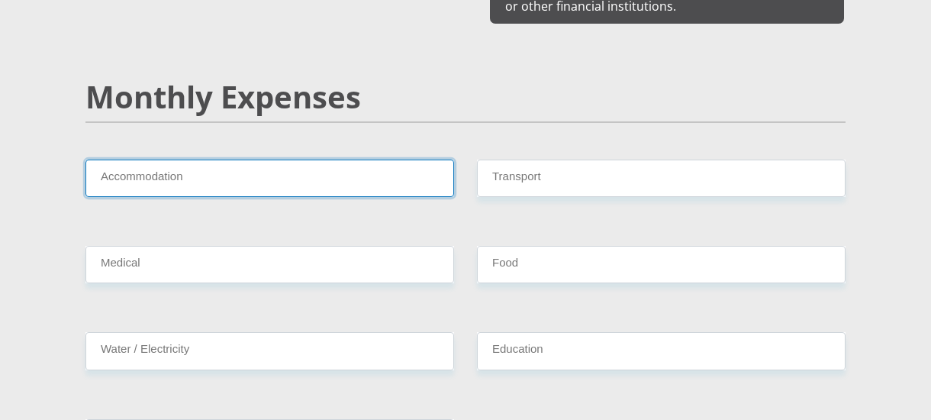
click at [396, 169] on input "Accommodation" at bounding box center [270, 178] width 369 height 37
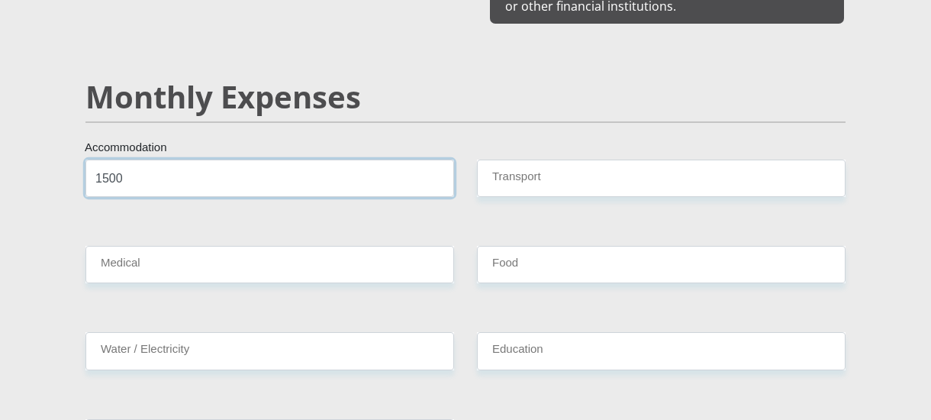
type input "1500"
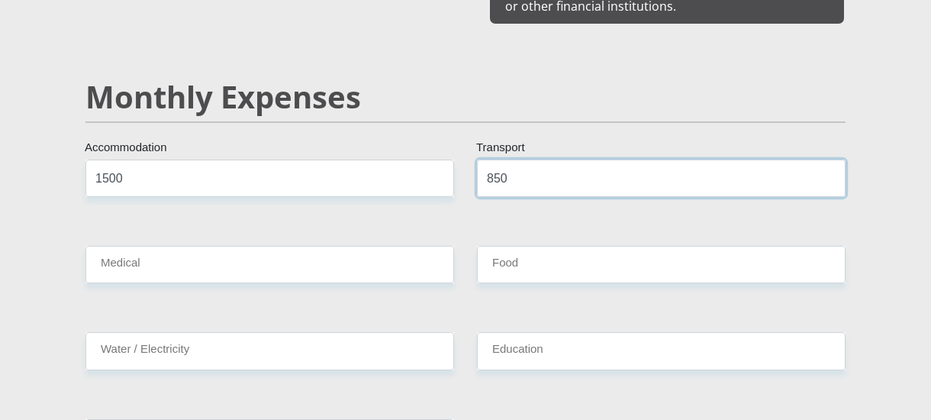
type input "850"
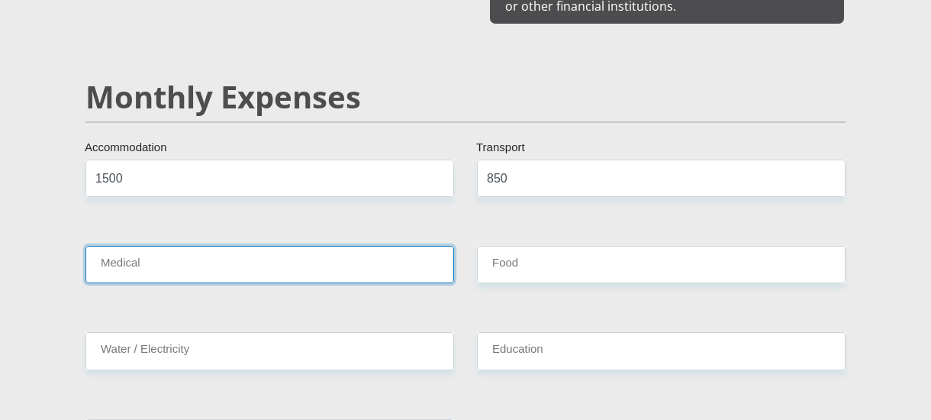
click at [137, 251] on input "Medical" at bounding box center [270, 264] width 369 height 37
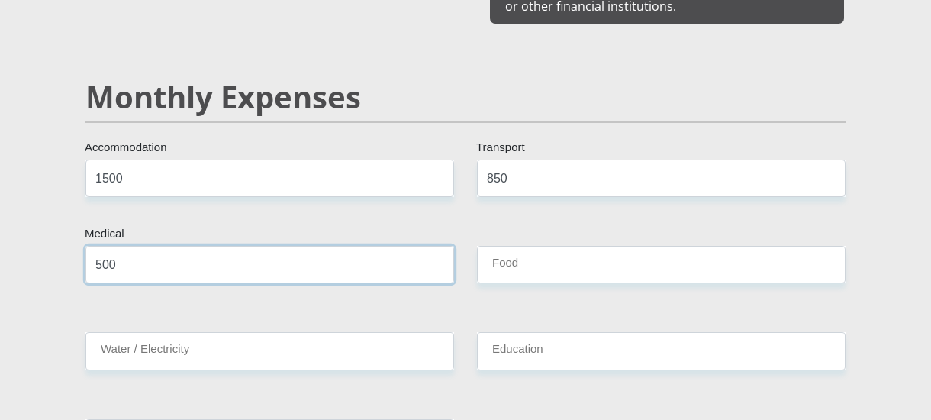
type input "500"
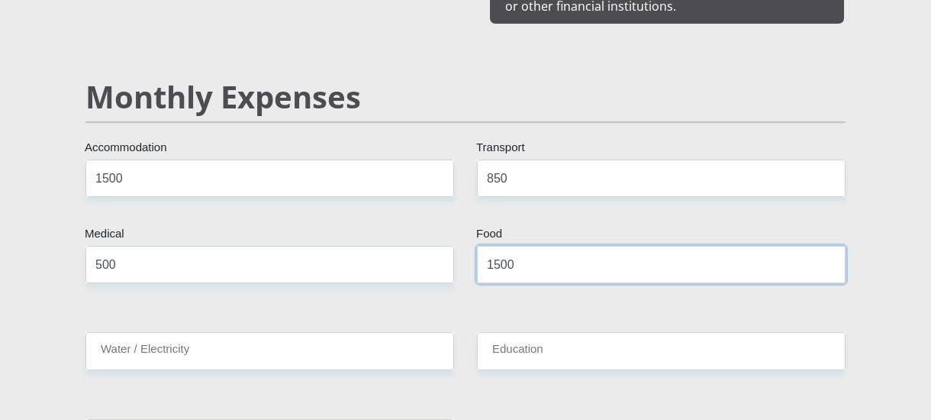
type input "1500"
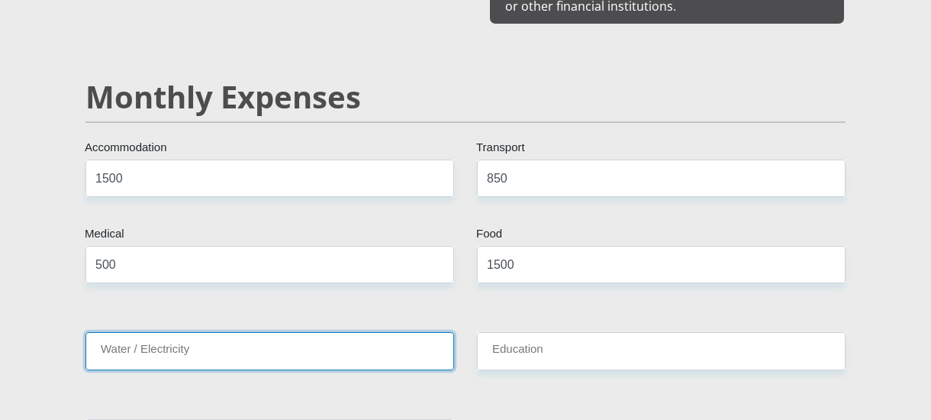
click at [121, 336] on input "Water / Electricity" at bounding box center [270, 350] width 369 height 37
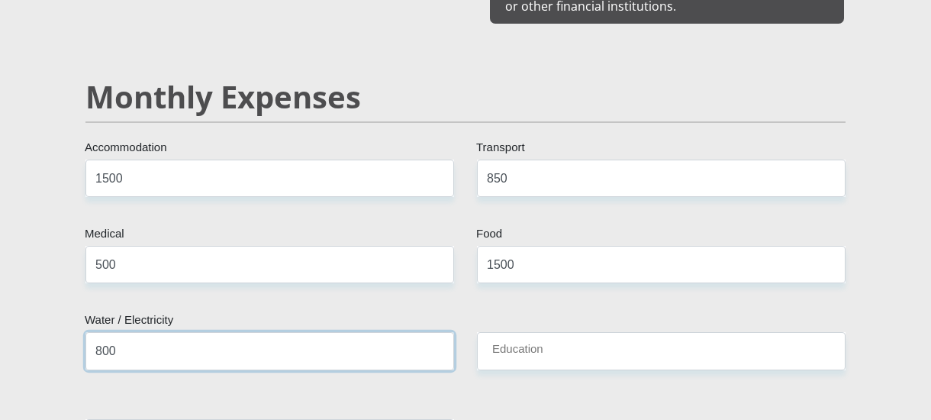
type input "800"
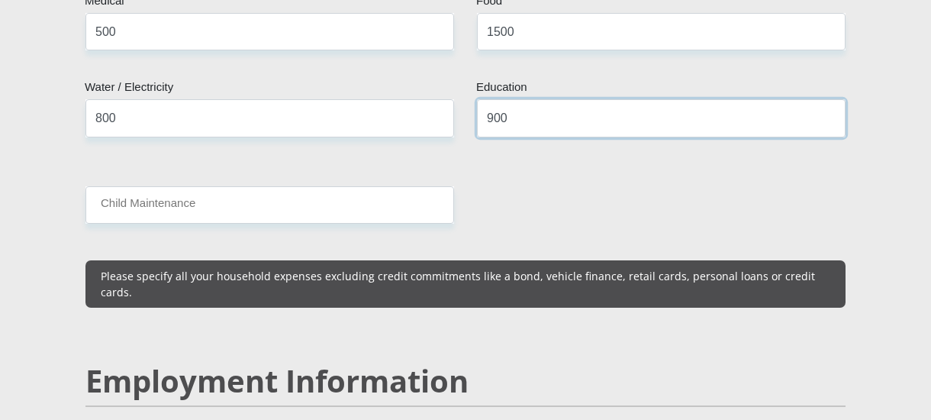
scroll to position [2072, 0]
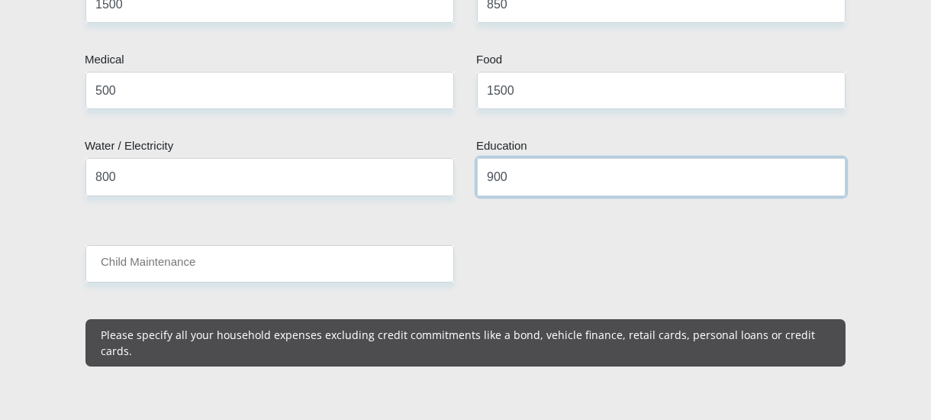
type input "900"
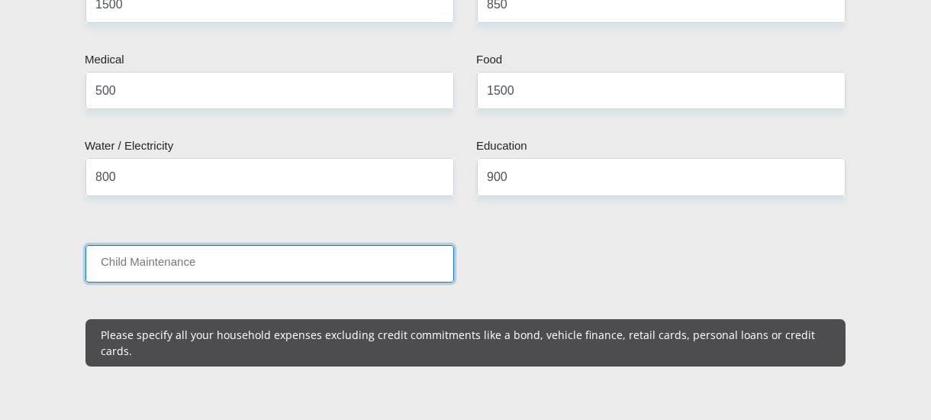
click at [347, 257] on input "Child Maintenance" at bounding box center [270, 263] width 369 height 37
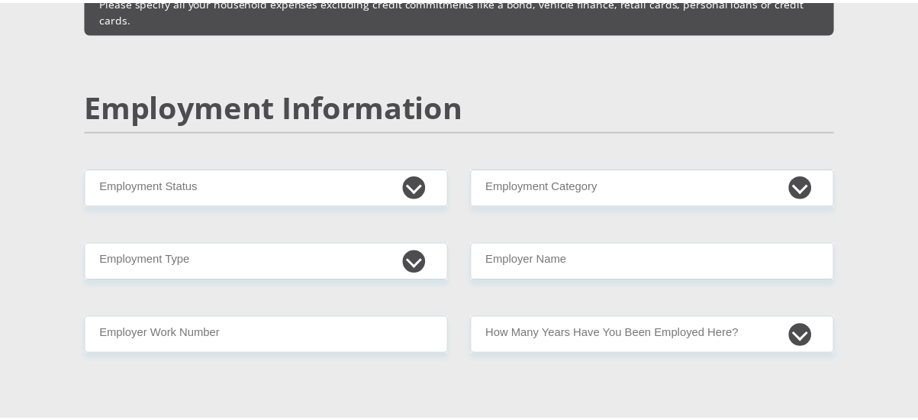
scroll to position [2318, 0]
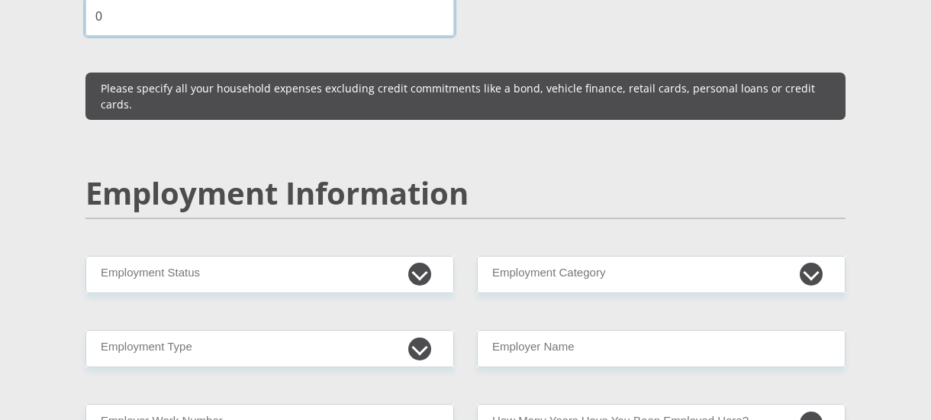
type input "0"
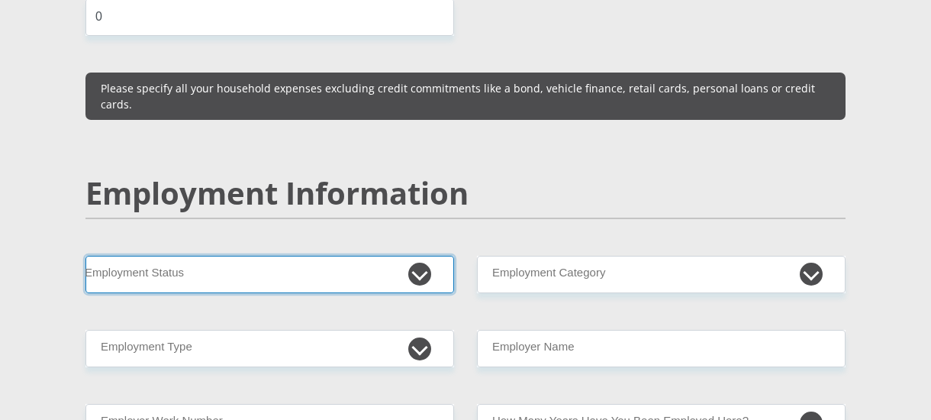
click at [435, 256] on select "Permanent/Full-time Part-time/Casual Contract Worker Self-Employed Housewife Re…" at bounding box center [270, 274] width 369 height 37
select select "1"
click at [86, 256] on select "Permanent/Full-time Part-time/Casual Contract Worker Self-Employed Housewife Re…" at bounding box center [270, 274] width 369 height 37
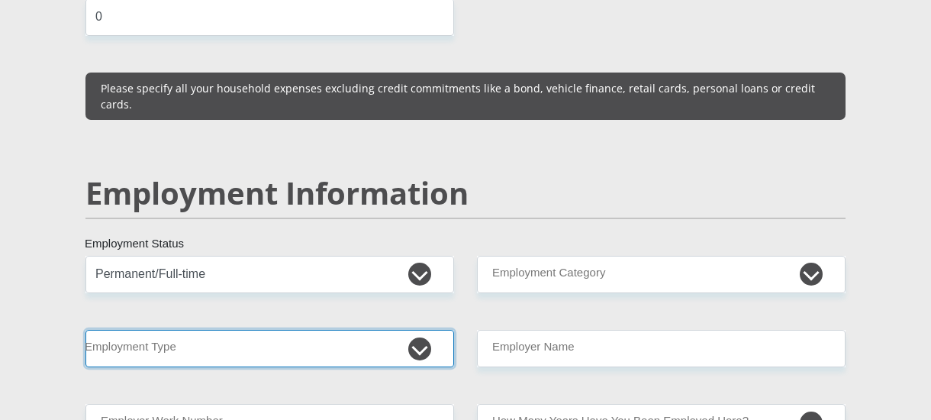
click at [428, 330] on select "College/Lecturer Craft Seller Creative Driver Executive Farmer Forces - Non Com…" at bounding box center [270, 348] width 369 height 37
select select "Teacher"
click at [86, 330] on select "College/Lecturer Craft Seller Creative Driver Executive Farmer Forces - Non Com…" at bounding box center [270, 348] width 369 height 37
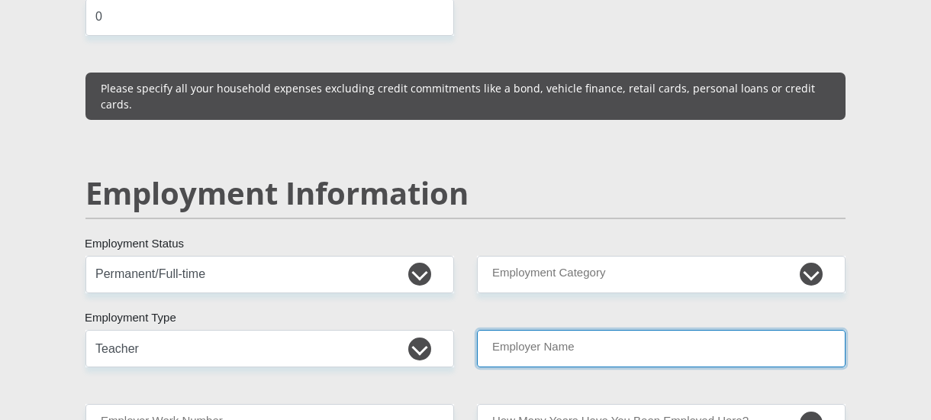
click at [617, 330] on input "Employer Name" at bounding box center [661, 348] width 369 height 37
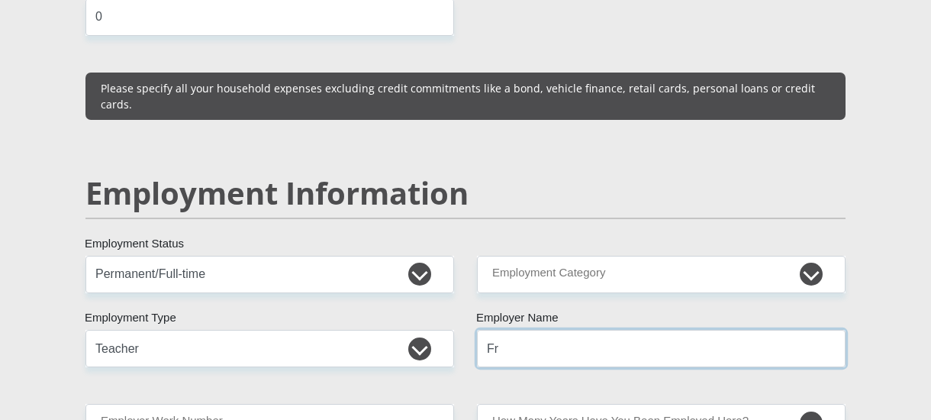
type input "F"
type input "DBE"
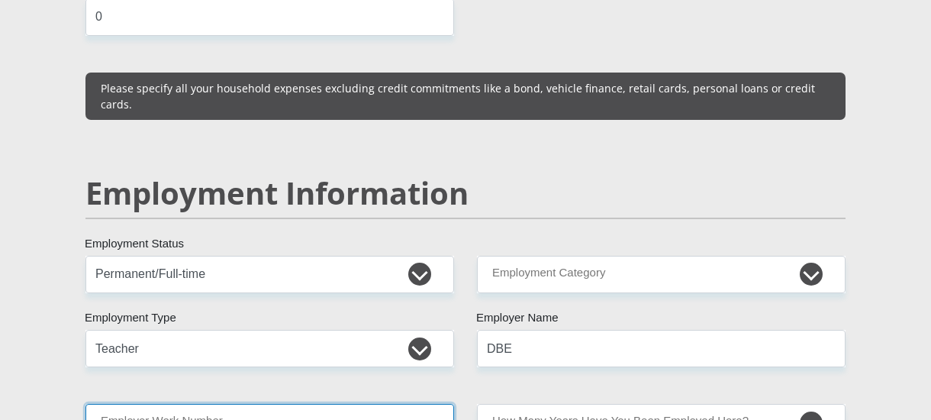
click at [184, 404] on input "Employer Work Number" at bounding box center [270, 422] width 369 height 37
type input "0573524897"
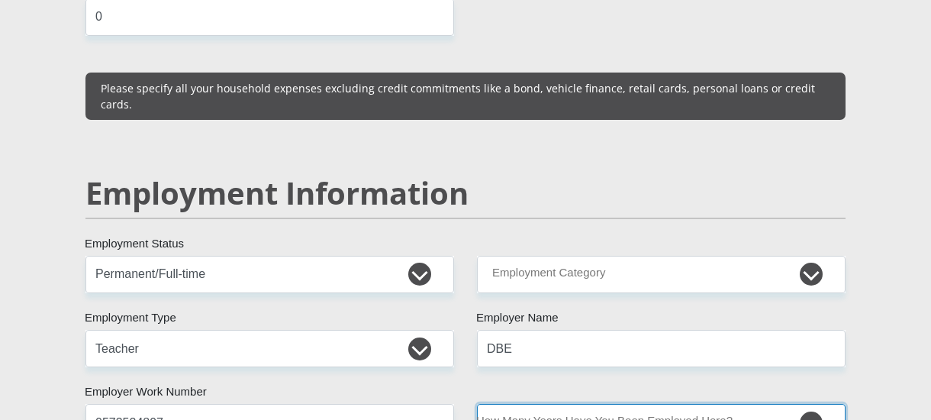
click at [590, 404] on select "less than 1 year 1-3 years 3-5 years 5+ years" at bounding box center [661, 422] width 369 height 37
click at [468, 404] on div "less than 1 year 1-3 years 3-5 years 5+ years How Many Years Have You Been Empl…" at bounding box center [662, 422] width 392 height 37
click at [660, 404] on select "less than 1 year 1-3 years 3-5 years 5+ years" at bounding box center [661, 422] width 369 height 37
select select "60"
click at [477, 404] on select "less than 1 year 1-3 years 3-5 years 5+ years" at bounding box center [661, 422] width 369 height 37
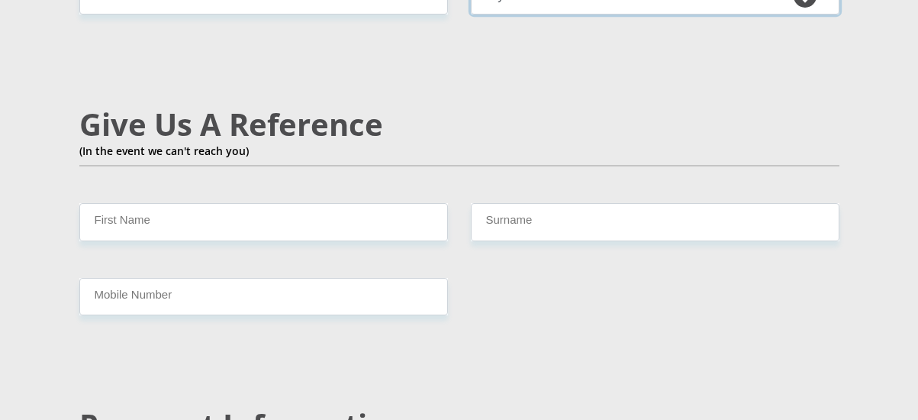
scroll to position [2735, 0]
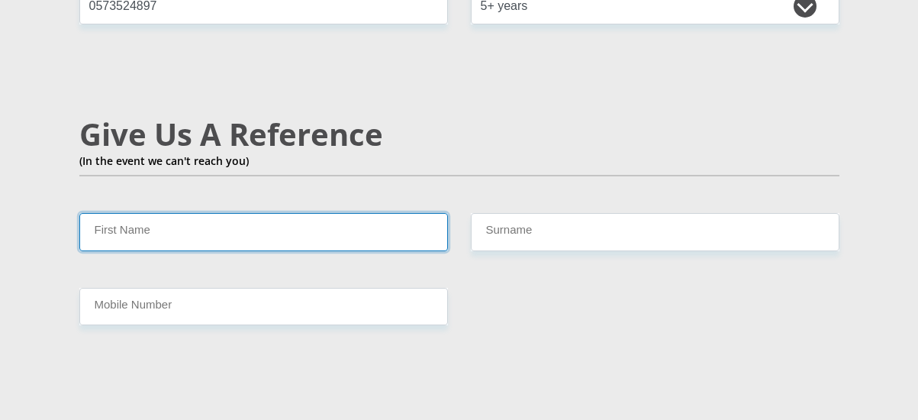
click at [201, 213] on input "First Name" at bounding box center [263, 231] width 369 height 37
type input "Zandile"
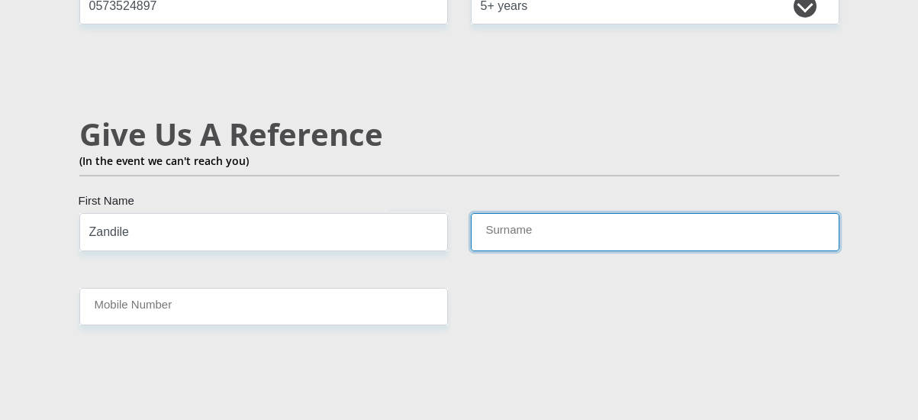
click at [511, 213] on input "Surname" at bounding box center [655, 231] width 369 height 37
type input "Matsepe"
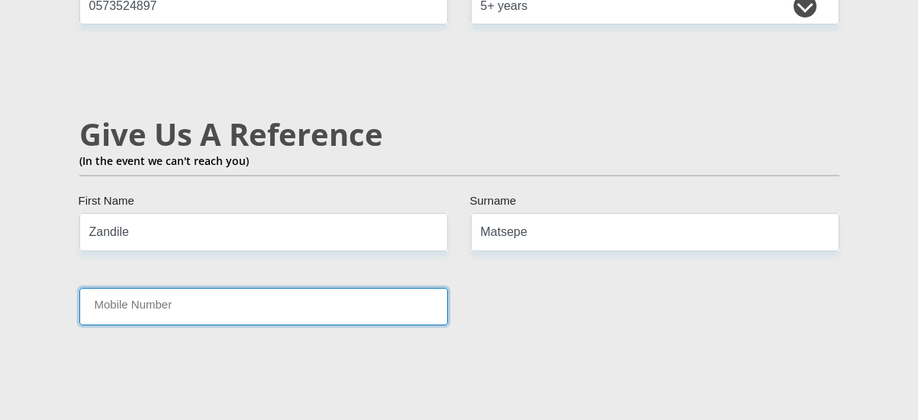
click at [296, 288] on input "Mobile Number" at bounding box center [263, 306] width 369 height 37
type input "0679227716"
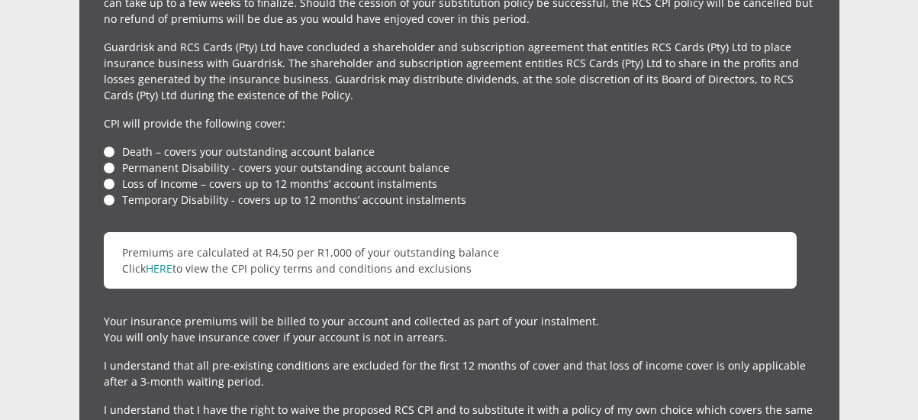
scroll to position [3772, 0]
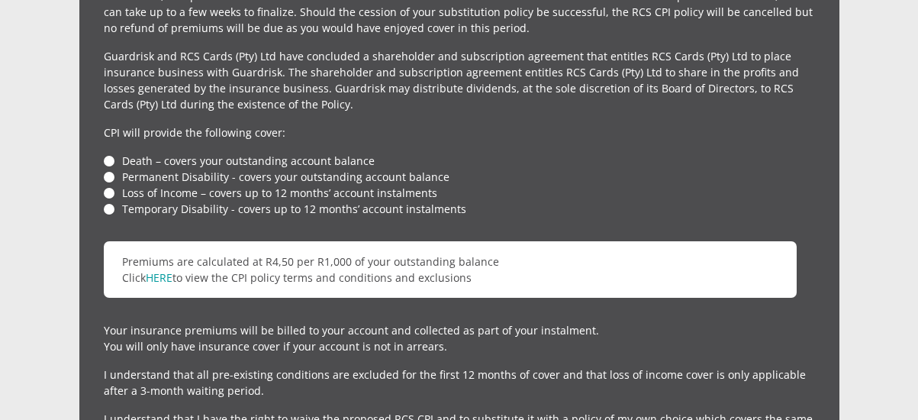
click at [101, 128] on div "For your protection your credit facility includes Customer Protection Insurance…" at bounding box center [459, 175] width 760 height 640
click at [106, 153] on li "Death – covers your outstanding account balance" at bounding box center [459, 161] width 711 height 16
click at [111, 169] on li "Permanent Disability - covers your outstanding account balance" at bounding box center [459, 177] width 711 height 16
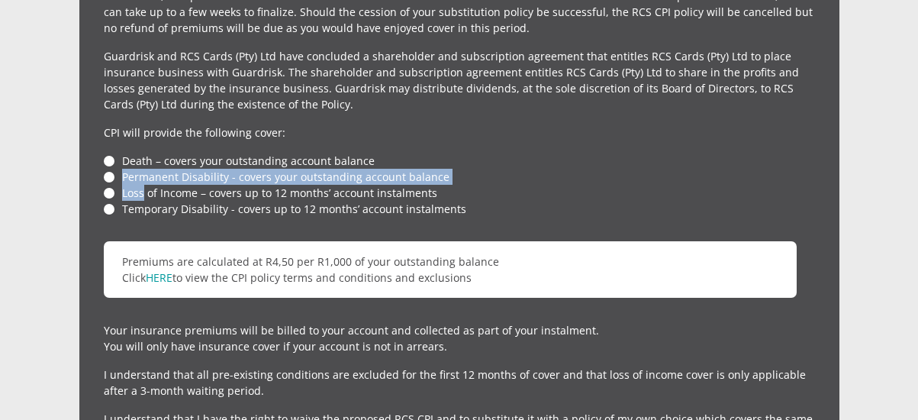
drag, startPoint x: 111, startPoint y: 134, endPoint x: 110, endPoint y: 163, distance: 29.0
click at [110, 163] on ul "Death – covers your outstanding account balance Permanent Disability - covers y…" at bounding box center [459, 185] width 711 height 64
click at [110, 185] on li "Loss of Income – covers up to 12 months’ account instalments" at bounding box center [459, 193] width 711 height 16
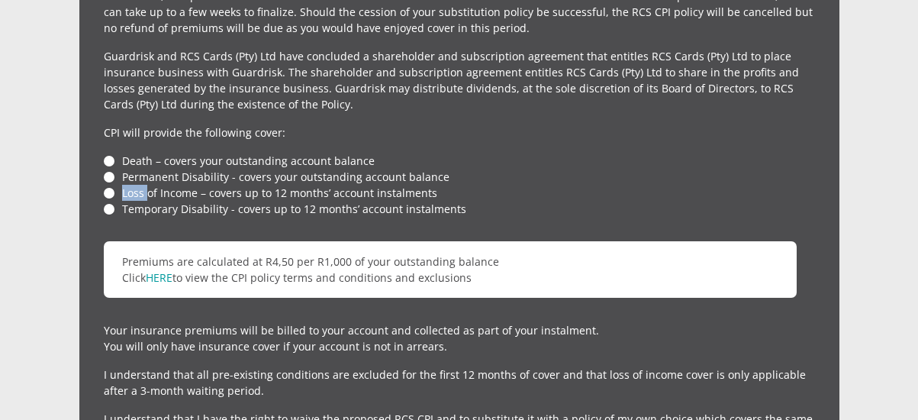
click at [110, 185] on li "Loss of Income – covers up to 12 months’ account instalments" at bounding box center [459, 193] width 711 height 16
click at [420, 169] on li "Permanent Disability - covers your outstanding account balance" at bounding box center [459, 177] width 711 height 16
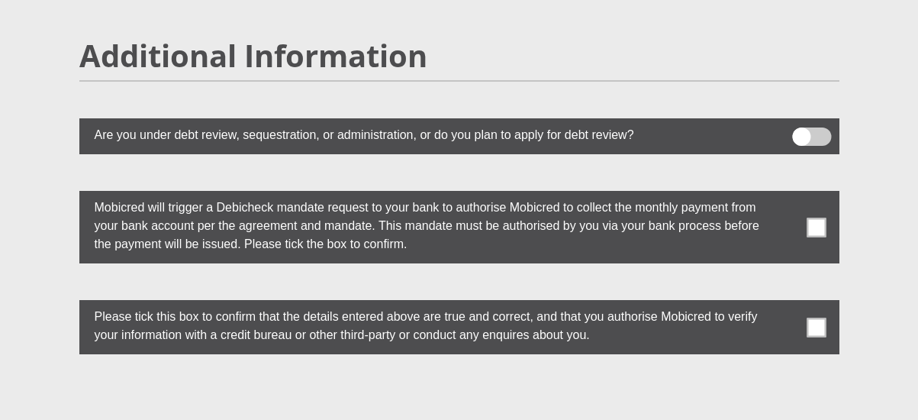
scroll to position [4305, 0]
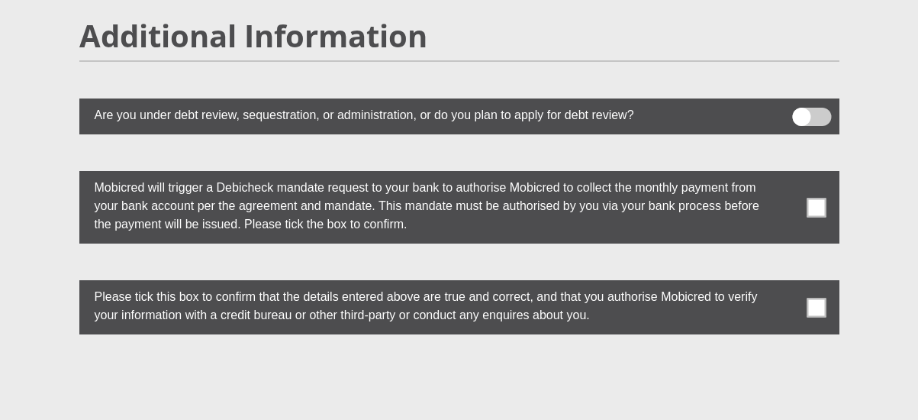
click at [811, 108] on span at bounding box center [811, 117] width 39 height 18
click at [802, 111] on input "checkbox" at bounding box center [802, 111] width 0 height 0
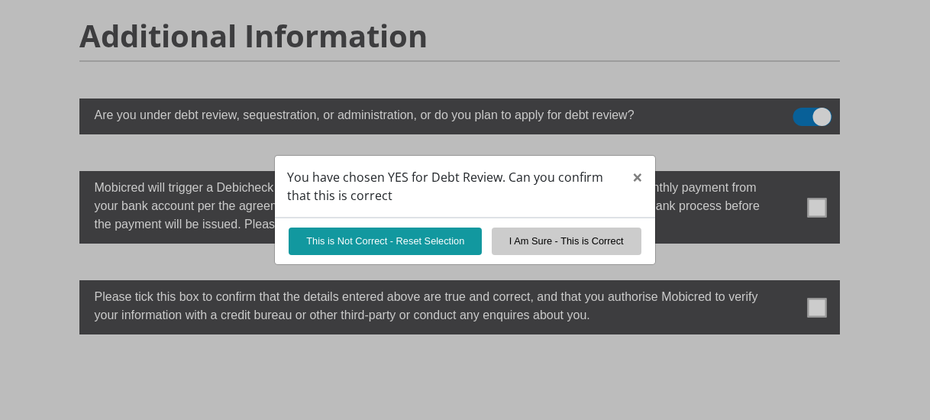
click at [818, 82] on div "You have chosen YES for Debt Review. Can you confirm that this is correct × Thi…" at bounding box center [465, 210] width 930 height 420
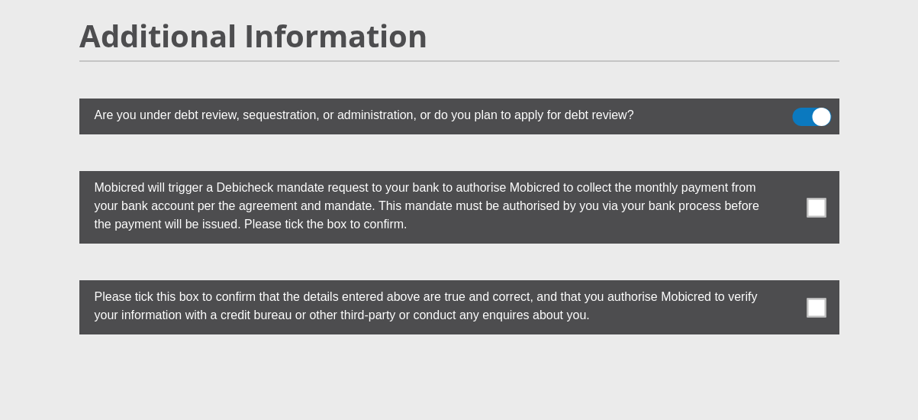
click at [818, 108] on span at bounding box center [811, 117] width 39 height 18
click at [802, 111] on input "checkbox" at bounding box center [802, 111] width 0 height 0
click at [813, 198] on span at bounding box center [816, 207] width 19 height 19
click at [786, 175] on input "checkbox" at bounding box center [786, 175] width 0 height 0
click at [826, 280] on label at bounding box center [459, 307] width 760 height 54
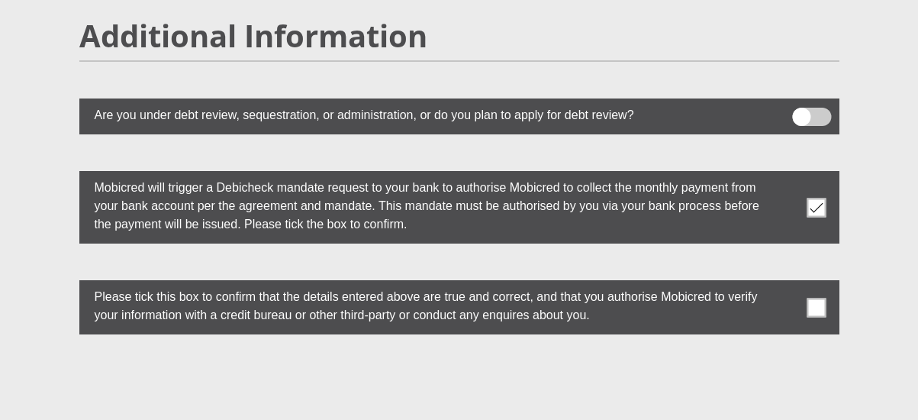
click at [786, 284] on input "checkbox" at bounding box center [786, 284] width 0 height 0
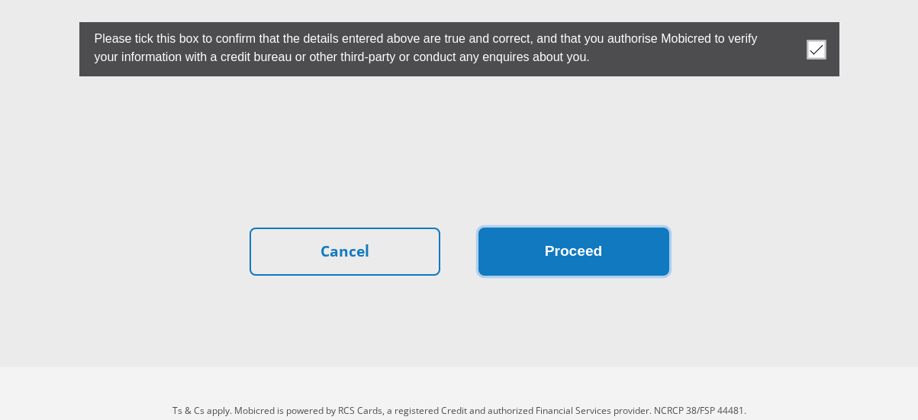
click at [586, 227] on button "Proceed" at bounding box center [574, 251] width 191 height 48
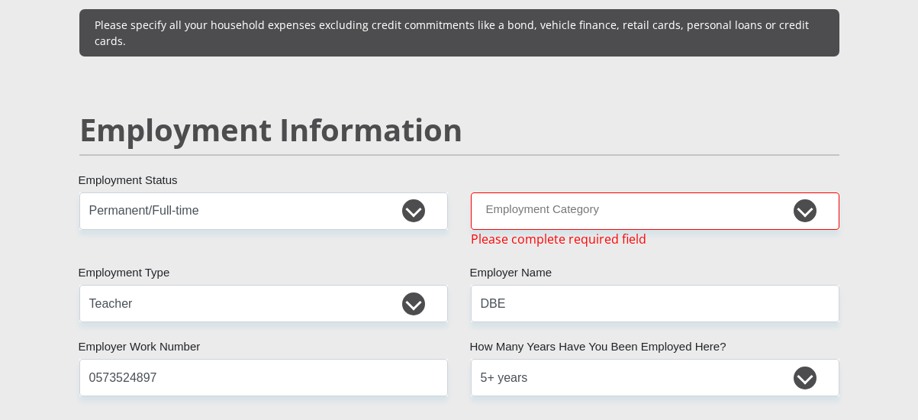
scroll to position [2348, 0]
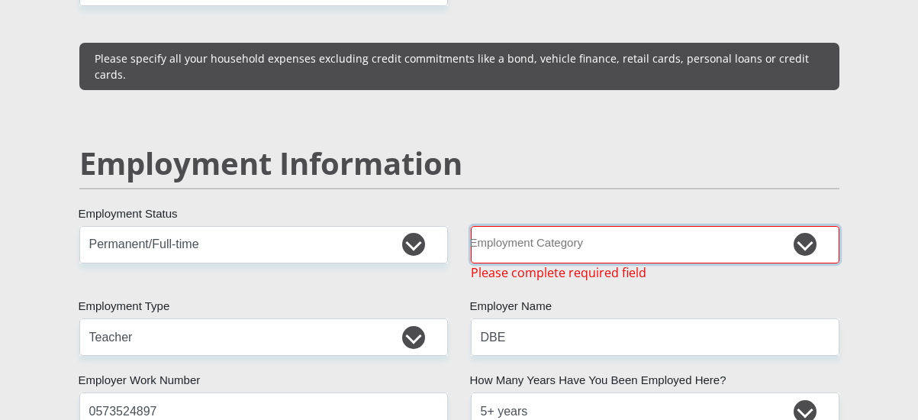
click at [620, 226] on select "AGRICULTURE ALCOHOL & TOBACCO CONSTRUCTION MATERIALS METALLURGY EQUIPMENT FOR R…" at bounding box center [655, 244] width 369 height 37
click at [613, 226] on select "AGRICULTURE ALCOHOL & TOBACCO CONSTRUCTION MATERIALS METALLURGY EQUIPMENT FOR R…" at bounding box center [655, 244] width 369 height 37
click at [803, 226] on select "AGRICULTURE ALCOHOL & TOBACCO CONSTRUCTION MATERIALS METALLURGY EQUIPMENT FOR R…" at bounding box center [655, 244] width 369 height 37
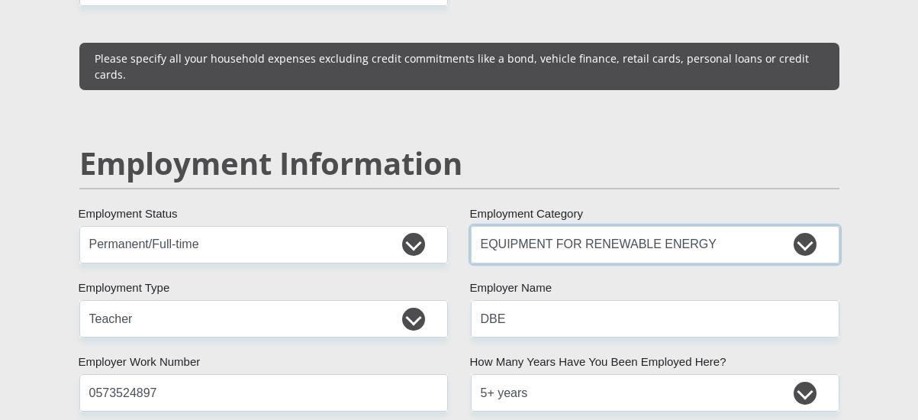
click at [744, 226] on select "AGRICULTURE ALCOHOL & TOBACCO CONSTRUCTION MATERIALS METALLURGY EQUIPMENT FOR R…" at bounding box center [655, 244] width 369 height 37
click at [802, 226] on select "AGRICULTURE ALCOHOL & TOBACCO CONSTRUCTION MATERIALS METALLURGY EQUIPMENT FOR R…" at bounding box center [655, 244] width 369 height 37
click at [732, 226] on select "AGRICULTURE ALCOHOL & TOBACCO CONSTRUCTION MATERIALS METALLURGY EQUIPMENT FOR R…" at bounding box center [655, 244] width 369 height 37
select select "15"
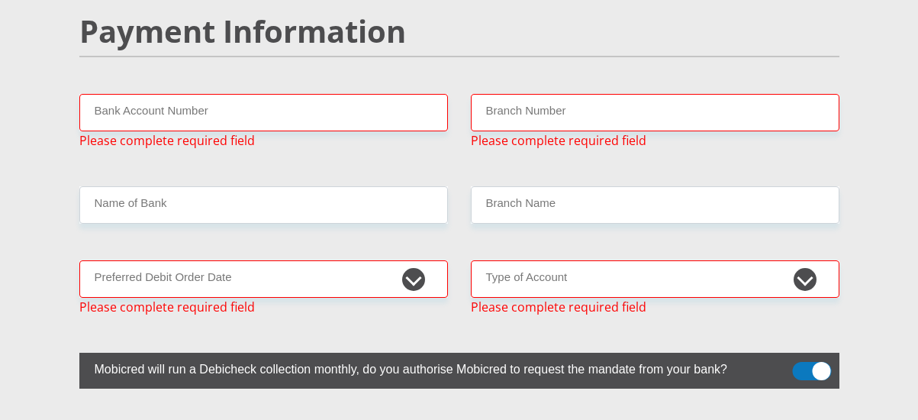
scroll to position [3090, 0]
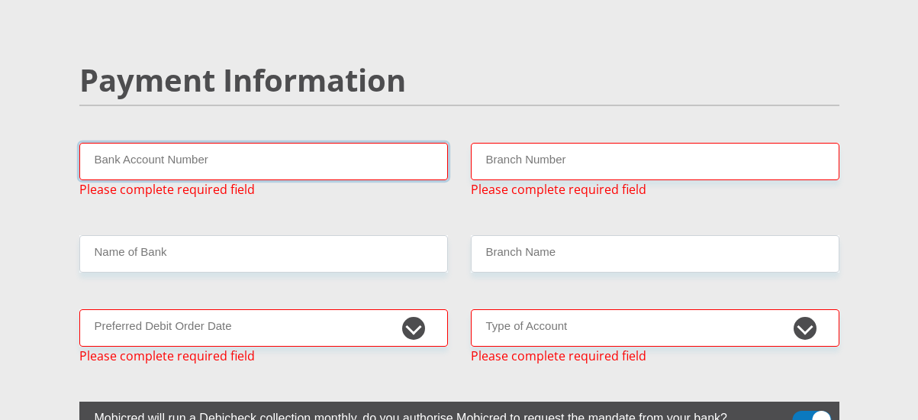
click at [265, 143] on input "Bank Account Number" at bounding box center [263, 161] width 369 height 37
type input "1214545104"
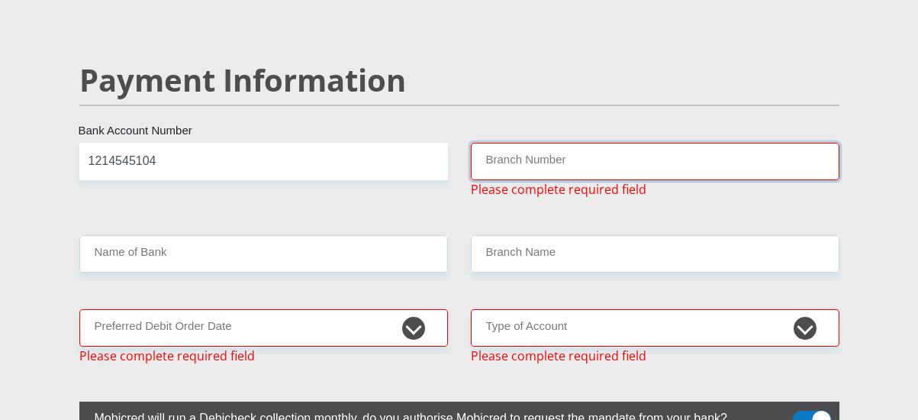
click at [514, 143] on input "Branch Number" at bounding box center [655, 161] width 369 height 37
type input "470010"
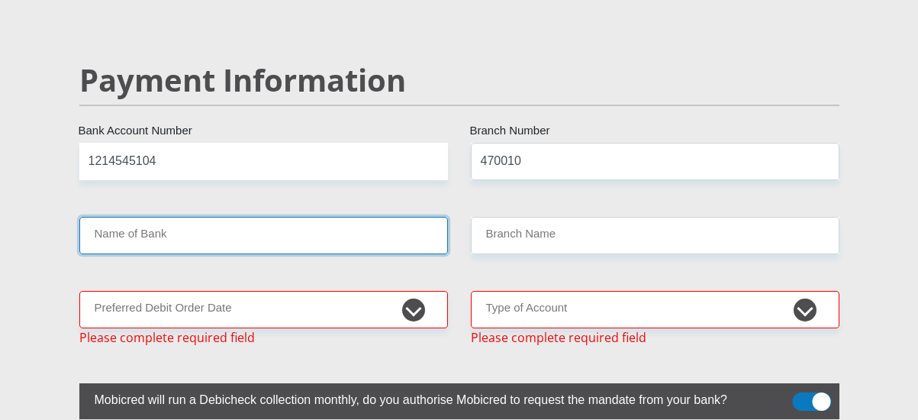
click at [378, 217] on input "Name of Bank" at bounding box center [263, 235] width 369 height 37
type input "CAPITEC BANK LIMITED"
type input "CAPITEC BANK CPC"
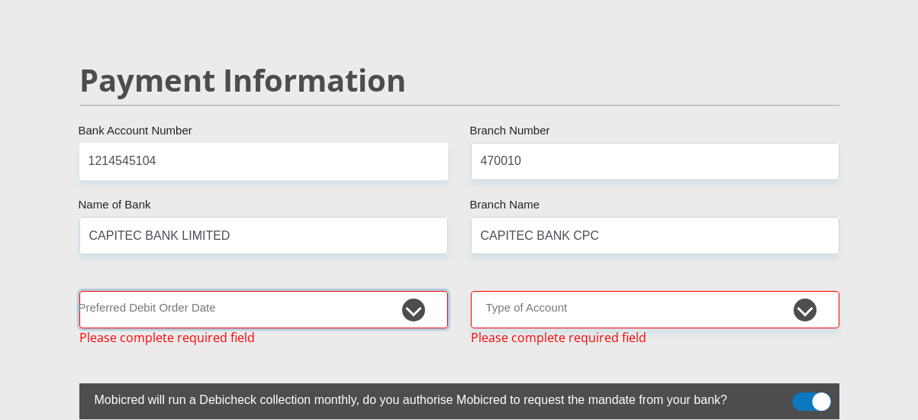
click at [418, 291] on select "1st 2nd 3rd 4th 5th 7th 18th 19th 20th 21st 22nd 23rd 24th 25th 26th 27th 28th …" at bounding box center [263, 309] width 369 height 37
select select "20"
click at [79, 291] on select "1st 2nd 3rd 4th 5th 7th 18th 19th 20th 21st 22nd 23rd 24th 25th 26th 27th 28th …" at bounding box center [263, 309] width 369 height 37
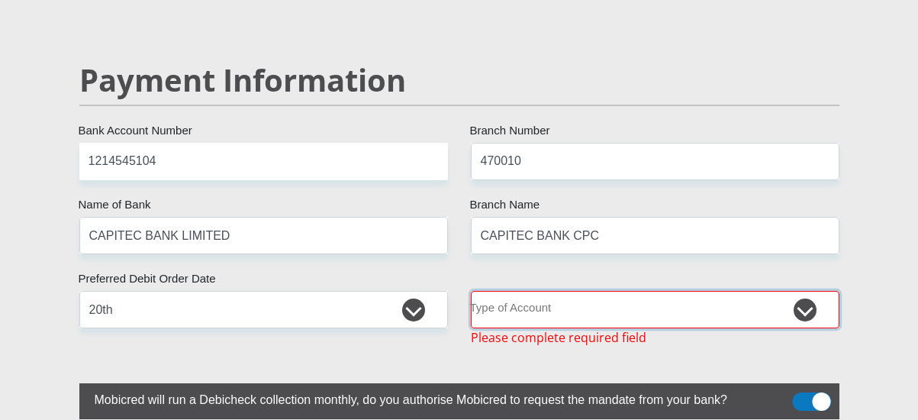
click at [661, 291] on select "Cheque Savings" at bounding box center [655, 309] width 369 height 37
select select "SAV"
click at [471, 291] on select "Cheque Savings" at bounding box center [655, 309] width 369 height 37
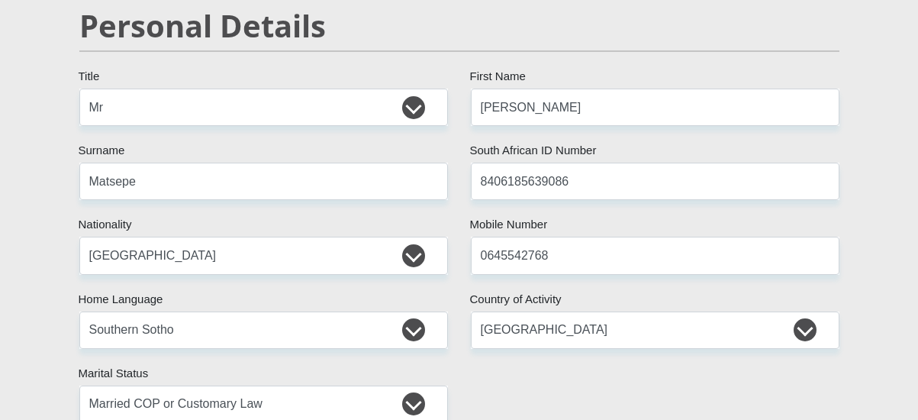
scroll to position [200, 0]
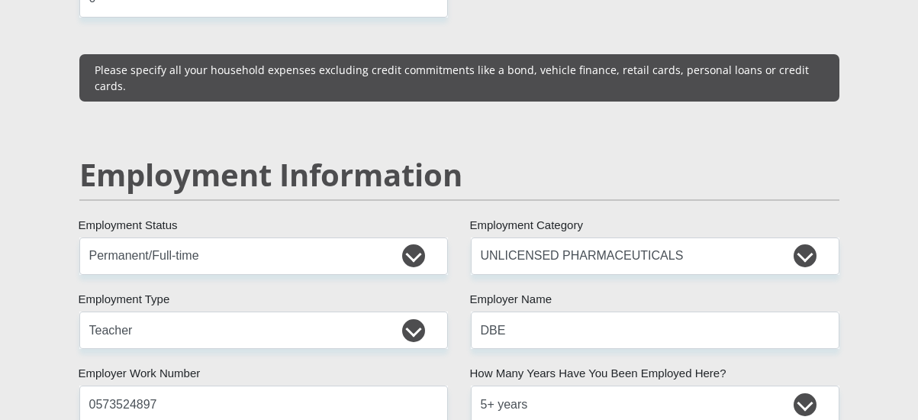
scroll to position [2338, 0]
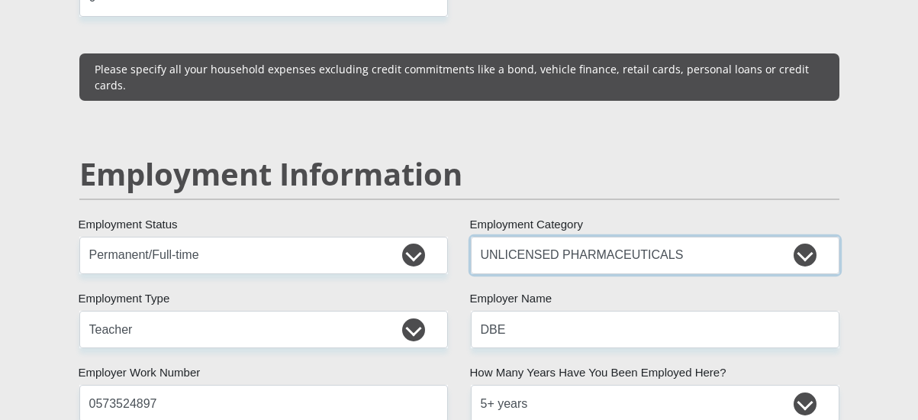
click at [777, 237] on select "AGRICULTURE ALCOHOL & TOBACCO CONSTRUCTION MATERIALS METALLURGY EQUIPMENT FOR R…" at bounding box center [655, 255] width 369 height 37
click at [471, 237] on select "AGRICULTURE ALCOHOL & TOBACCO CONSTRUCTION MATERIALS METALLURGY EQUIPMENT FOR R…" at bounding box center [655, 255] width 369 height 37
drag, startPoint x: 803, startPoint y: 217, endPoint x: 761, endPoint y: 224, distance: 42.5
click at [761, 237] on select "AGRICULTURE ALCOHOL & TOBACCO CONSTRUCTION MATERIALS METALLURGY EQUIPMENT FOR R…" at bounding box center [655, 255] width 369 height 37
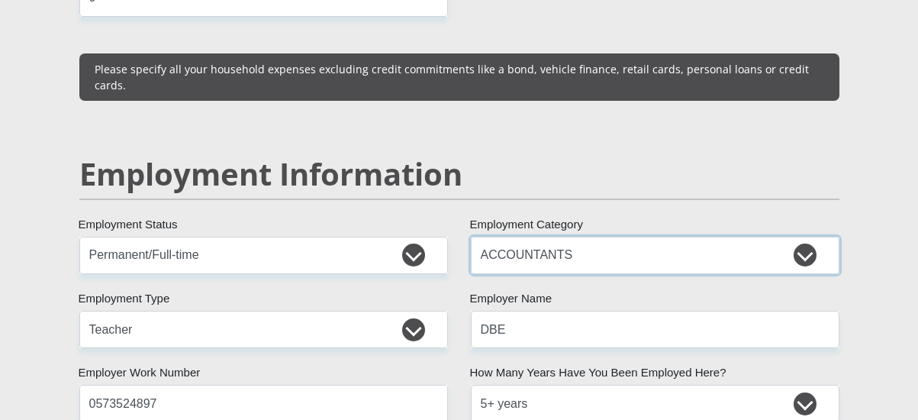
click at [761, 237] on select "AGRICULTURE ALCOHOL & TOBACCO CONSTRUCTION MATERIALS METALLURGY EQUIPMENT FOR R…" at bounding box center [655, 255] width 369 height 37
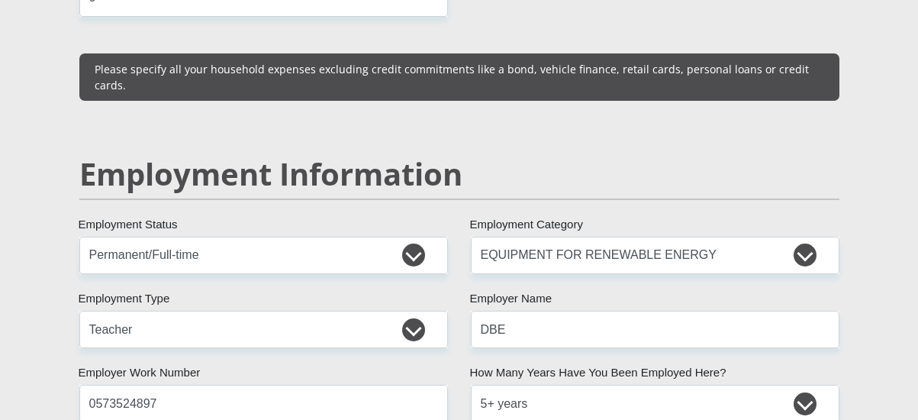
click at [877, 24] on div "Personal Details Mr Ms Mrs Dr Other Title Tello First Name Matsepe Surname 8406…" at bounding box center [459, 195] width 870 height 4684
click at [806, 237] on select "AGRICULTURE ALCOHOL & TOBACCO CONSTRUCTION MATERIALS METALLURGY EQUIPMENT FOR R…" at bounding box center [655, 255] width 369 height 37
click at [471, 237] on select "AGRICULTURE ALCOHOL & TOBACCO CONSTRUCTION MATERIALS METALLURGY EQUIPMENT FOR R…" at bounding box center [655, 255] width 369 height 37
click at [812, 237] on select "AGRICULTURE ALCOHOL & TOBACCO CONSTRUCTION MATERIALS METALLURGY EQUIPMENT FOR R…" at bounding box center [655, 255] width 369 height 37
select select "33"
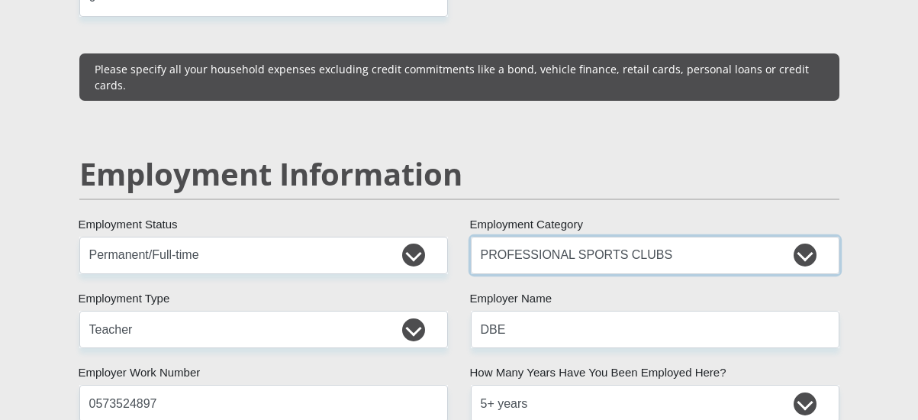
click at [471, 237] on select "AGRICULTURE ALCOHOL & TOBACCO CONSTRUCTION MATERIALS METALLURGY EQUIPMENT FOR R…" at bounding box center [655, 255] width 369 height 37
click at [717, 156] on h2 "Employment Information" at bounding box center [459, 174] width 760 height 37
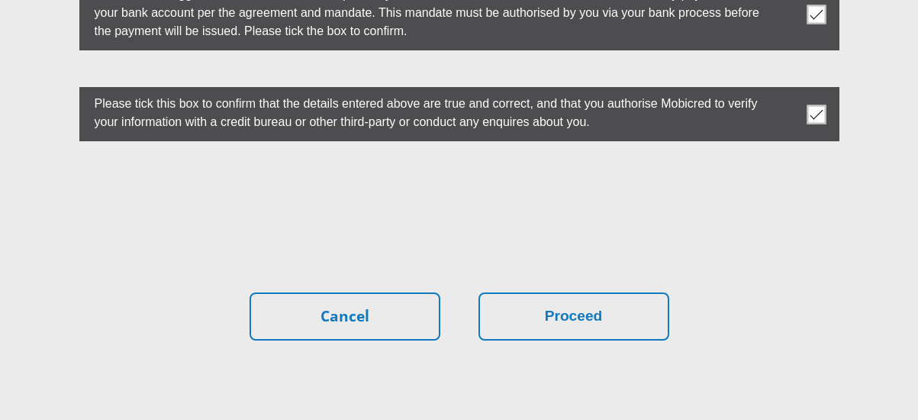
scroll to position [4563, 0]
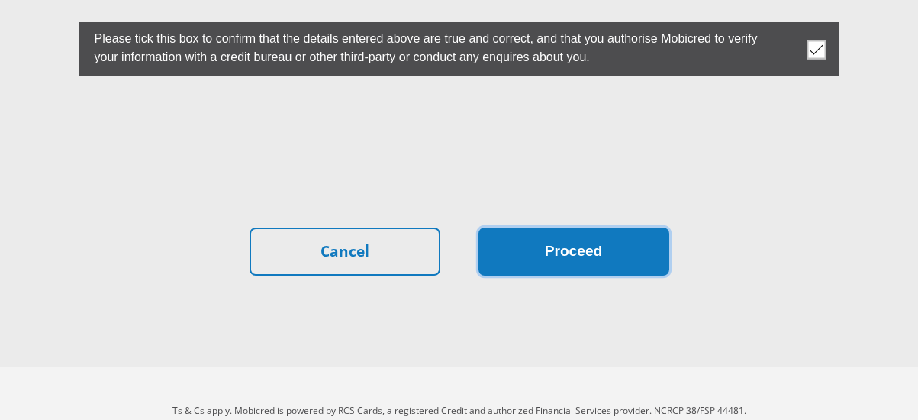
click at [520, 227] on button "Proceed" at bounding box center [574, 251] width 191 height 48
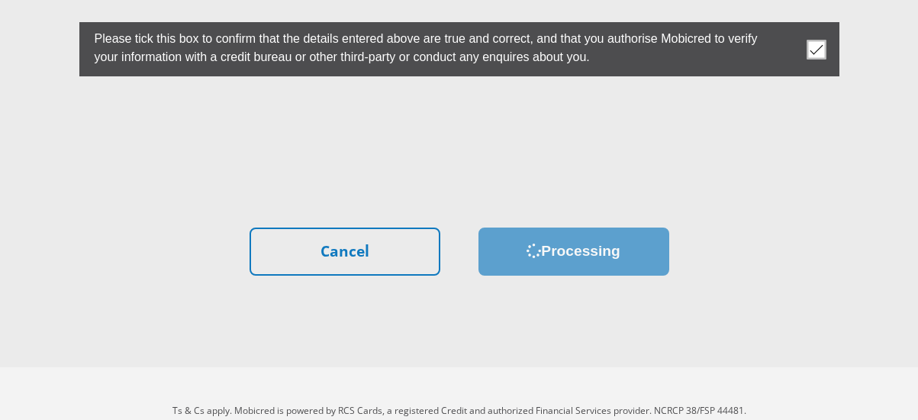
scroll to position [0, 0]
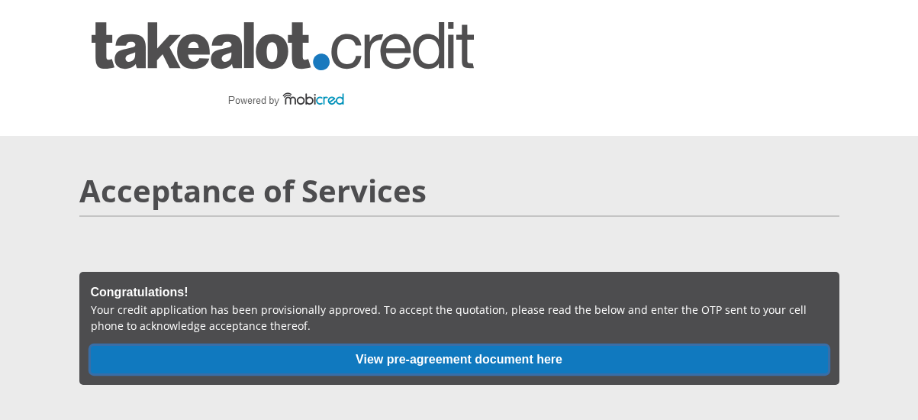
click at [697, 351] on button "View pre-agreement document here" at bounding box center [459, 359] width 737 height 27
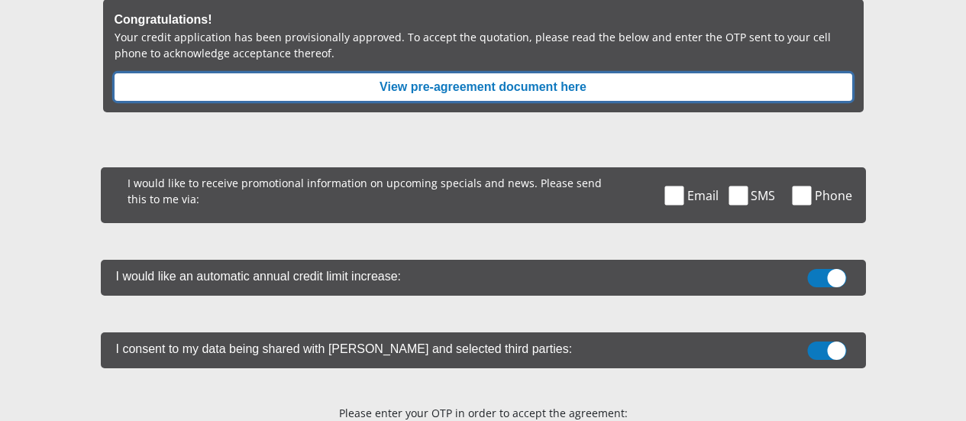
scroll to position [274, 0]
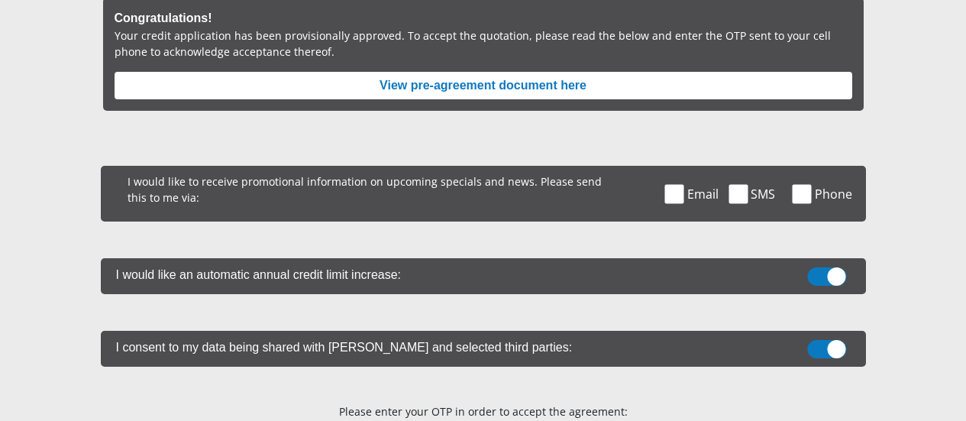
click at [665, 184] on span at bounding box center [674, 193] width 19 height 19
click at [691, 169] on input "Email" at bounding box center [691, 169] width 0 height 0
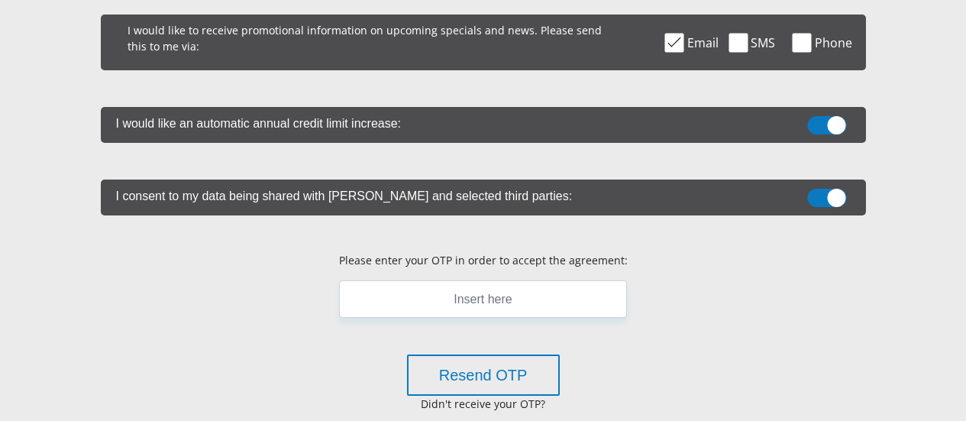
scroll to position [427, 0]
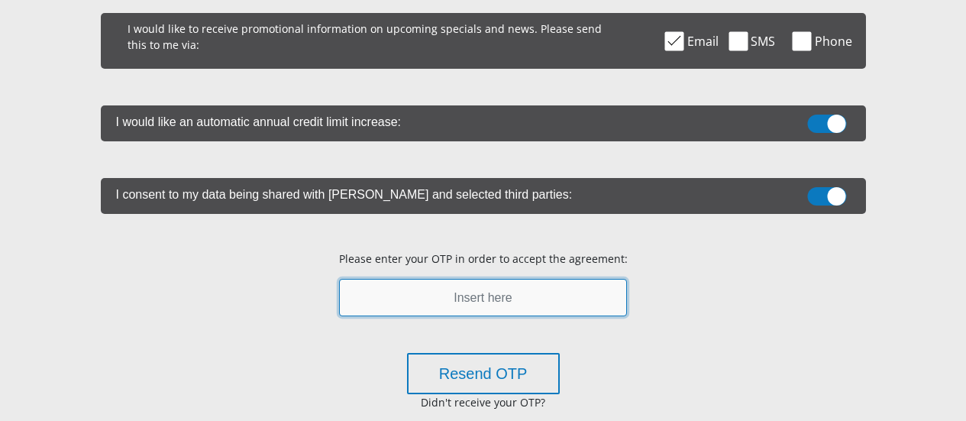
click at [465, 279] on input "text" at bounding box center [483, 297] width 288 height 37
click at [398, 279] on input "187678" at bounding box center [483, 297] width 288 height 37
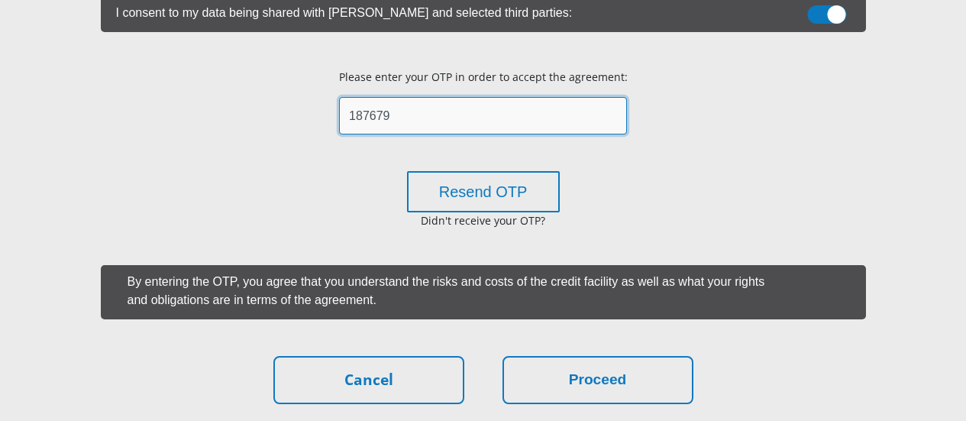
scroll to position [610, 0]
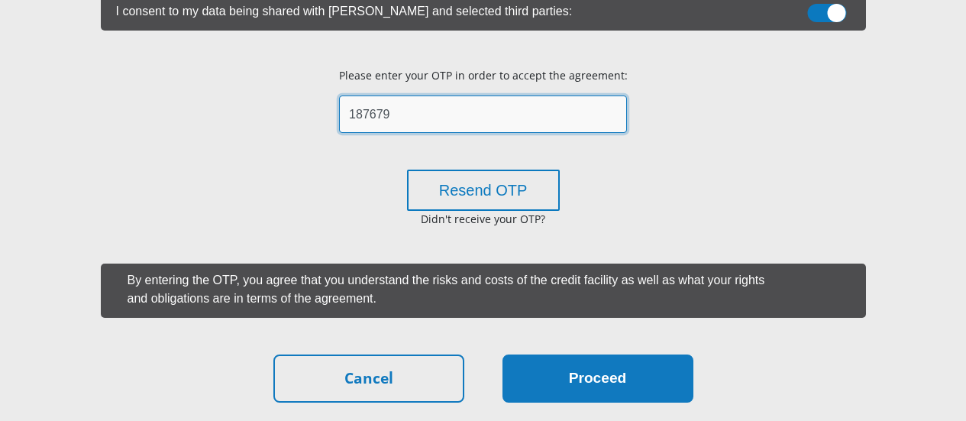
type input "187679"
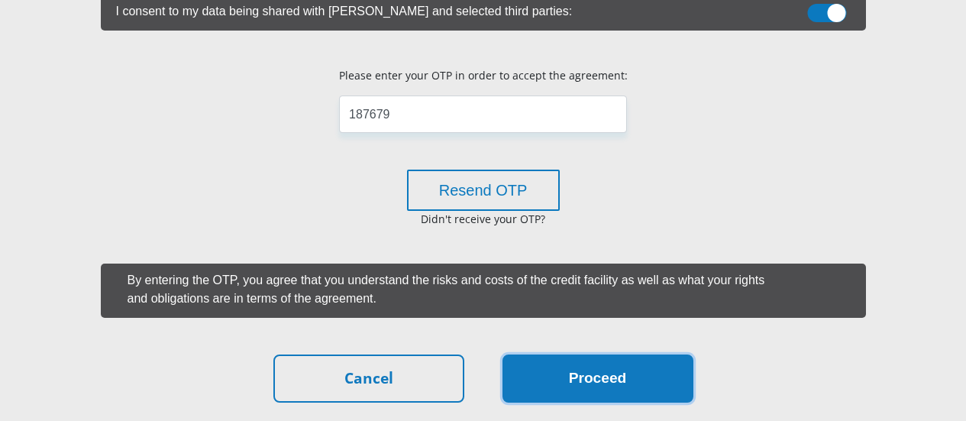
click at [599, 354] on button "Proceed" at bounding box center [597, 378] width 191 height 48
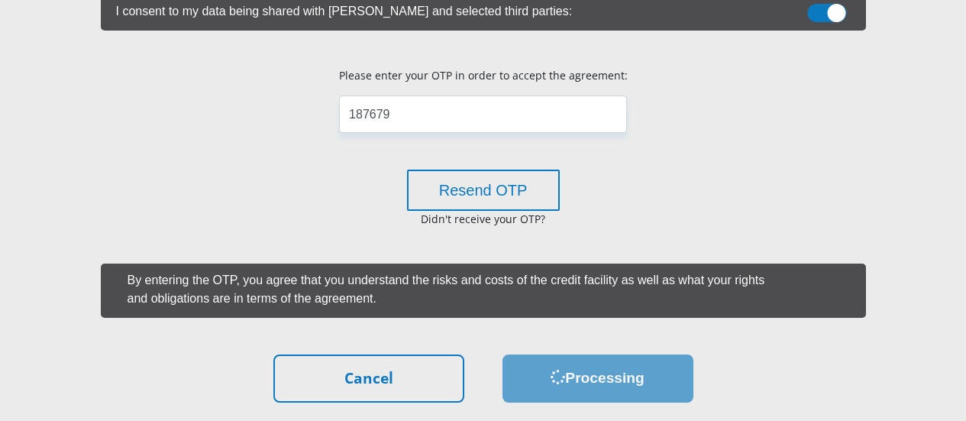
scroll to position [0, 0]
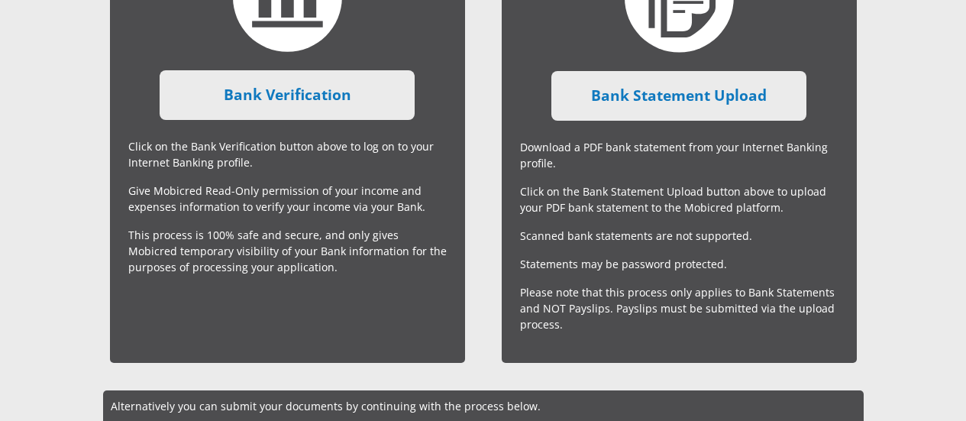
scroll to position [667, 0]
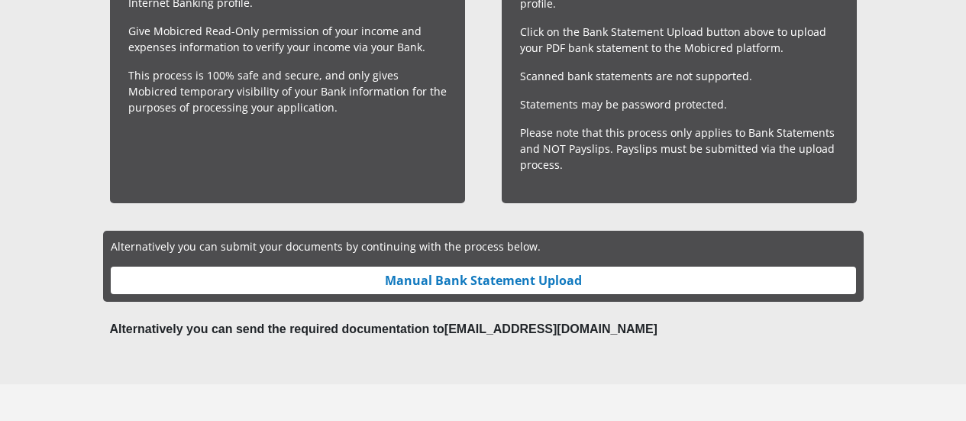
drag, startPoint x: 952, startPoint y: 301, endPoint x: 942, endPoint y: 235, distance: 66.4
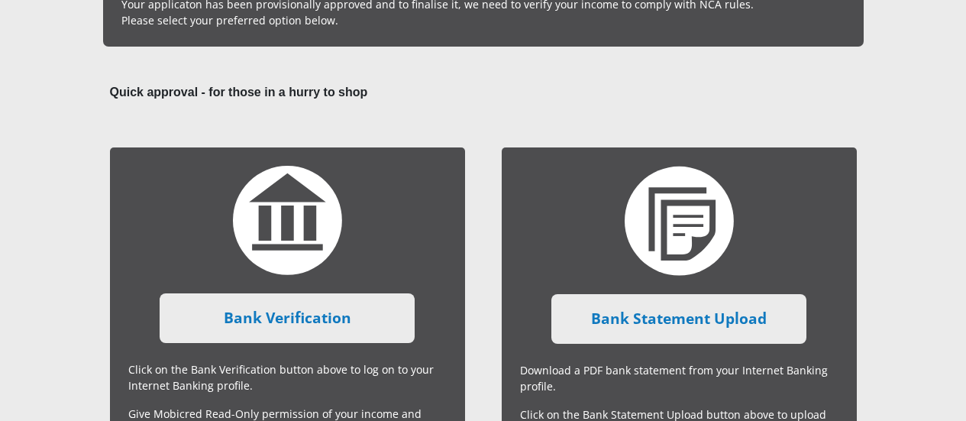
scroll to position [0, 0]
